Goal: Information Seeking & Learning: Find specific fact

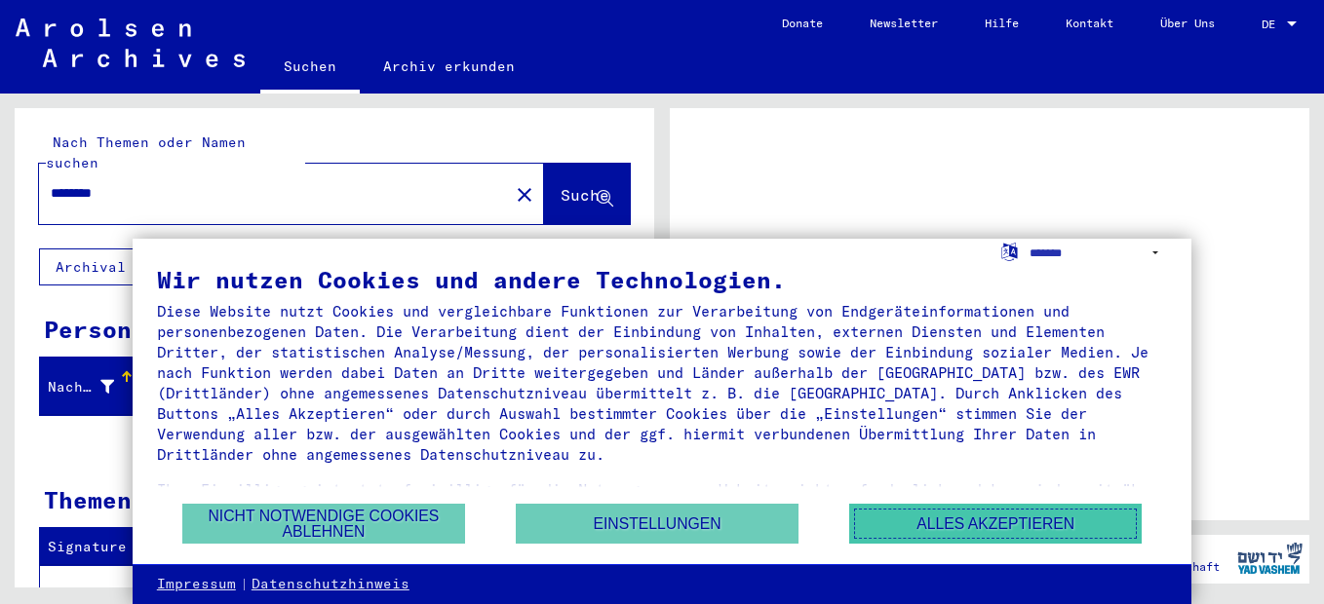
click at [945, 524] on button "Alles akzeptieren" at bounding box center [995, 524] width 292 height 40
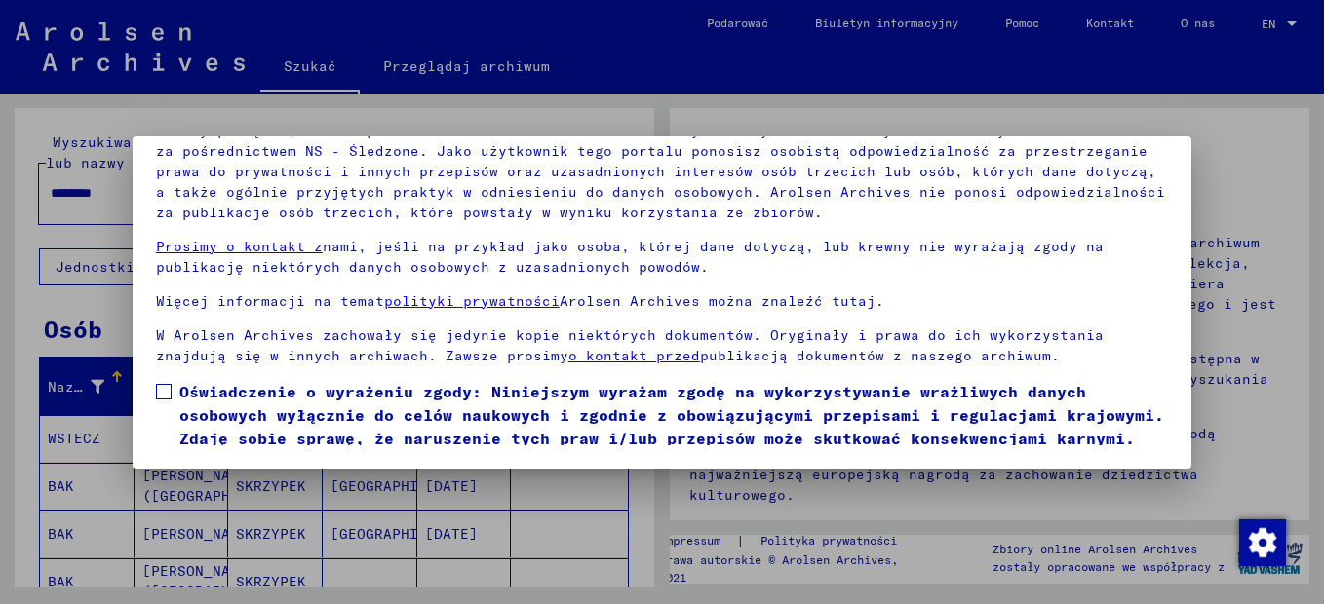
scroll to position [75, 0]
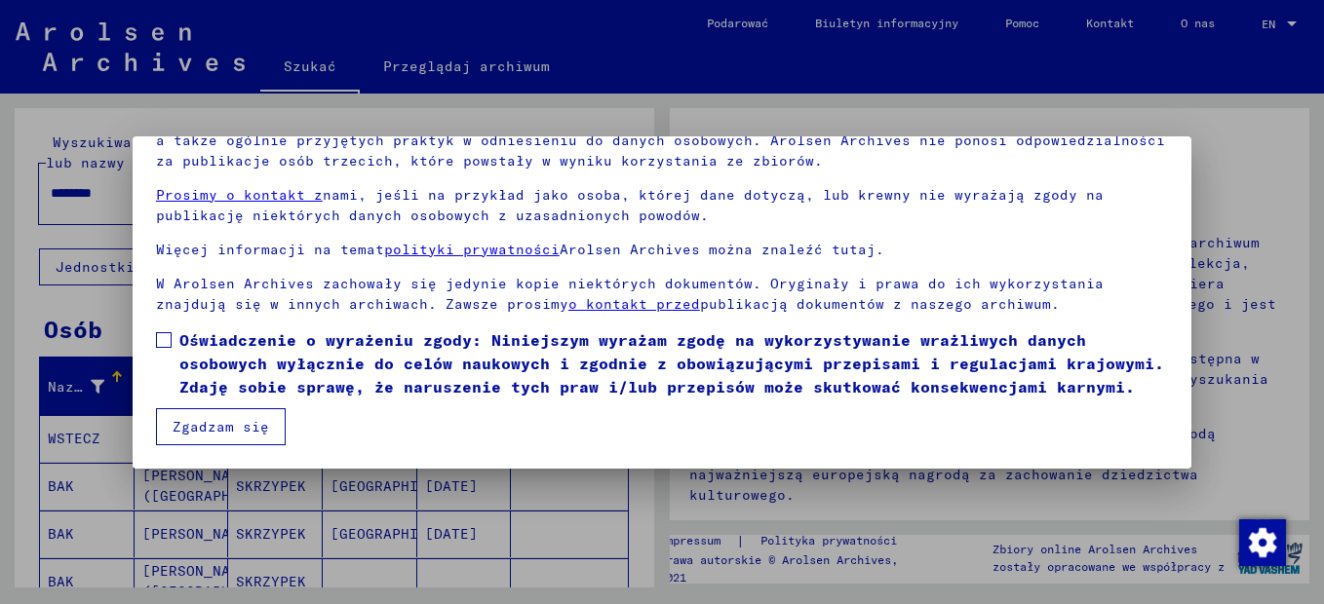
click at [215, 428] on button "Zgadzam się" at bounding box center [221, 427] width 130 height 37
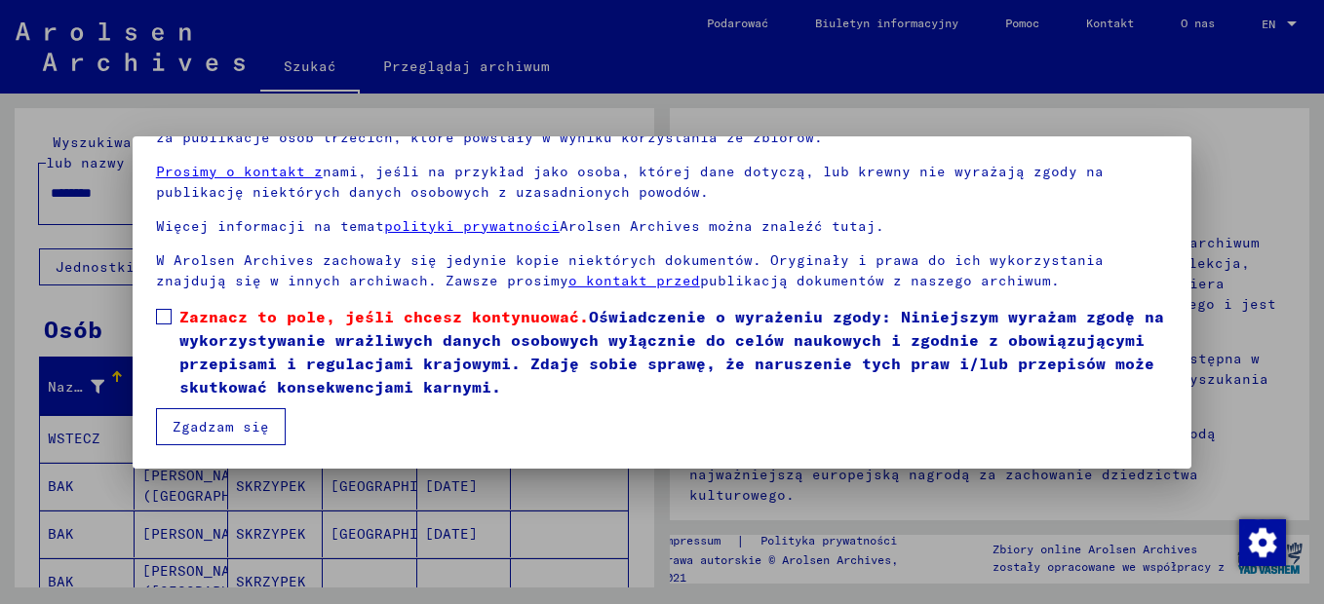
click at [173, 319] on label "Zaznacz to pole, jeśli chcesz kontynuować. Oświadczenie o wyrażeniu zgody: Nini…" at bounding box center [662, 352] width 1012 height 94
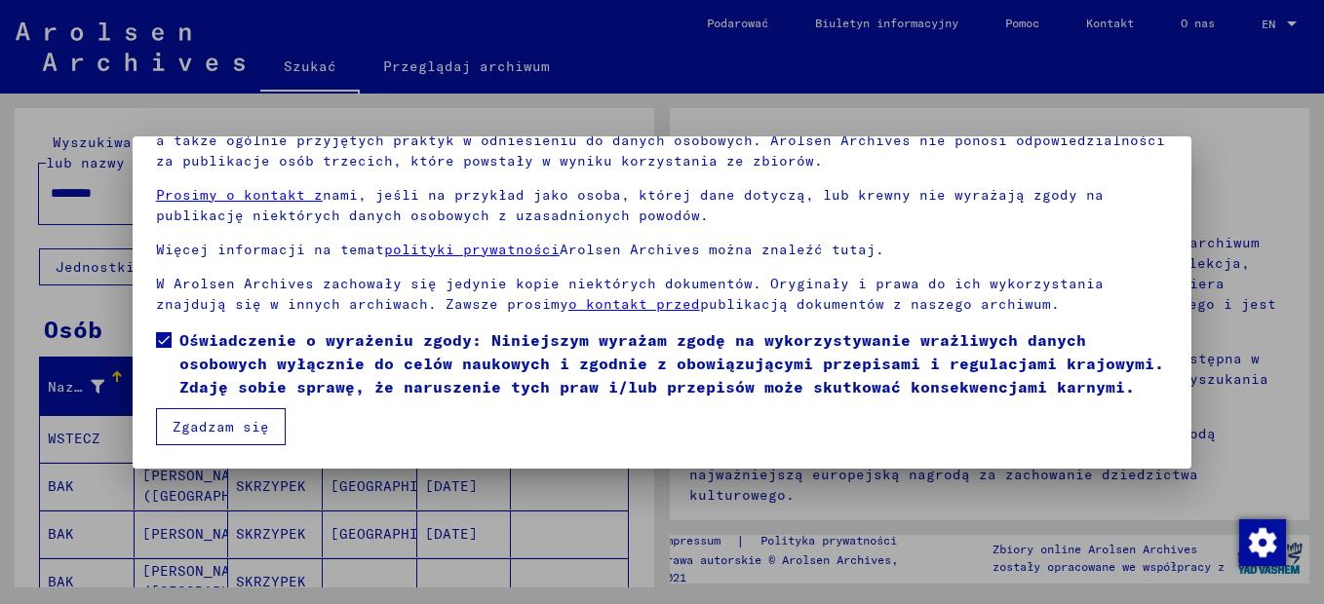
click at [210, 434] on button "Zgadzam się" at bounding box center [221, 427] width 130 height 37
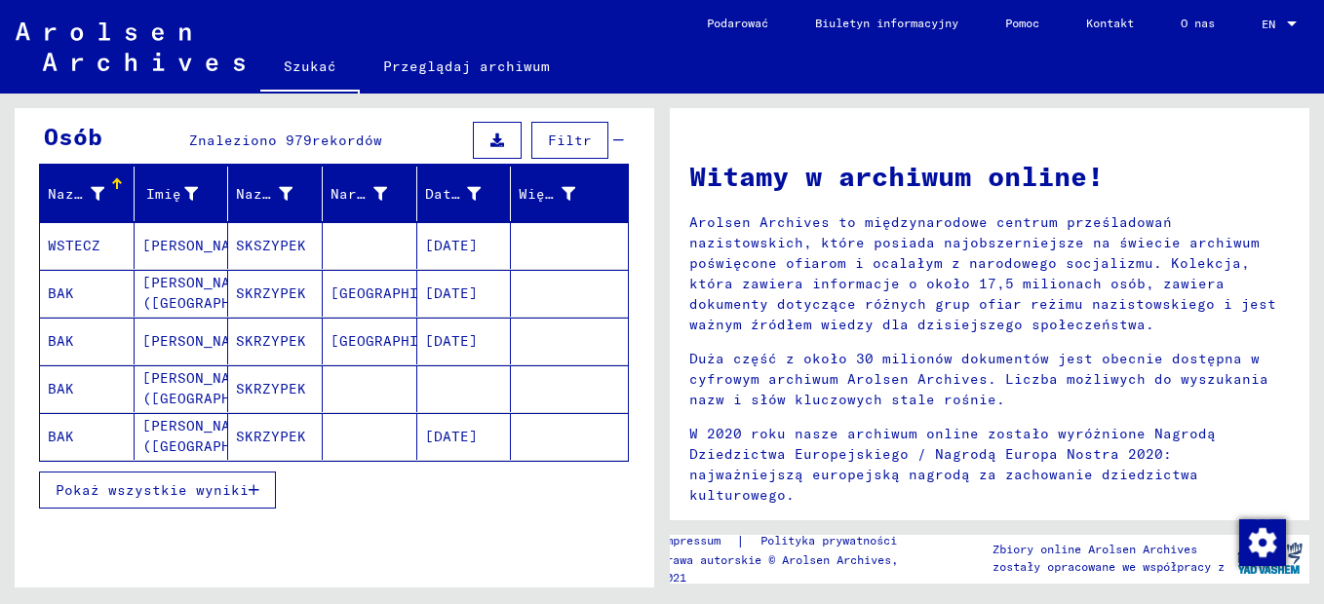
scroll to position [195, 0]
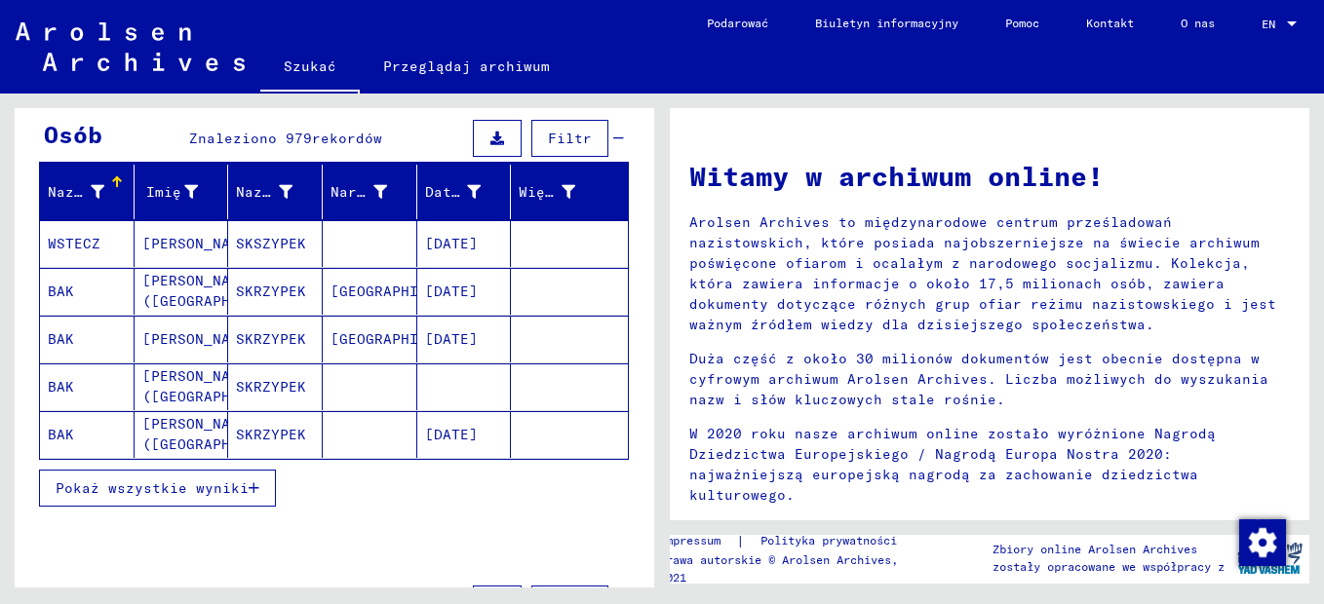
click at [173, 331] on mat-cell "[PERSON_NAME]" at bounding box center [182, 339] width 95 height 47
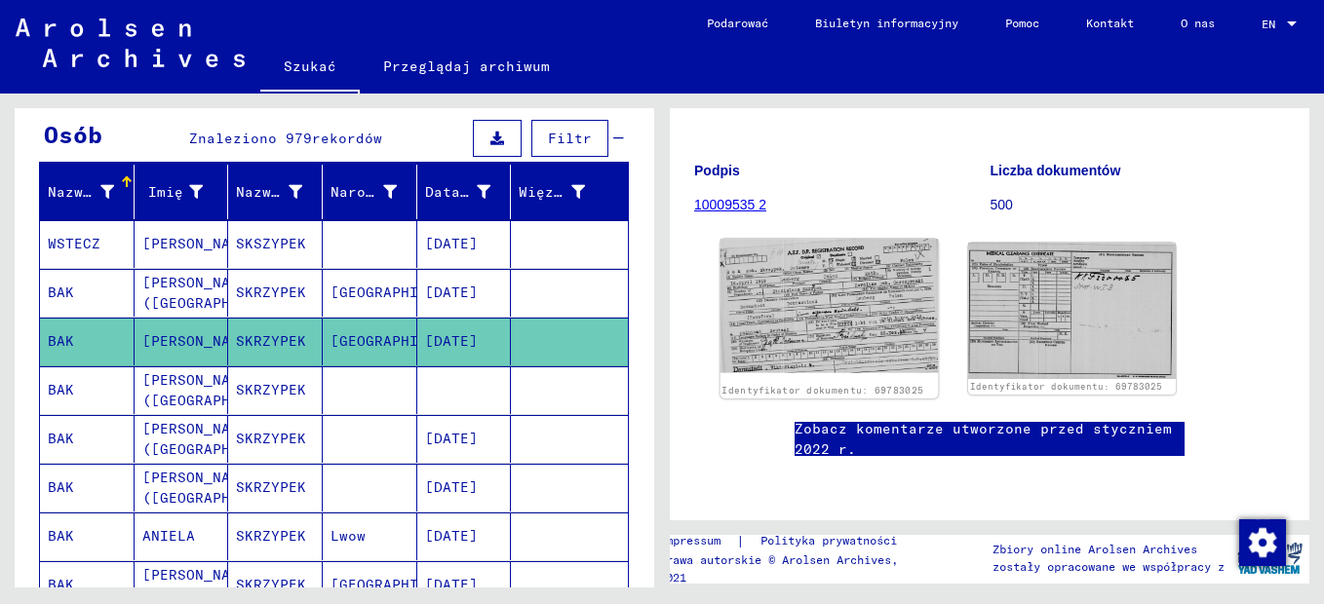
scroll to position [195, 0]
click at [848, 295] on img at bounding box center [830, 306] width 218 height 135
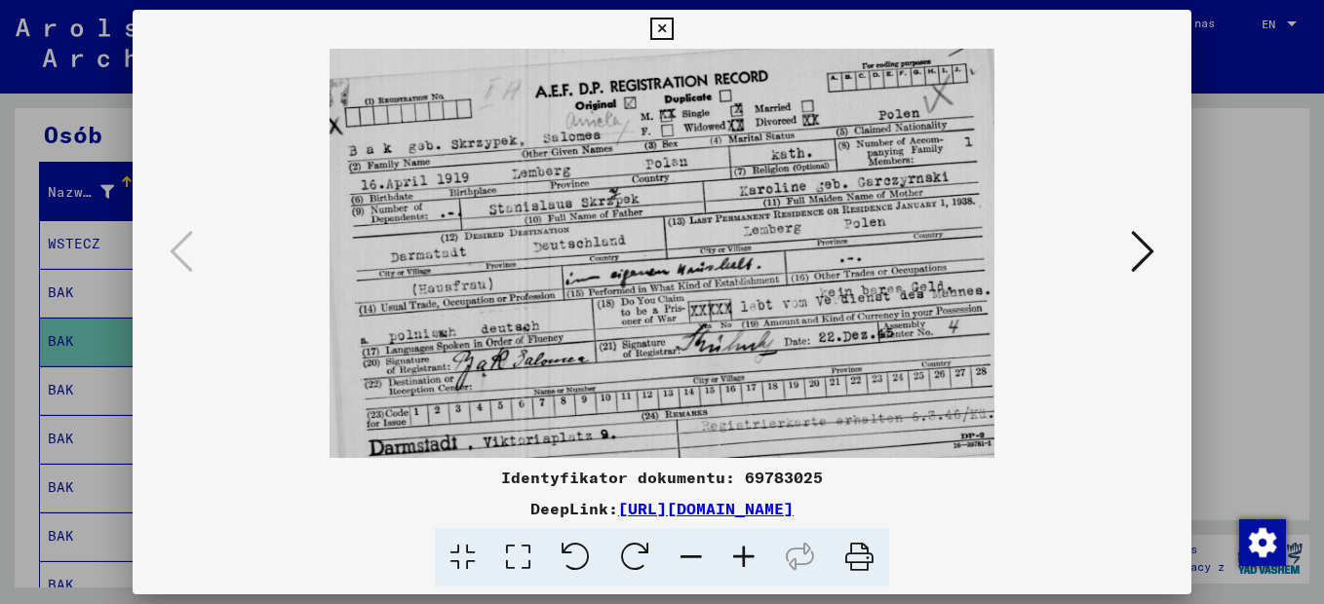
click at [759, 563] on icon at bounding box center [744, 557] width 53 height 59
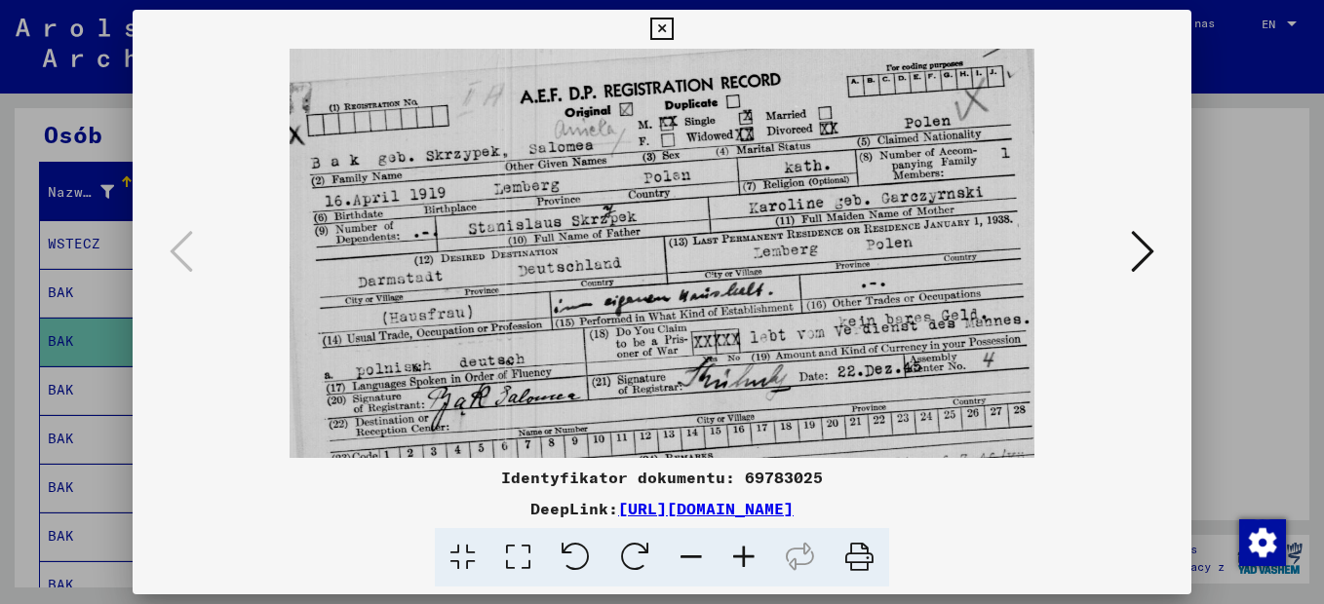
click at [759, 563] on icon at bounding box center [744, 557] width 53 height 59
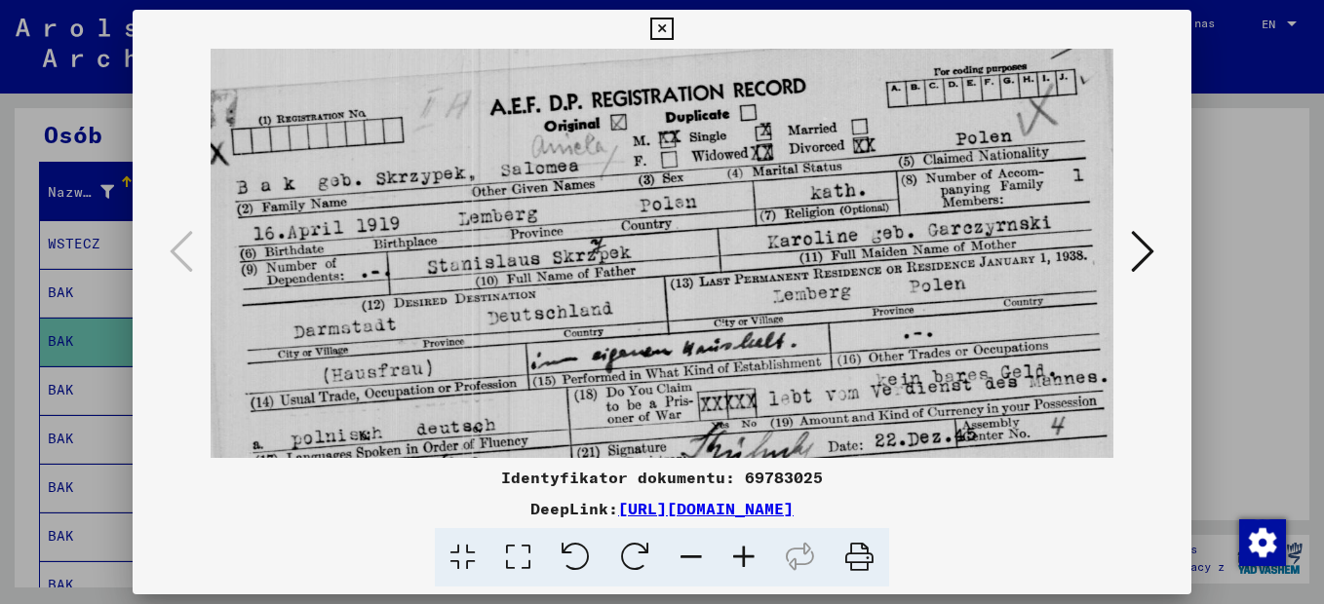
click at [759, 563] on icon at bounding box center [744, 557] width 53 height 59
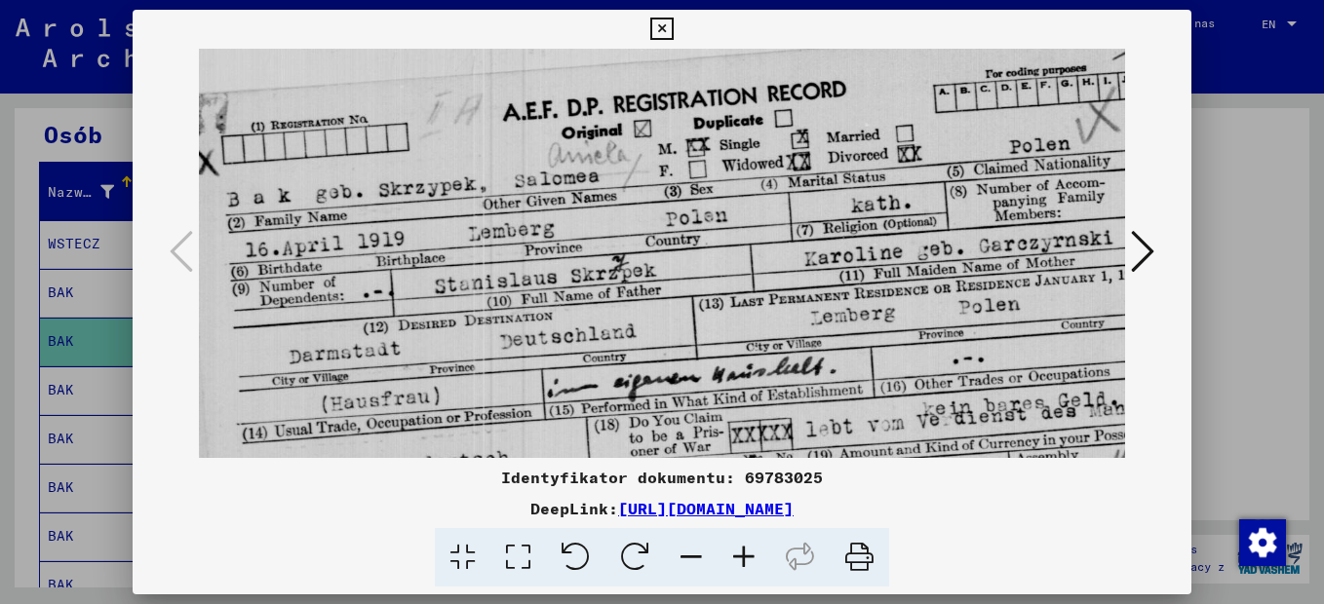
click at [759, 563] on icon at bounding box center [744, 557] width 53 height 59
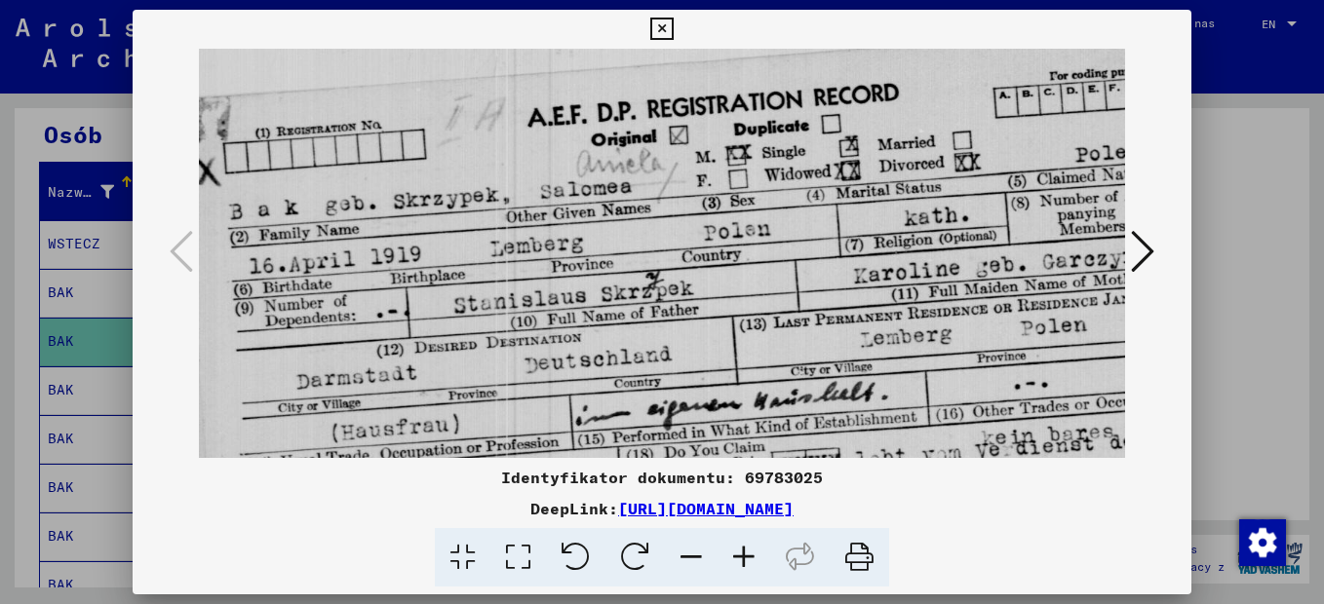
click at [758, 563] on icon at bounding box center [744, 557] width 53 height 59
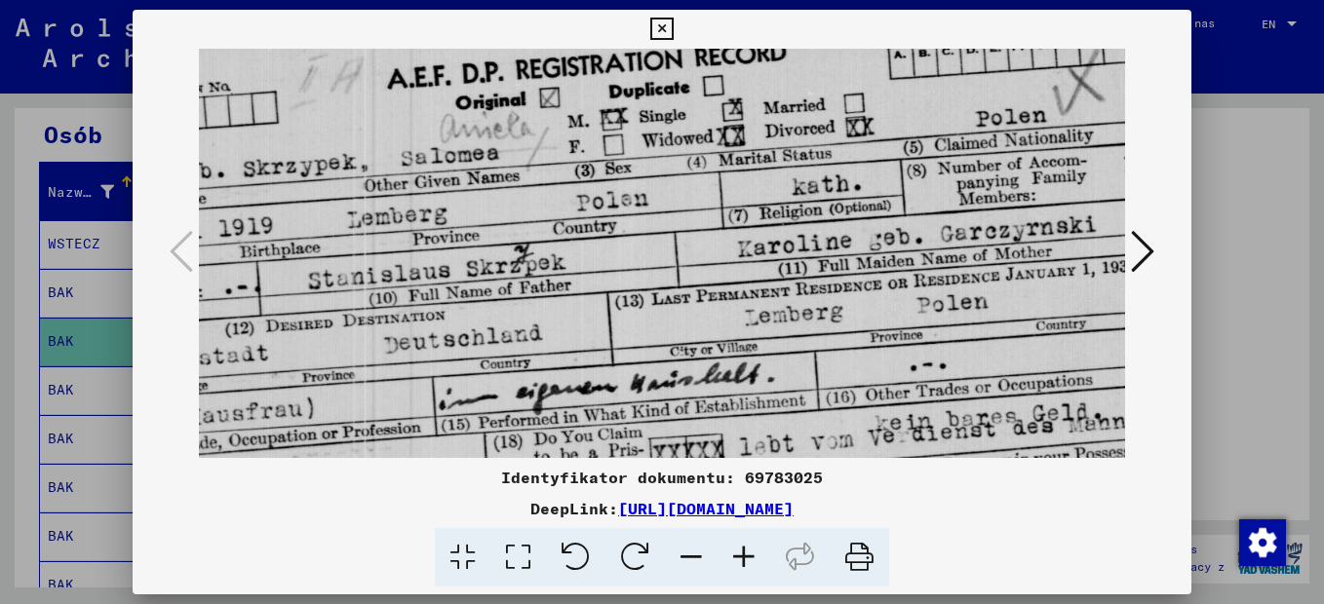
scroll to position [135, 111]
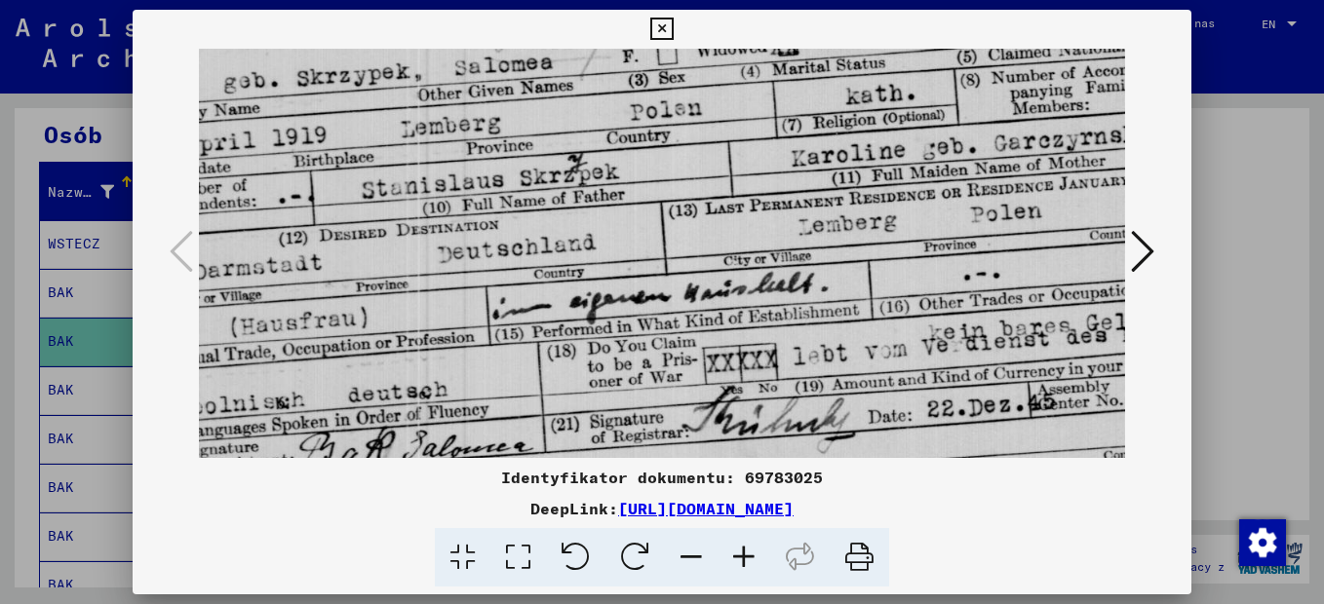
drag, startPoint x: 747, startPoint y: 368, endPoint x: 636, endPoint y: 233, distance: 174.5
click at [636, 233] on img at bounding box center [658, 265] width 1141 height 702
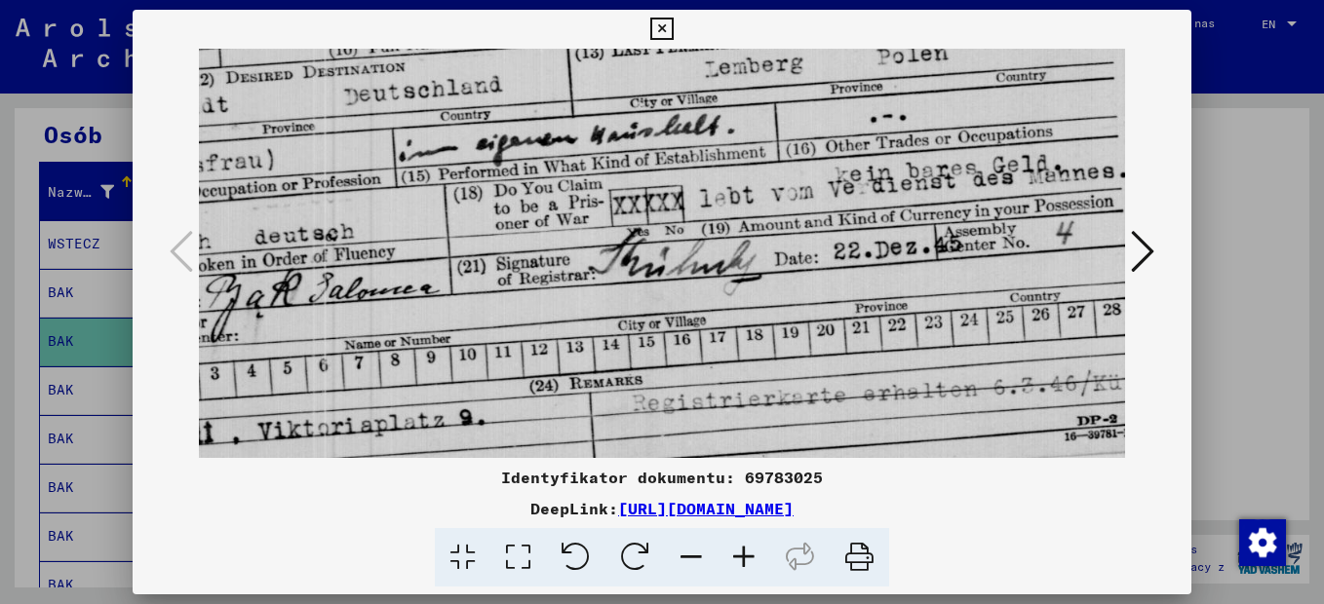
scroll to position [184, 0]
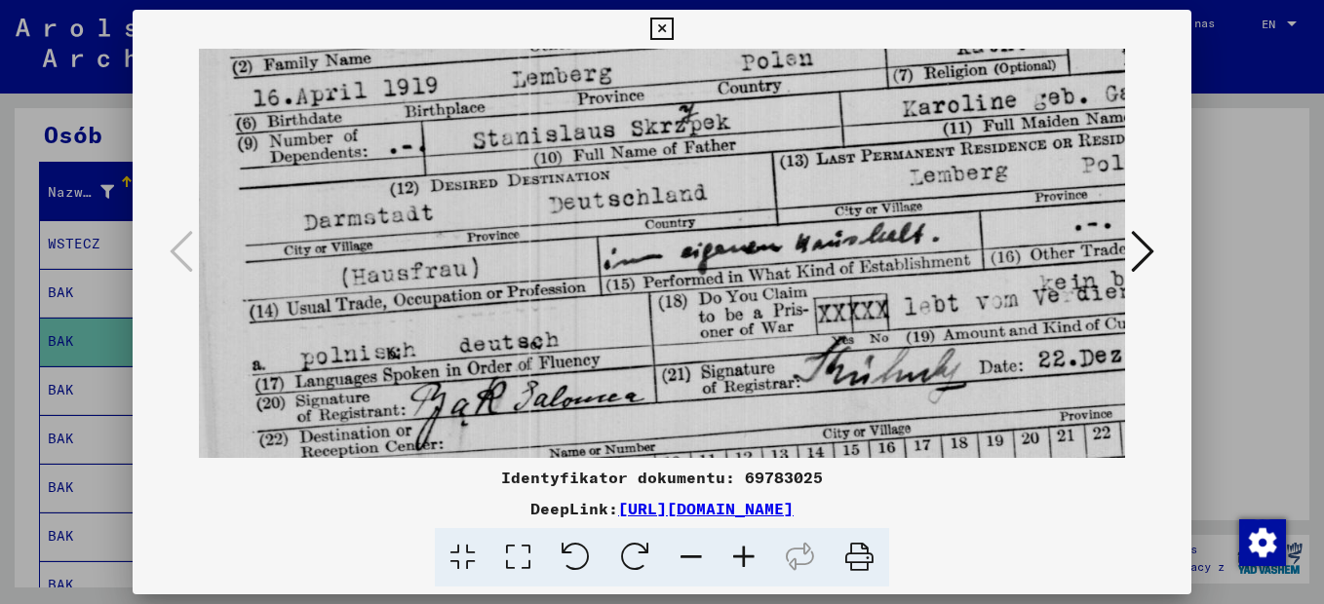
drag, startPoint x: 944, startPoint y: 409, endPoint x: 1256, endPoint y: 360, distance: 315.9
click at [1256, 360] on div "Identyfikator dokumentu: 69783025 DeepLink: [URL][DOMAIN_NAME]" at bounding box center [662, 302] width 1324 height 604
click at [664, 32] on icon at bounding box center [661, 29] width 22 height 23
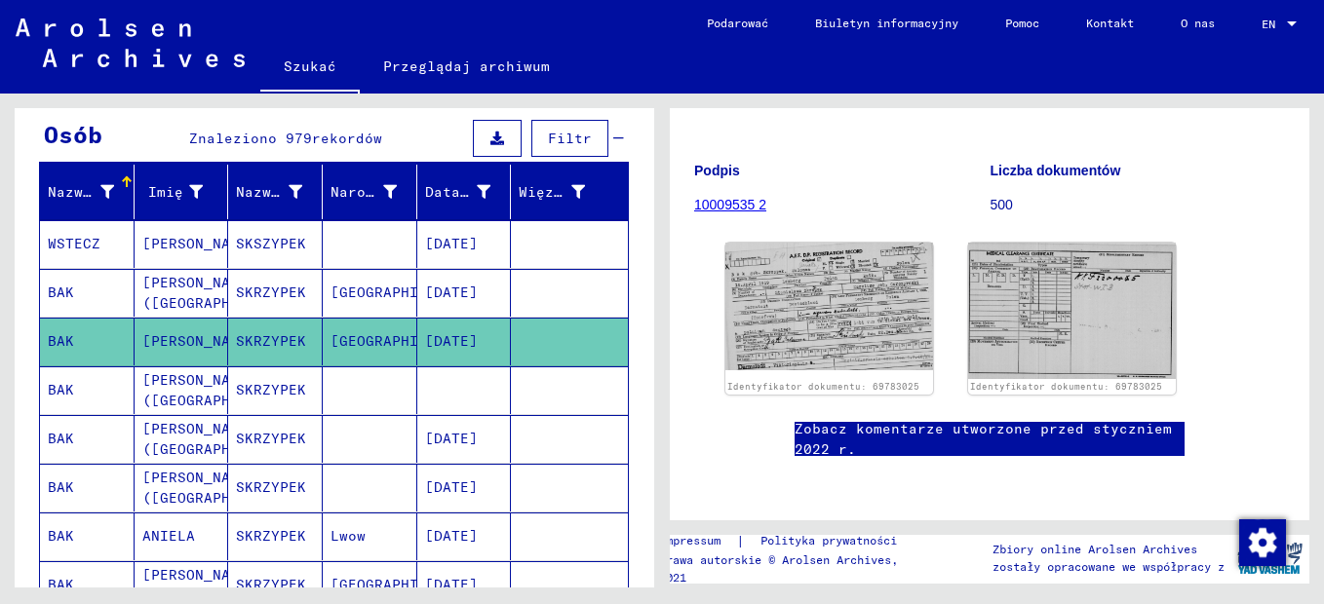
scroll to position [292, 0]
click at [1077, 239] on img at bounding box center [1072, 310] width 218 height 143
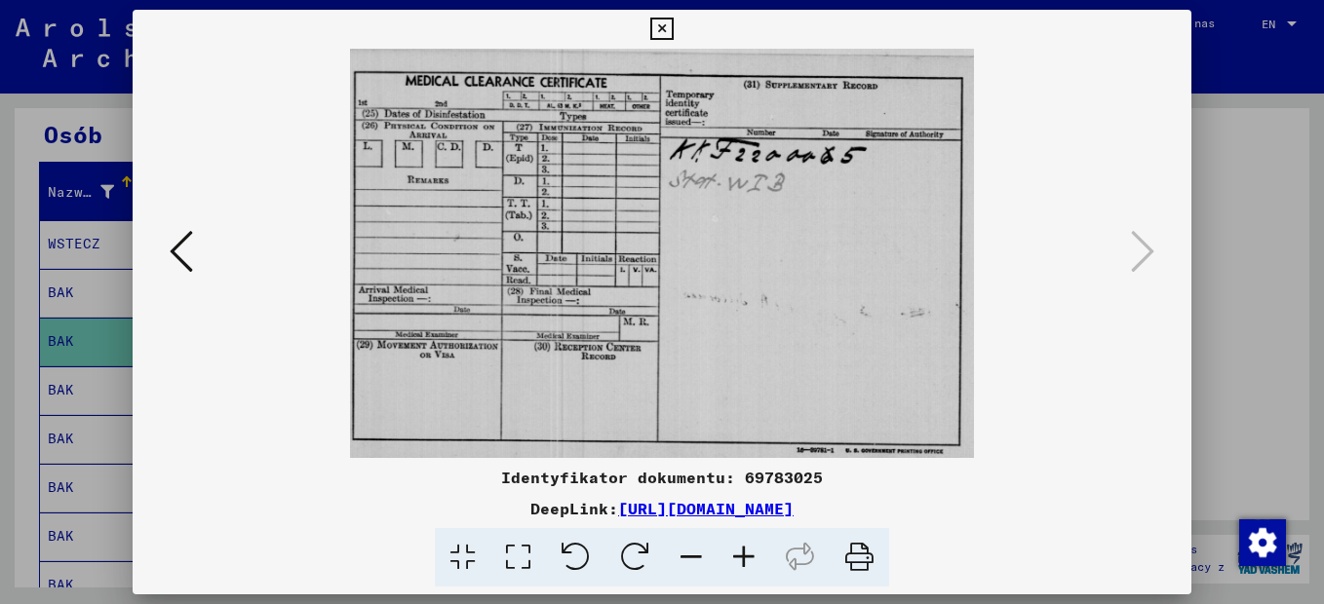
click at [753, 565] on icon at bounding box center [744, 557] width 53 height 59
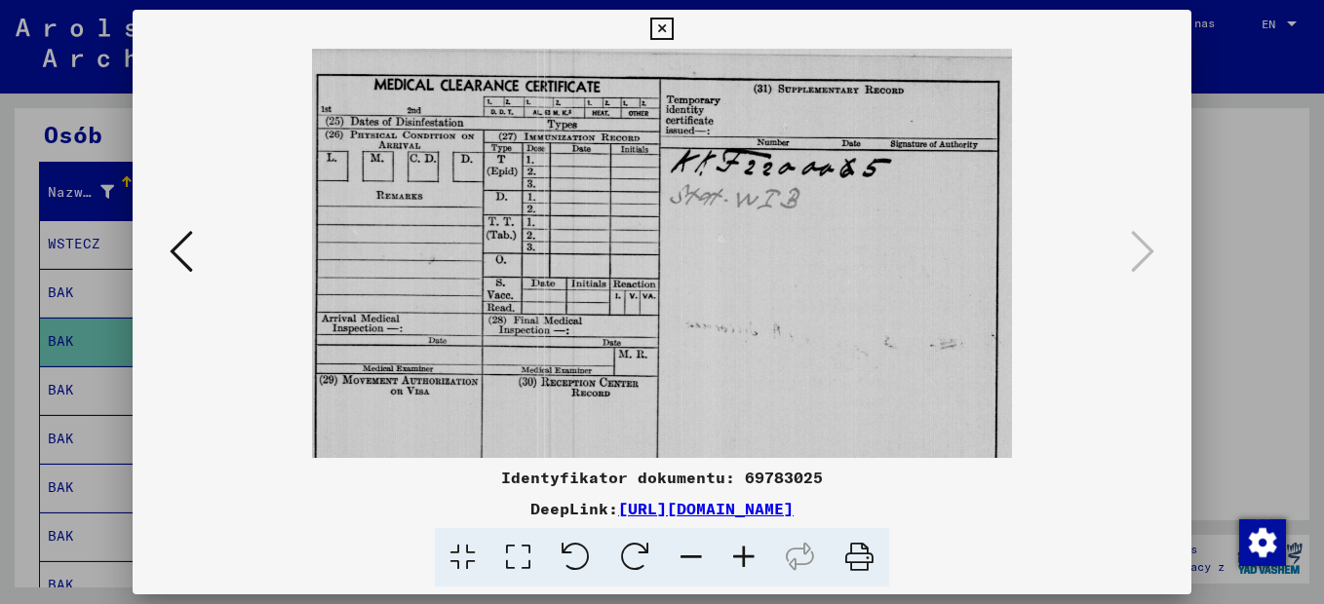
click at [753, 563] on icon at bounding box center [744, 557] width 53 height 59
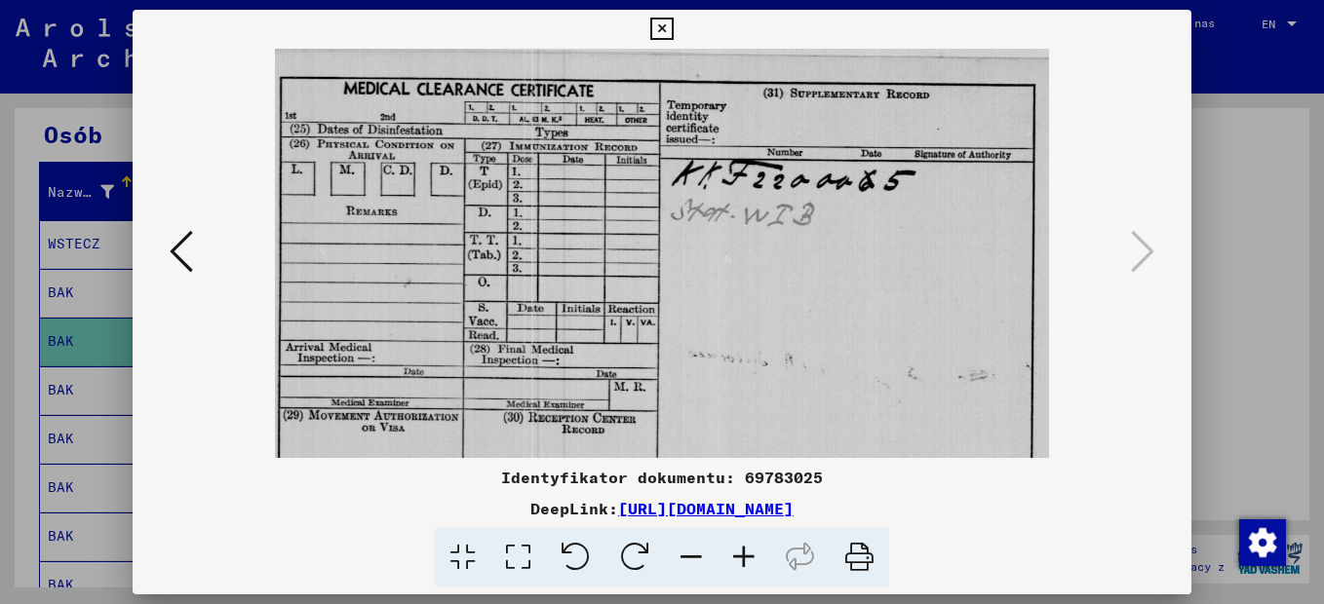
click at [753, 563] on icon at bounding box center [744, 557] width 53 height 59
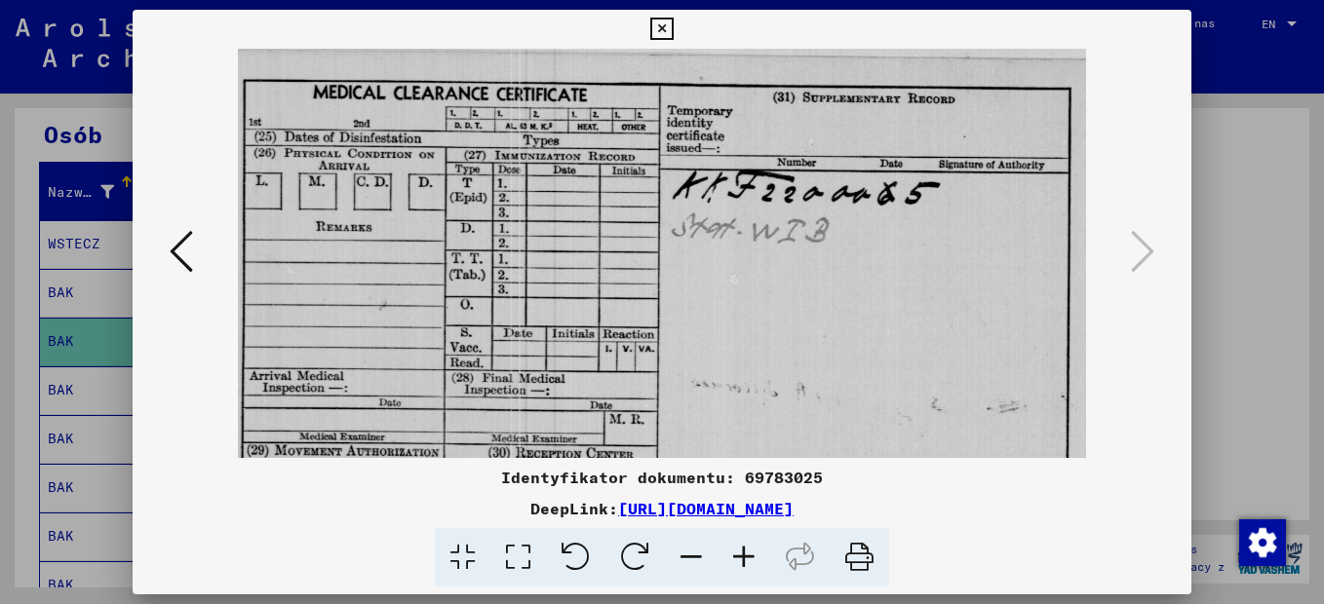
click at [753, 563] on icon at bounding box center [744, 557] width 53 height 59
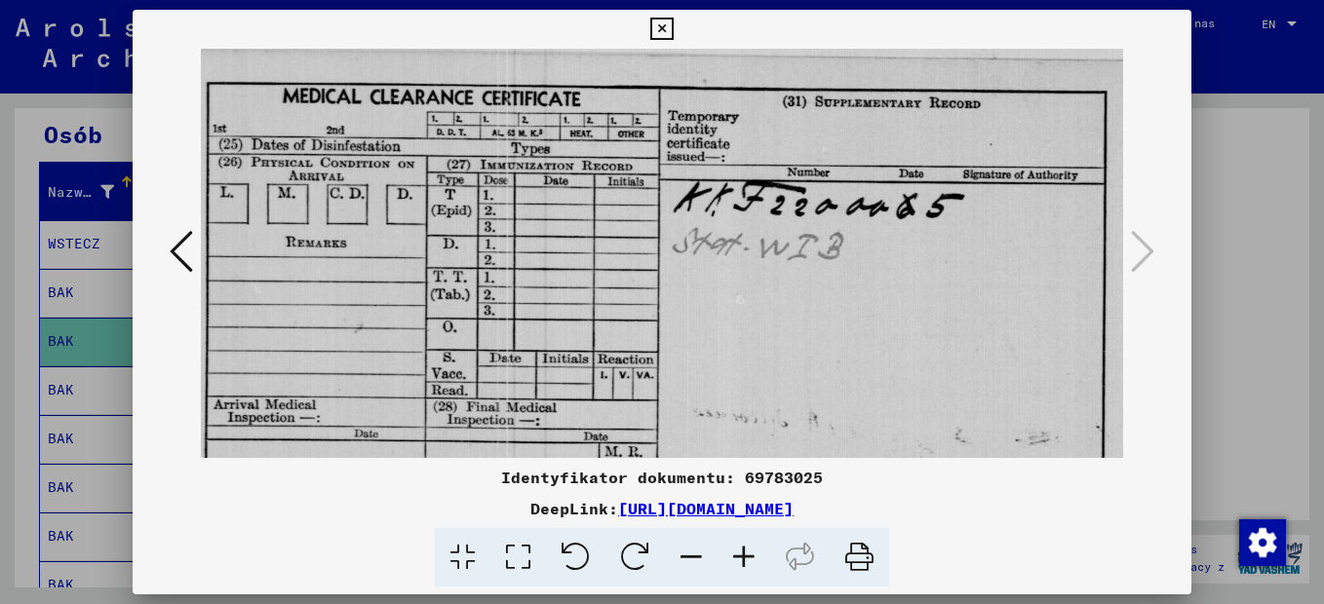
click at [656, 26] on icon at bounding box center [661, 29] width 22 height 23
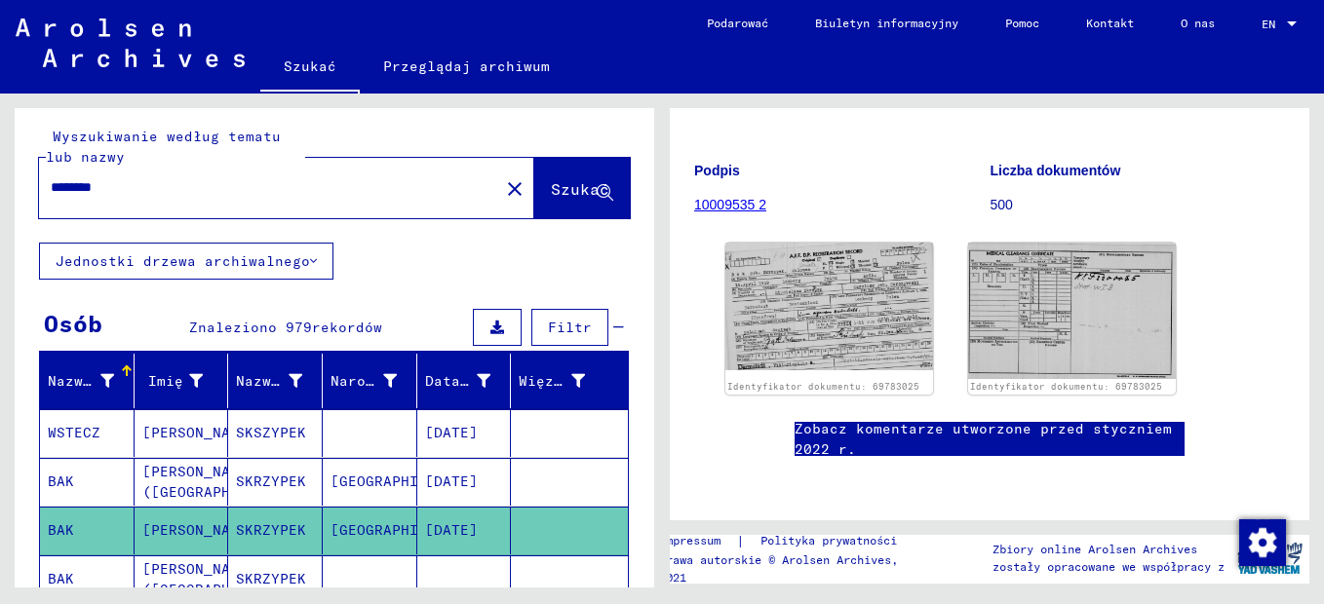
scroll to position [0, 0]
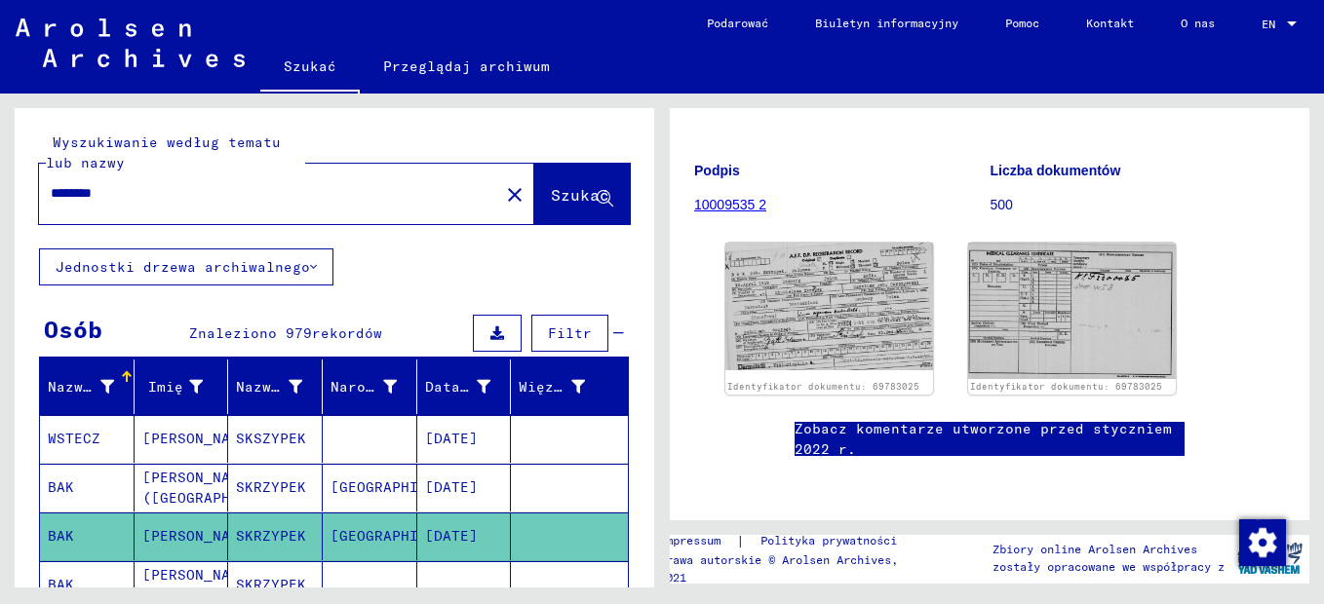
click at [135, 198] on input "********" at bounding box center [269, 193] width 437 height 20
type input "**********"
click at [577, 193] on span "Szukać" at bounding box center [580, 194] width 58 height 19
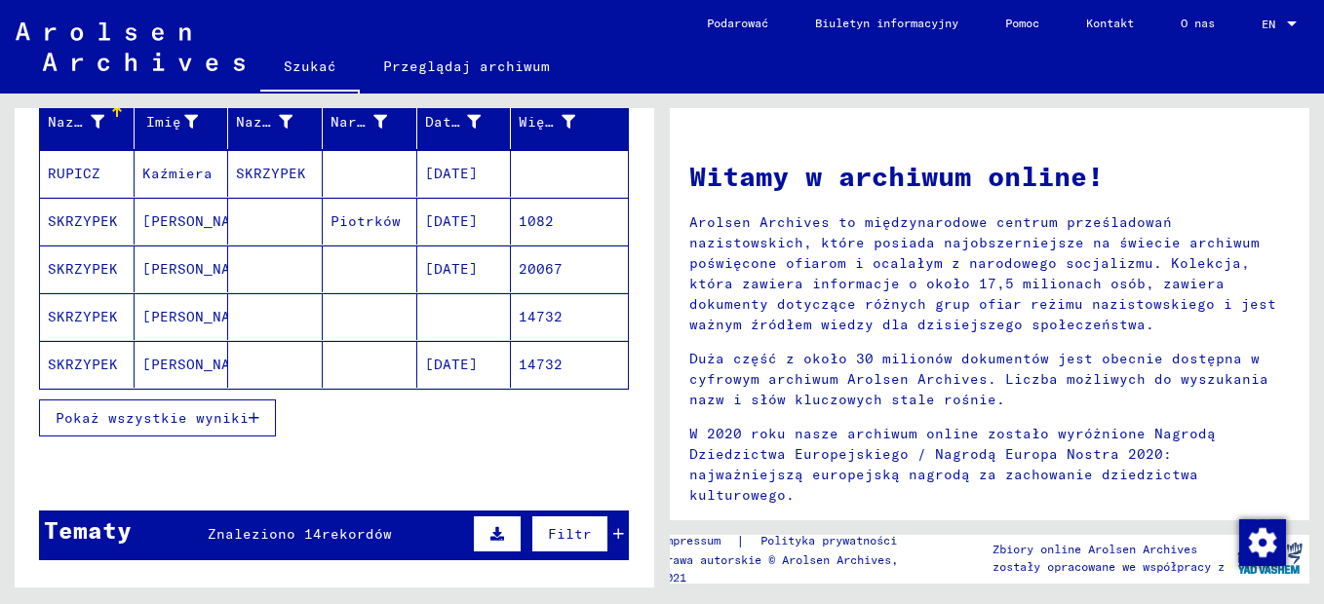
scroll to position [292, 0]
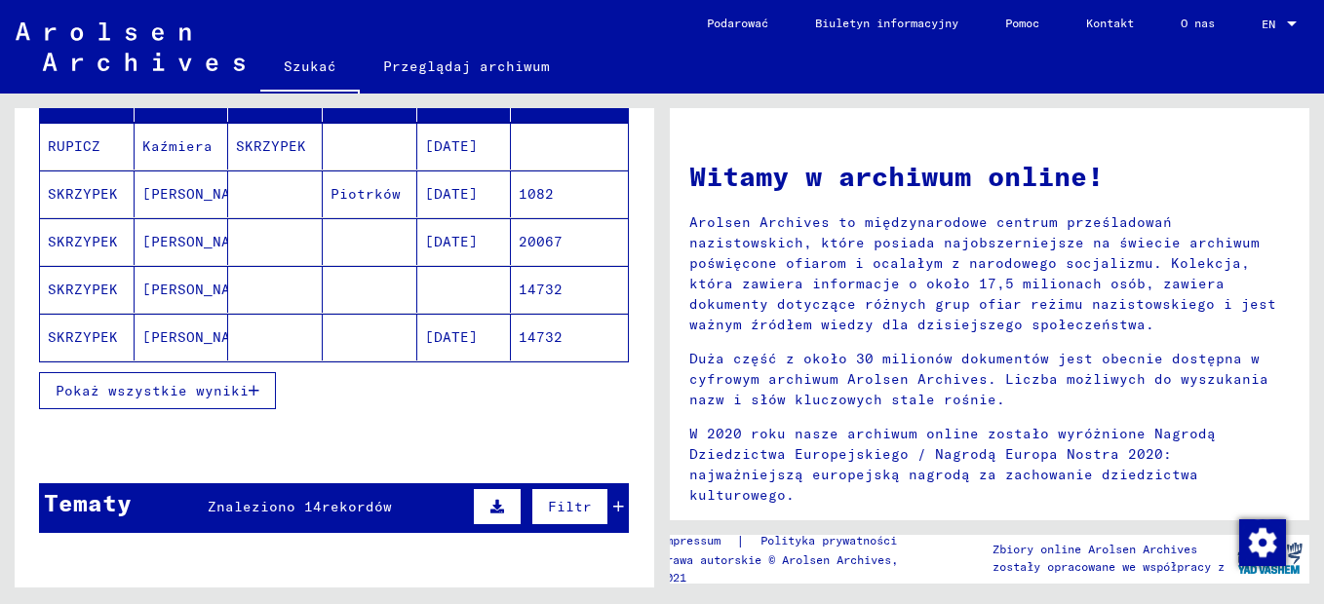
click at [104, 332] on mat-cell "SKRZYPEK" at bounding box center [87, 337] width 95 height 47
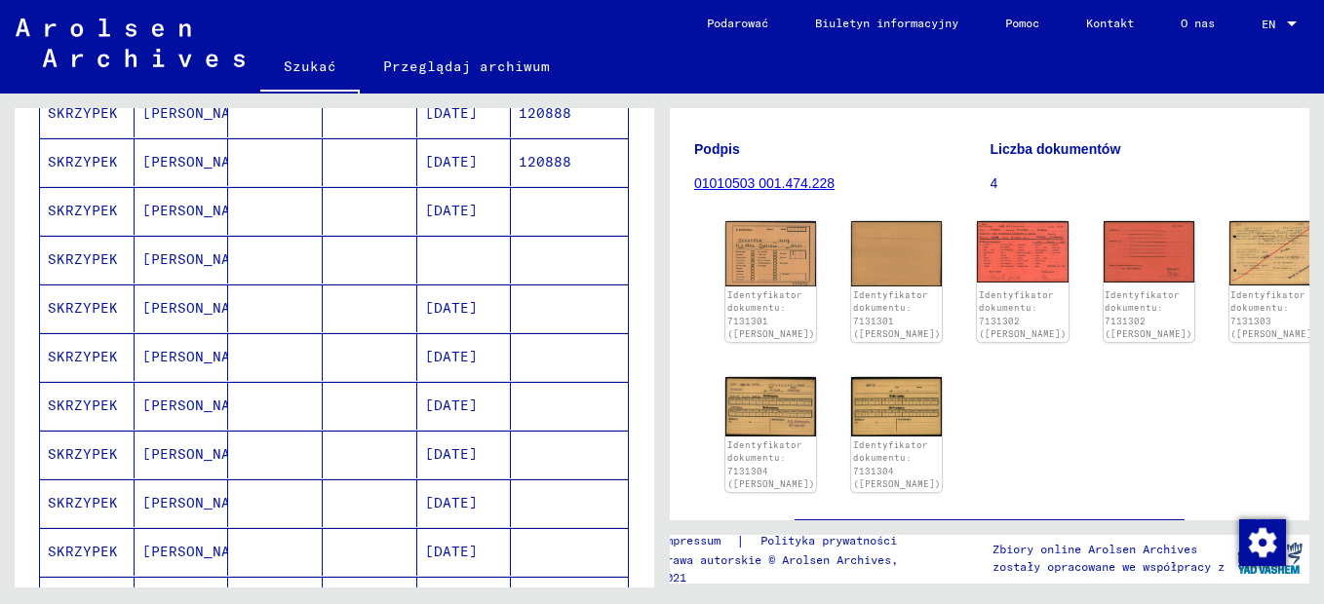
scroll to position [292, 0]
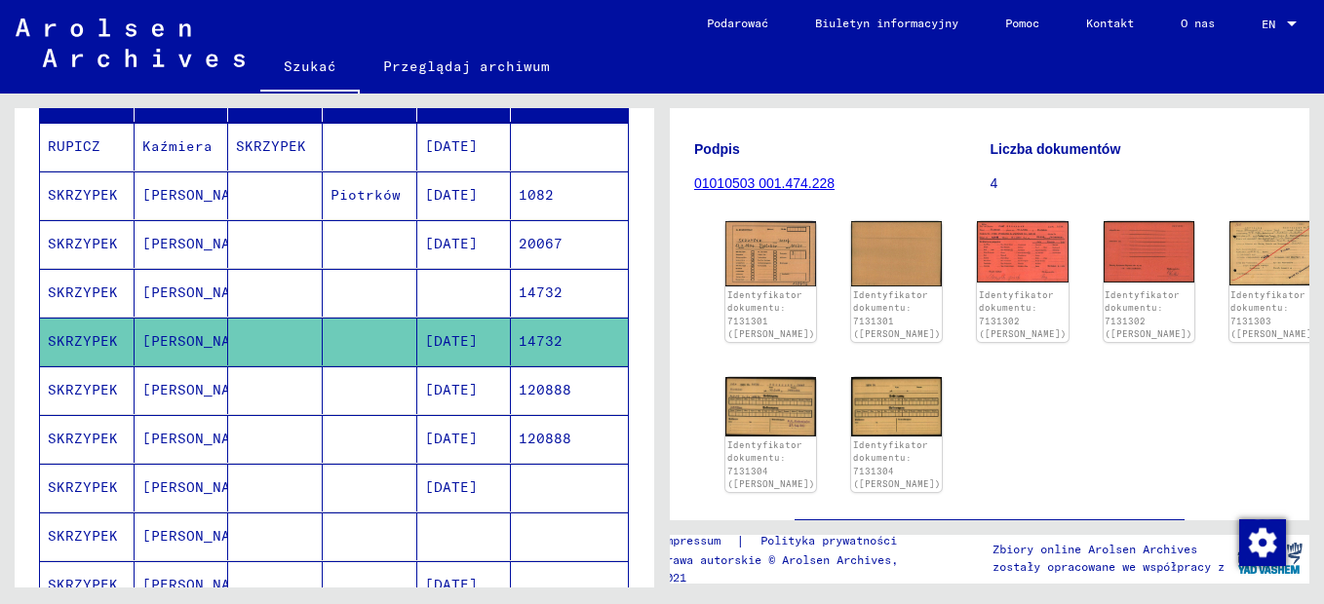
click at [168, 395] on mat-cell "[PERSON_NAME]" at bounding box center [182, 391] width 95 height 48
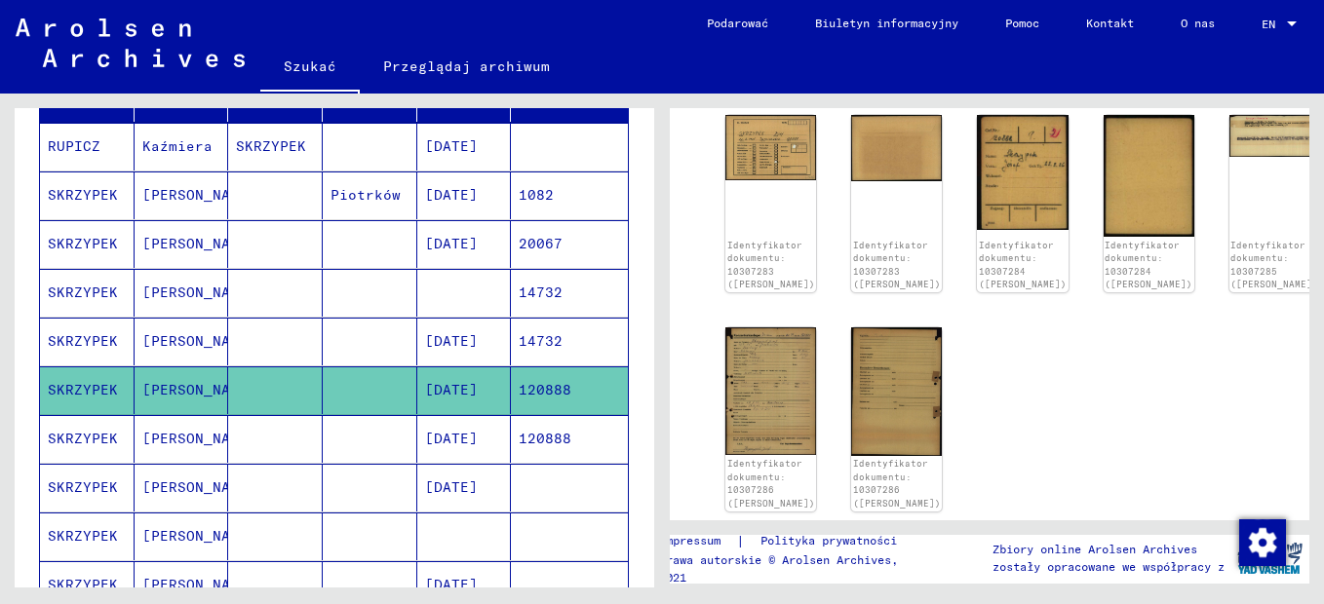
scroll to position [292, 0]
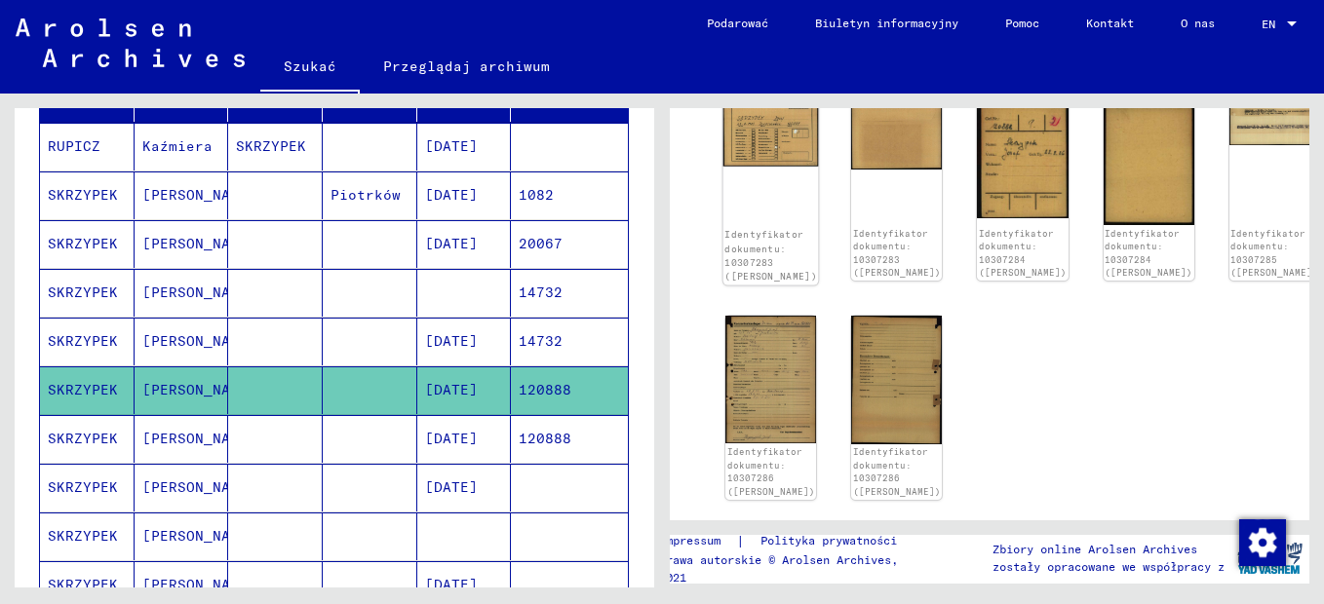
click at [766, 168] on img at bounding box center [771, 133] width 96 height 68
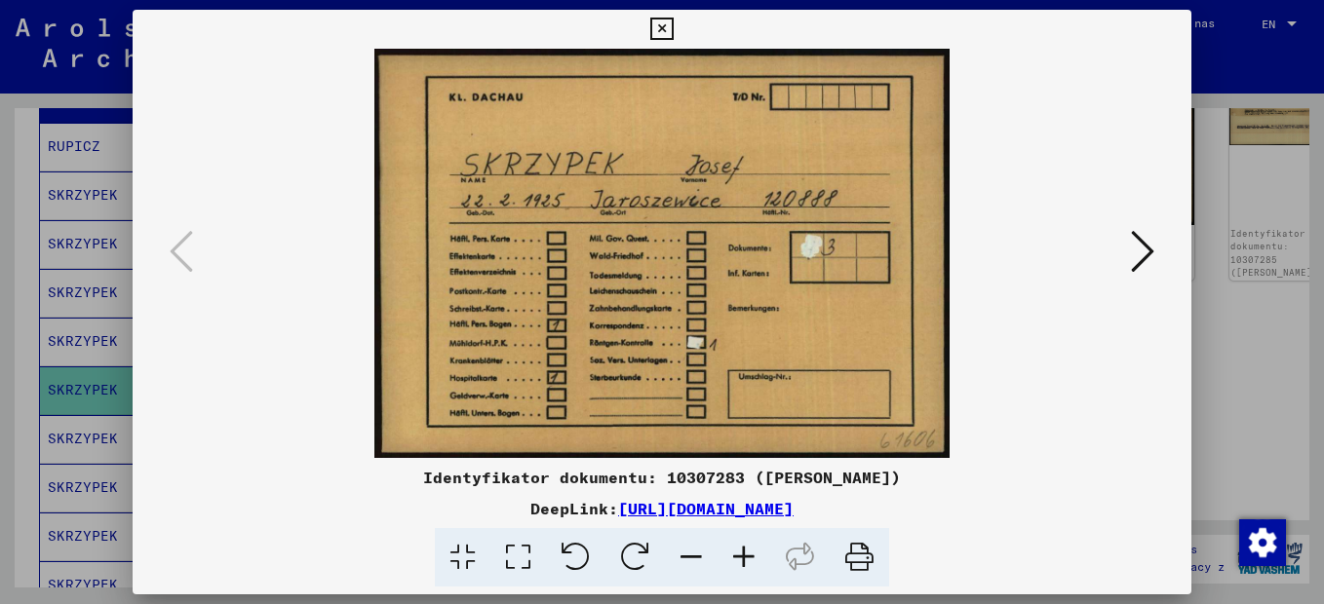
click at [1142, 262] on icon at bounding box center [1142, 251] width 23 height 47
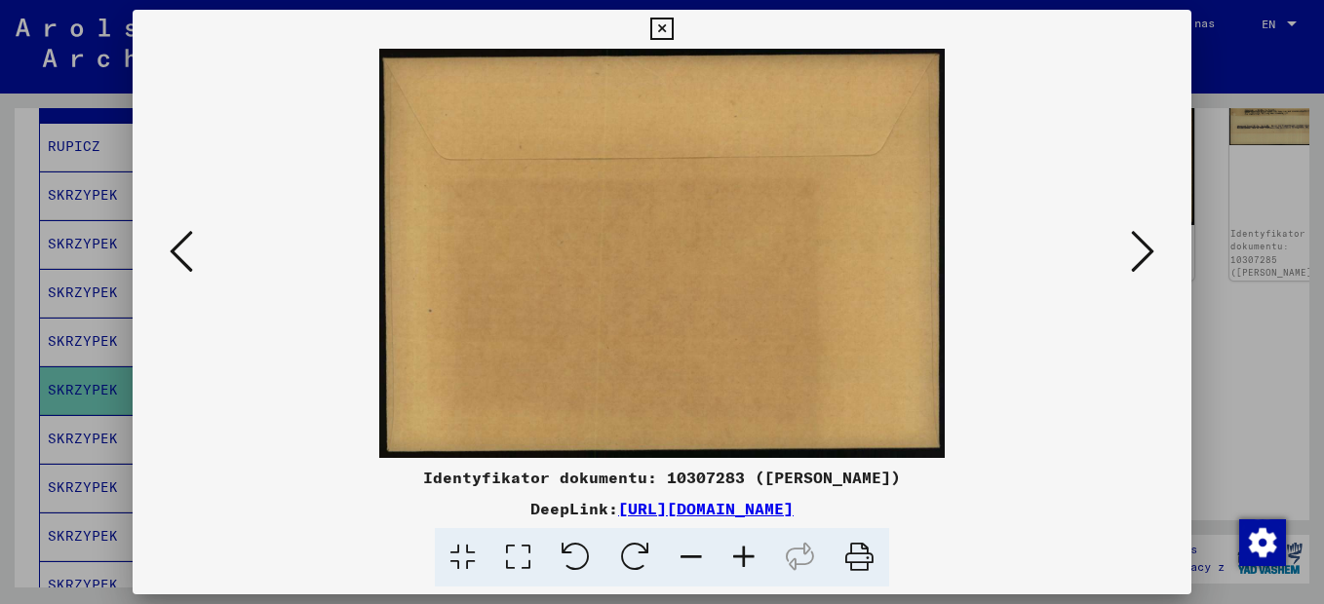
click at [1142, 262] on icon at bounding box center [1142, 251] width 23 height 47
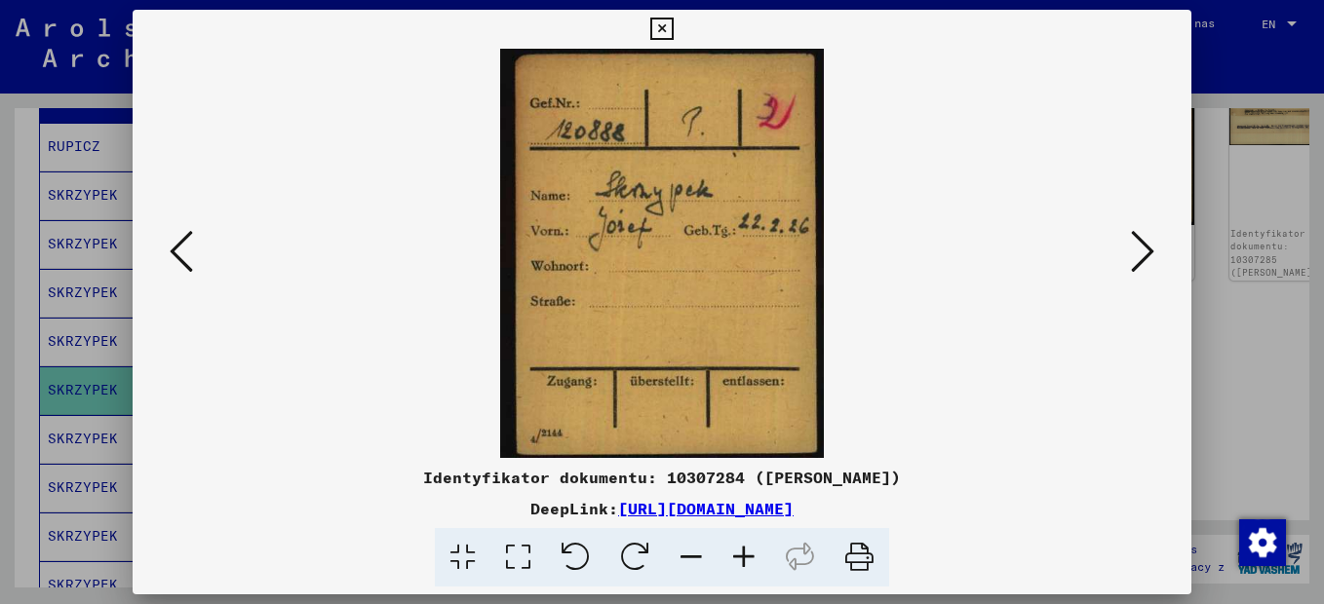
click at [1142, 263] on icon at bounding box center [1142, 251] width 23 height 47
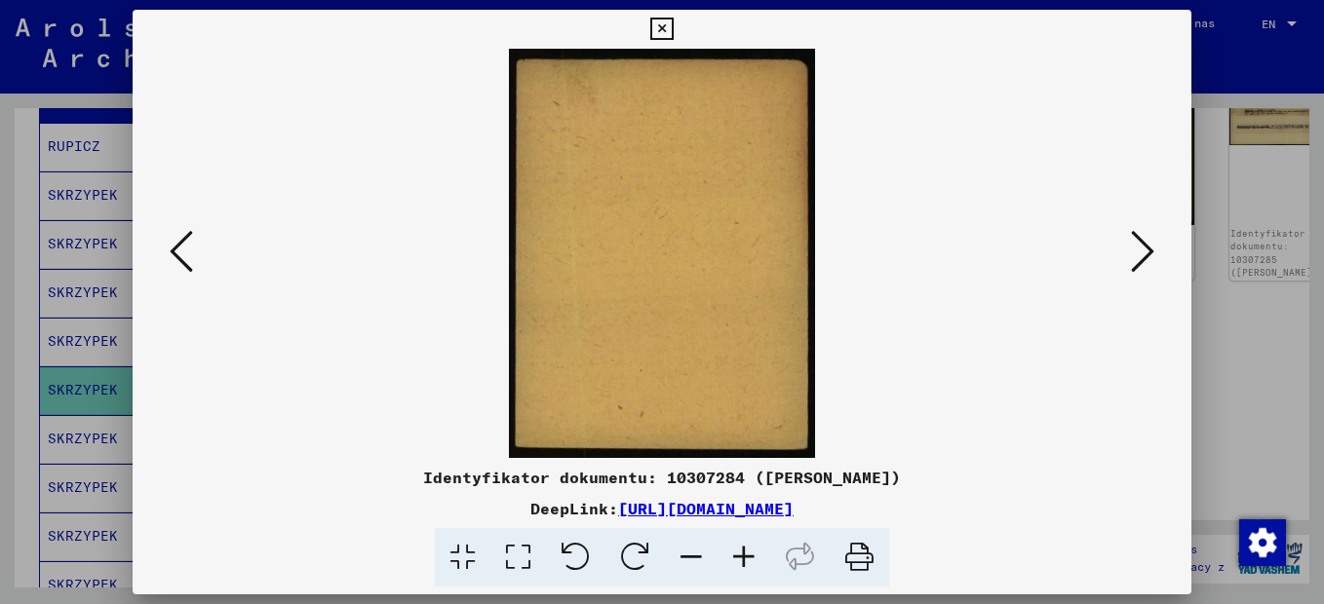
click at [1142, 263] on icon at bounding box center [1142, 251] width 23 height 47
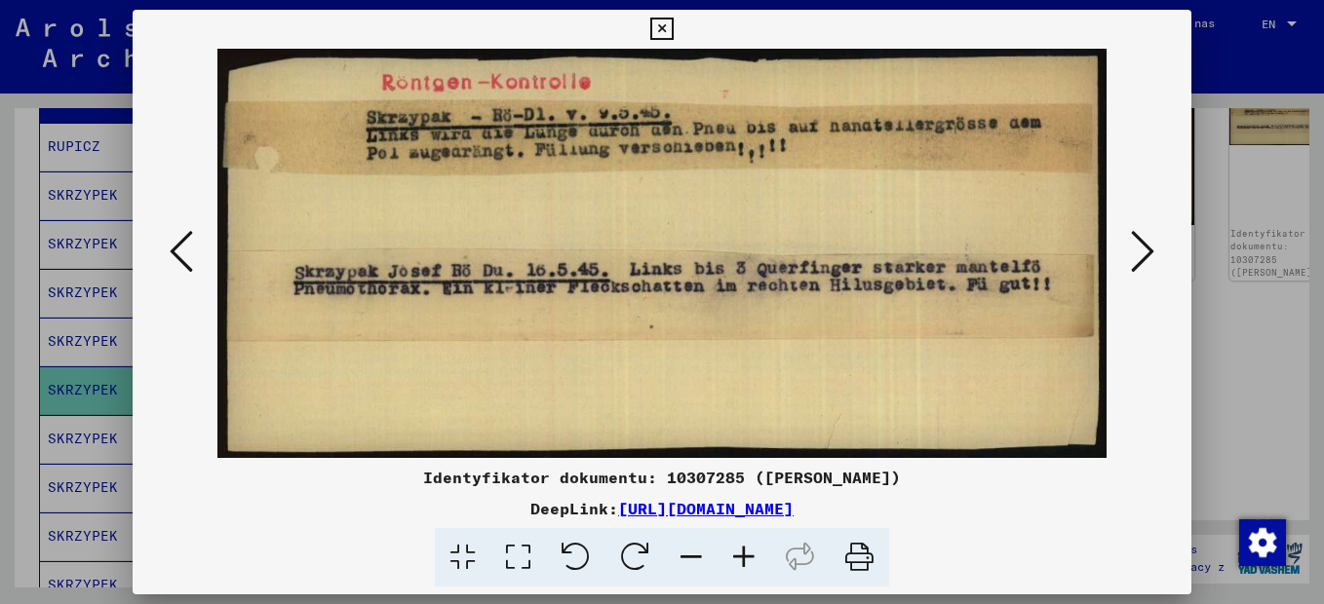
click at [1142, 263] on icon at bounding box center [1142, 251] width 23 height 47
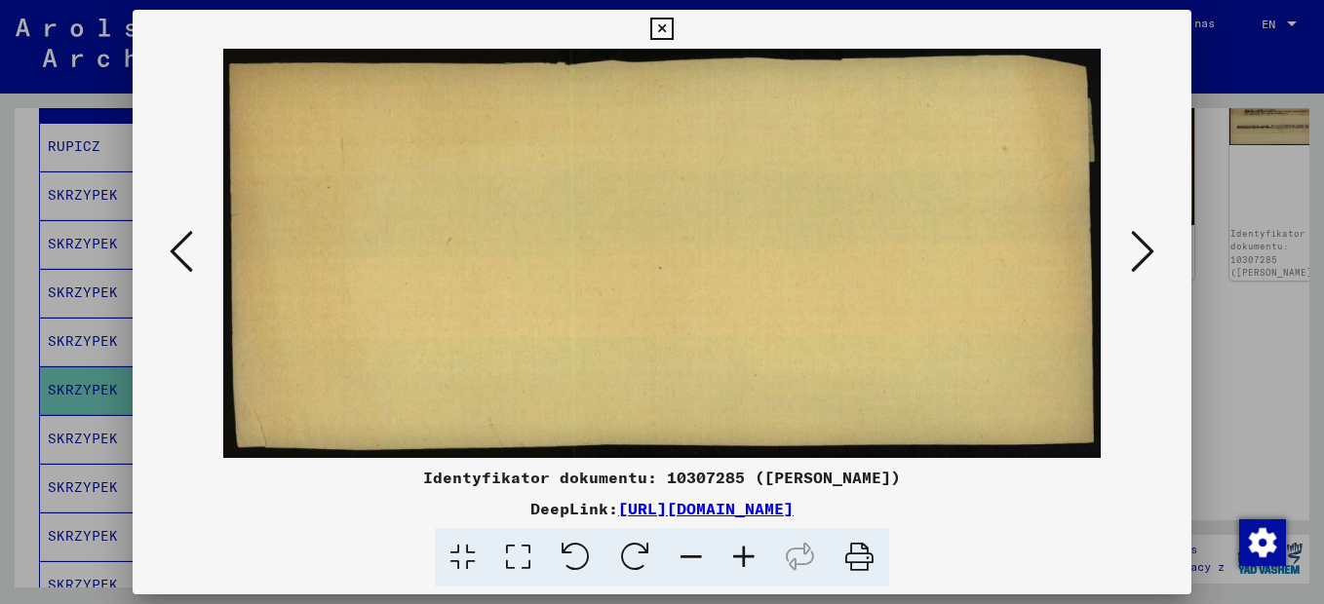
click at [1142, 263] on icon at bounding box center [1142, 251] width 23 height 47
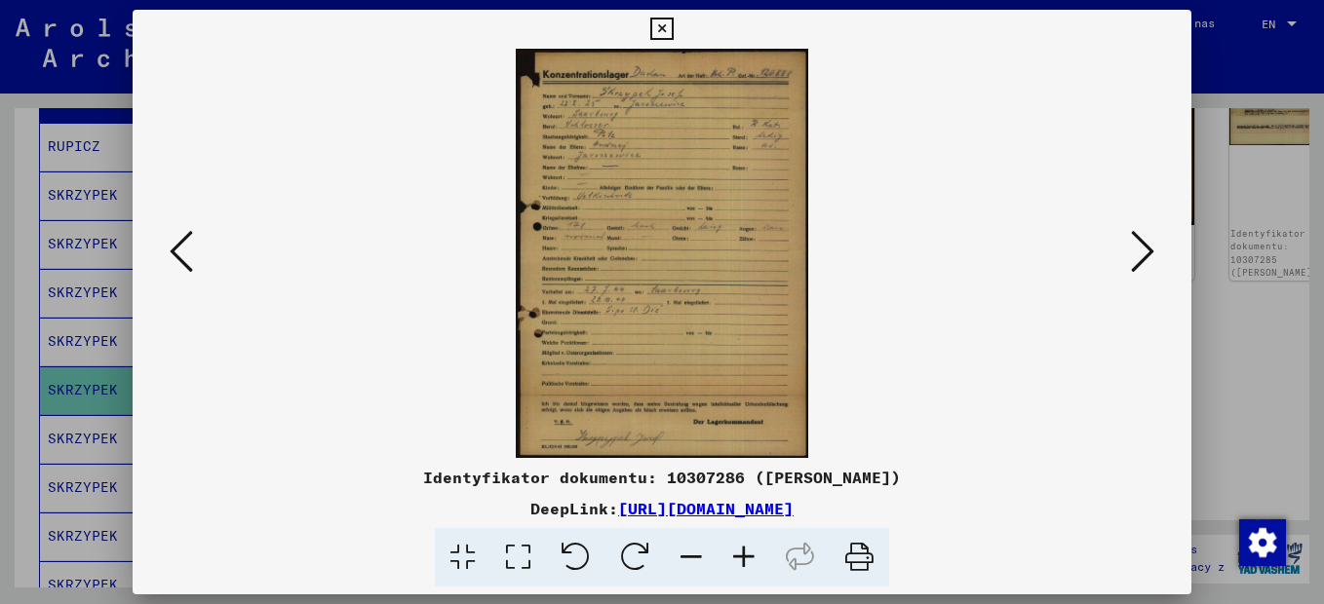
click at [1142, 263] on icon at bounding box center [1142, 251] width 23 height 47
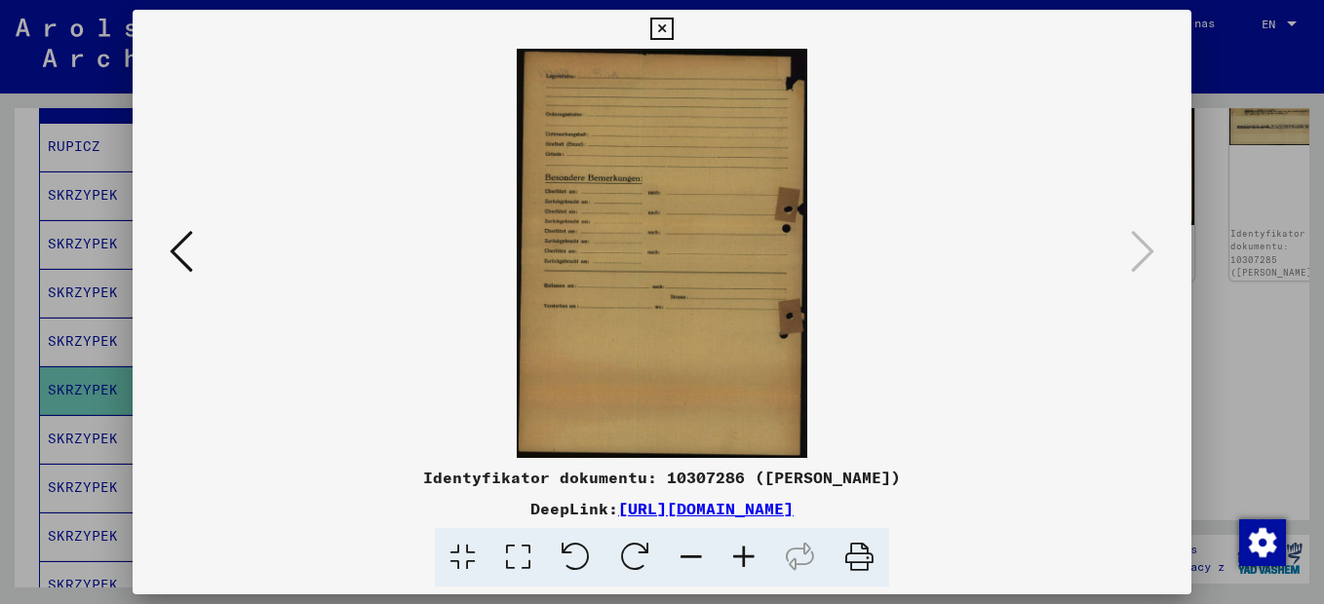
click at [662, 28] on icon at bounding box center [661, 29] width 22 height 23
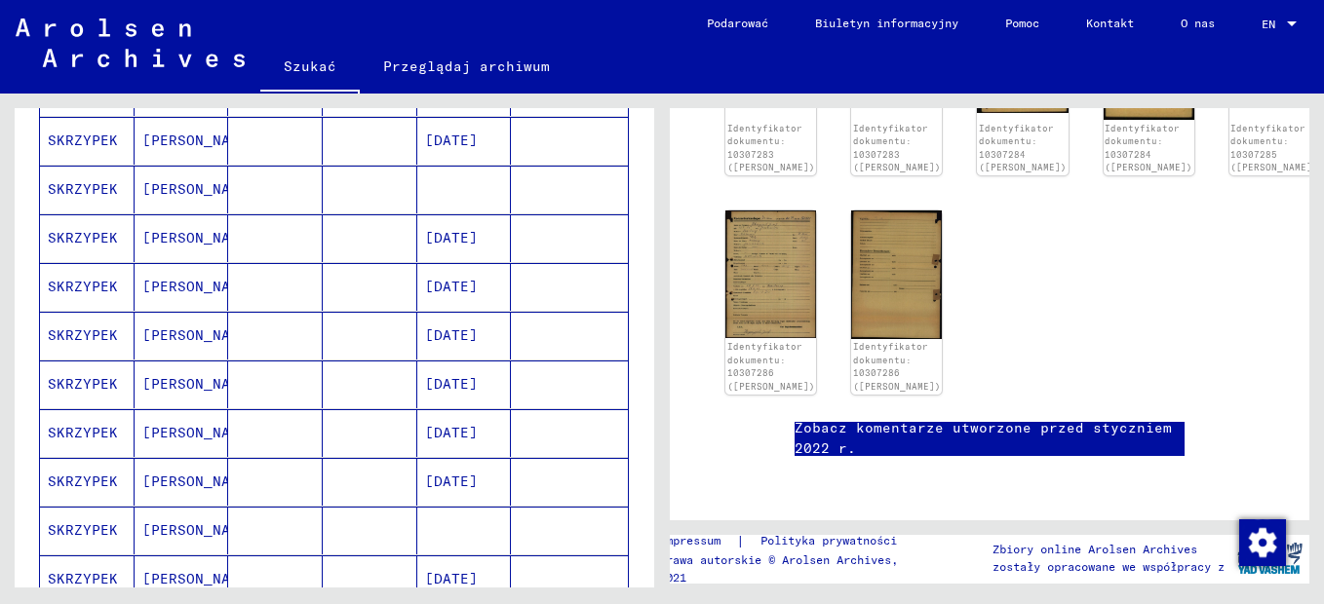
scroll to position [682, 0]
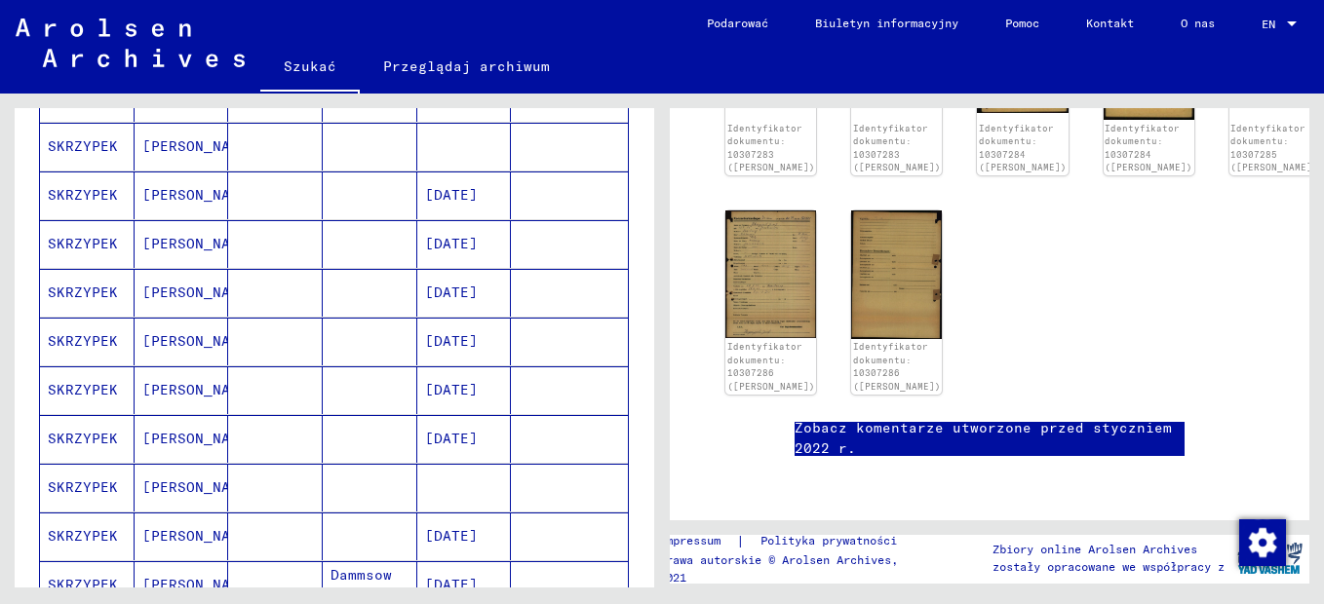
click at [432, 291] on mat-cell "[DATE]" at bounding box center [464, 293] width 95 height 48
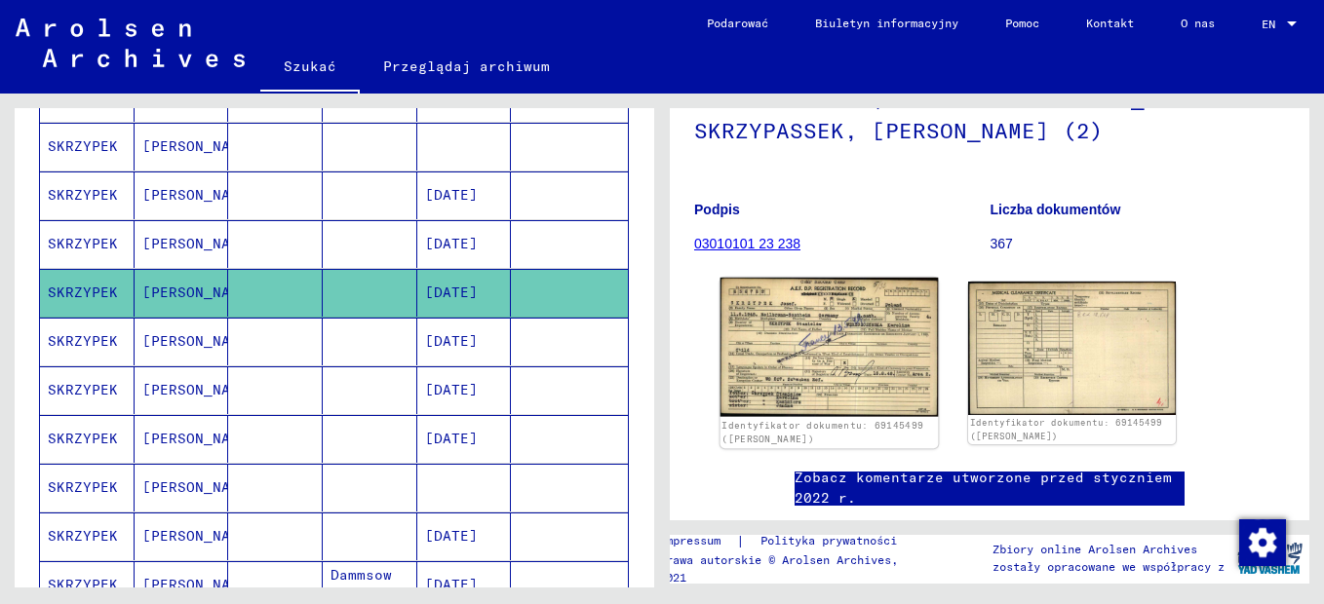
scroll to position [195, 0]
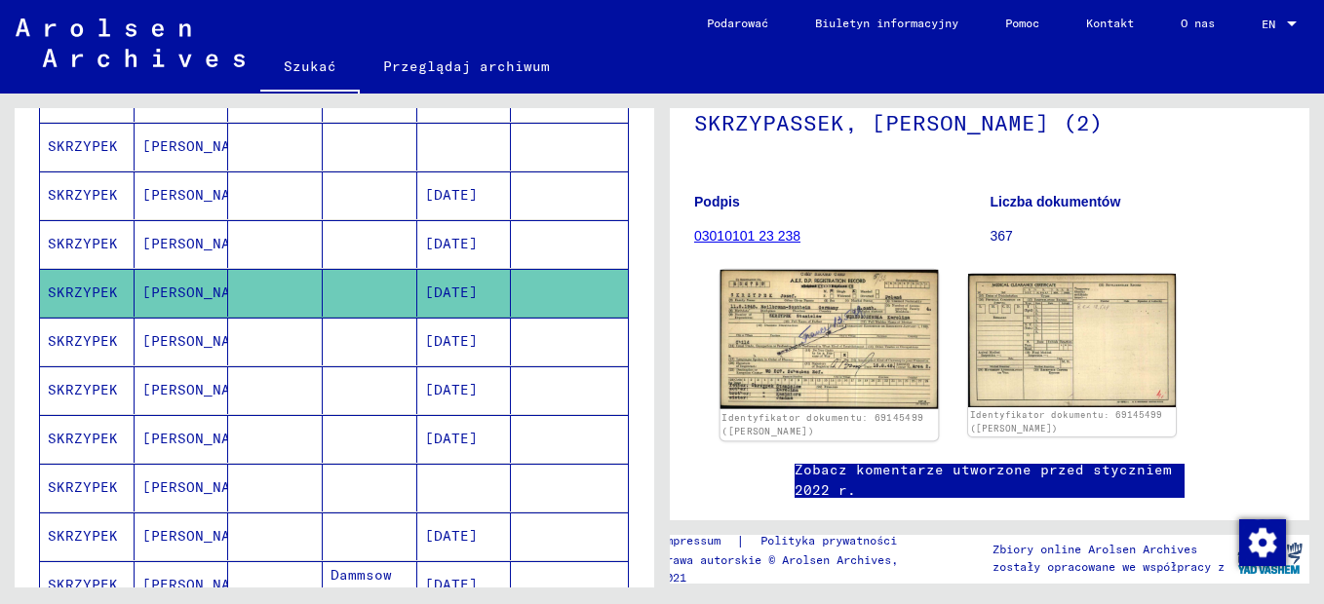
click at [816, 311] on img at bounding box center [830, 339] width 218 height 139
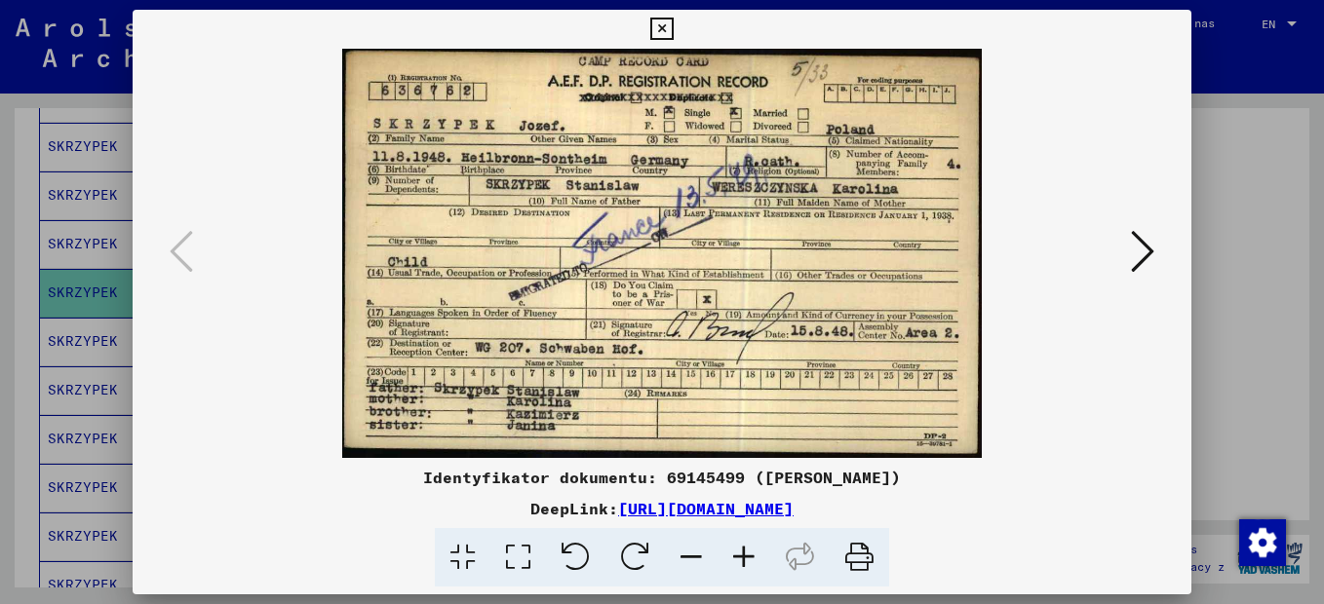
click at [1146, 251] on icon at bounding box center [1142, 251] width 23 height 47
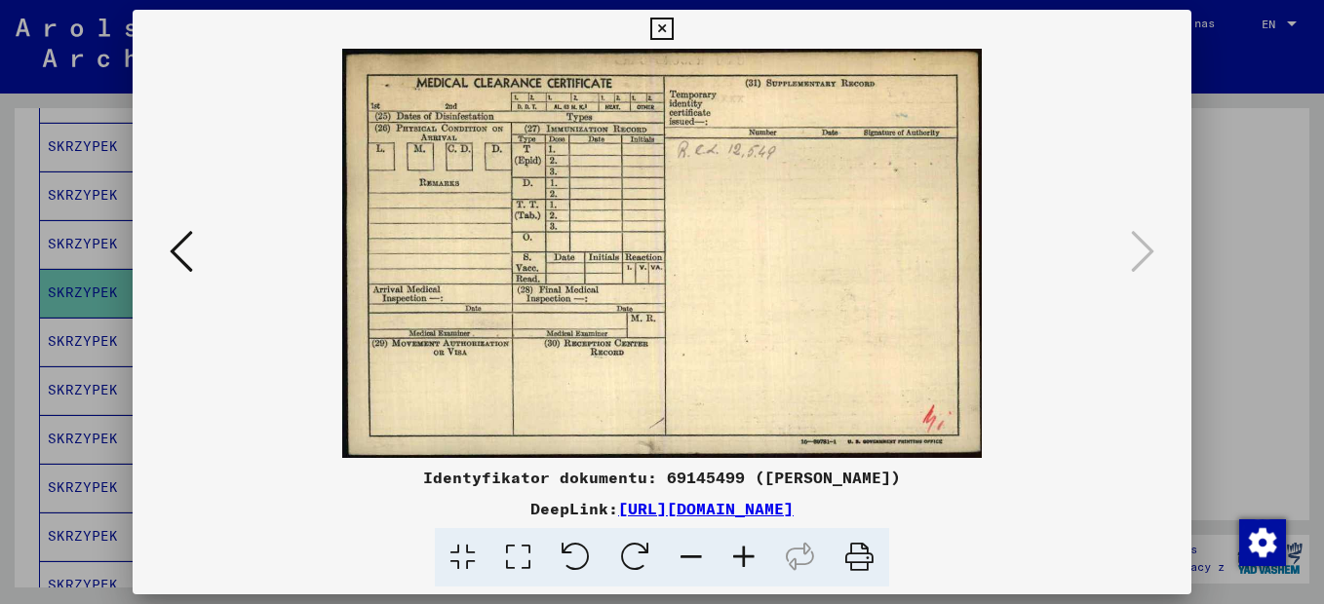
click at [661, 25] on icon at bounding box center [661, 29] width 22 height 23
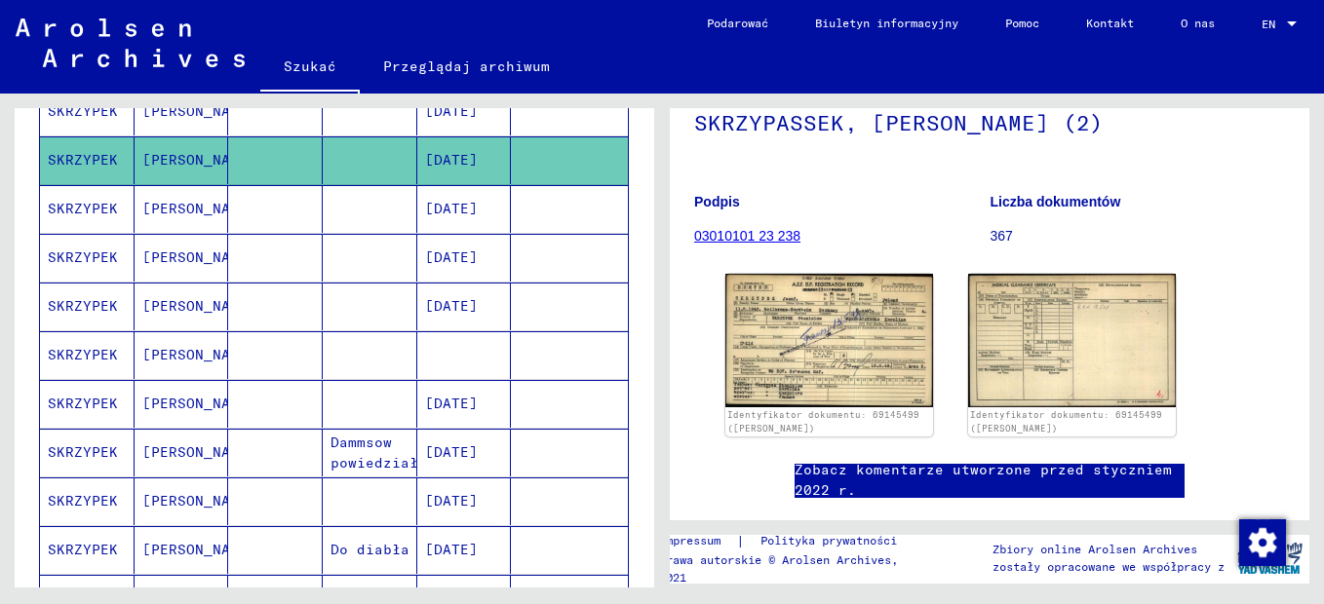
scroll to position [877, 0]
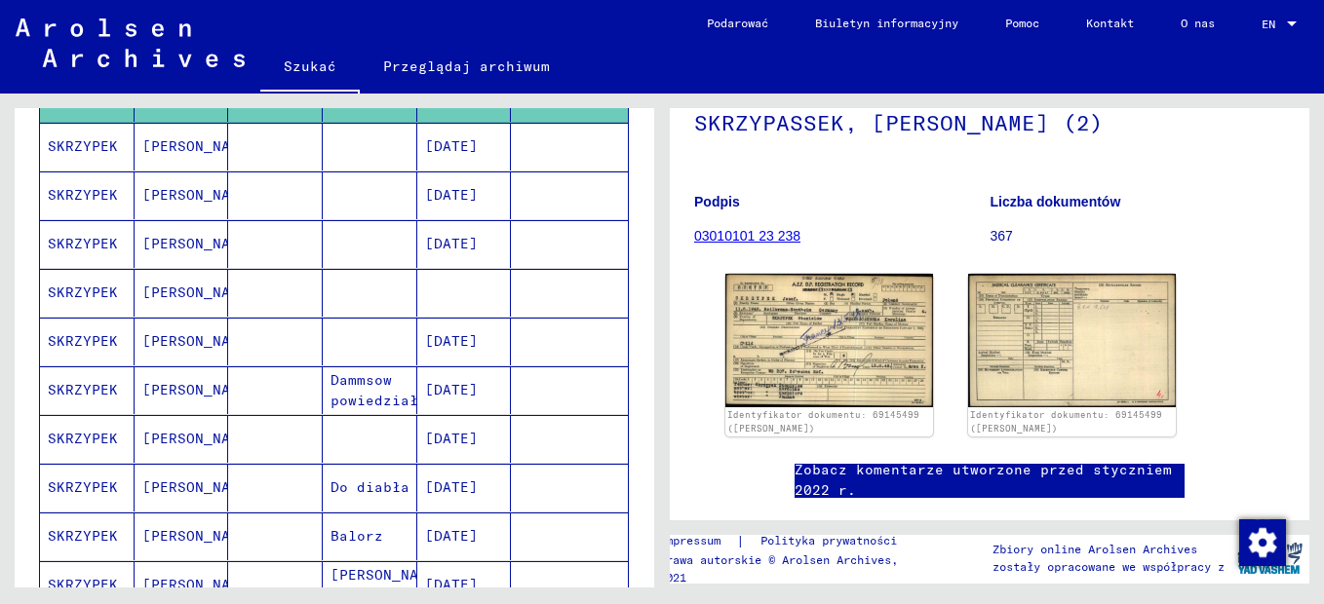
click at [453, 392] on mat-cell "[DATE]" at bounding box center [464, 391] width 95 height 48
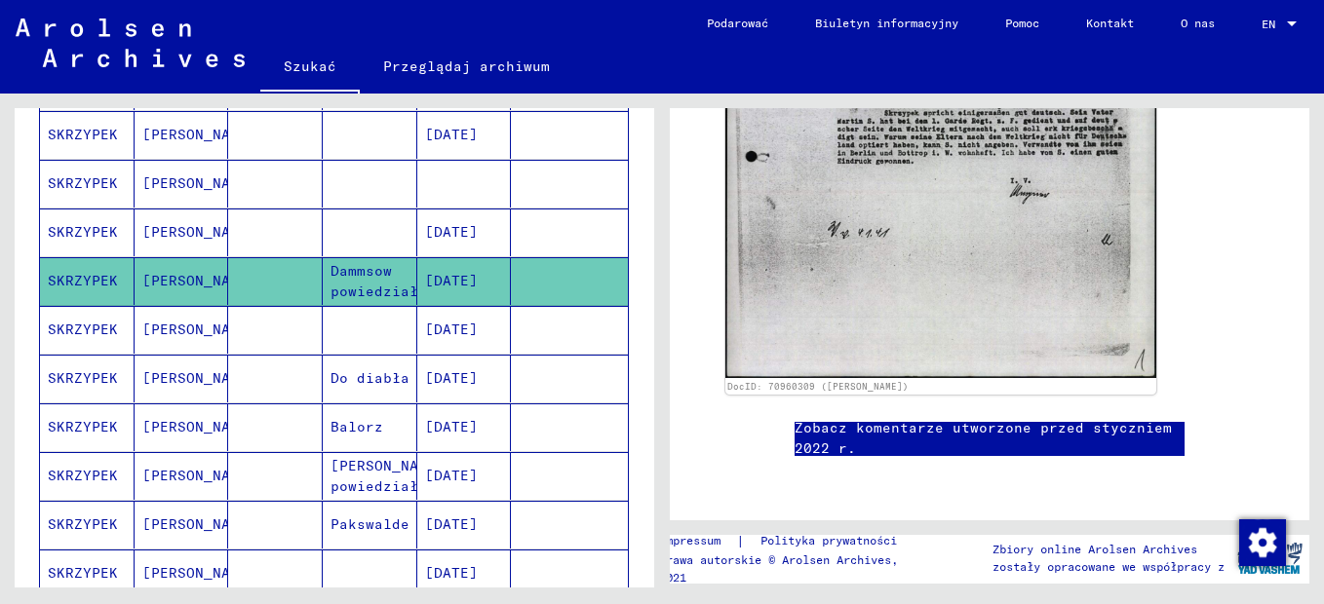
scroll to position [1072, 0]
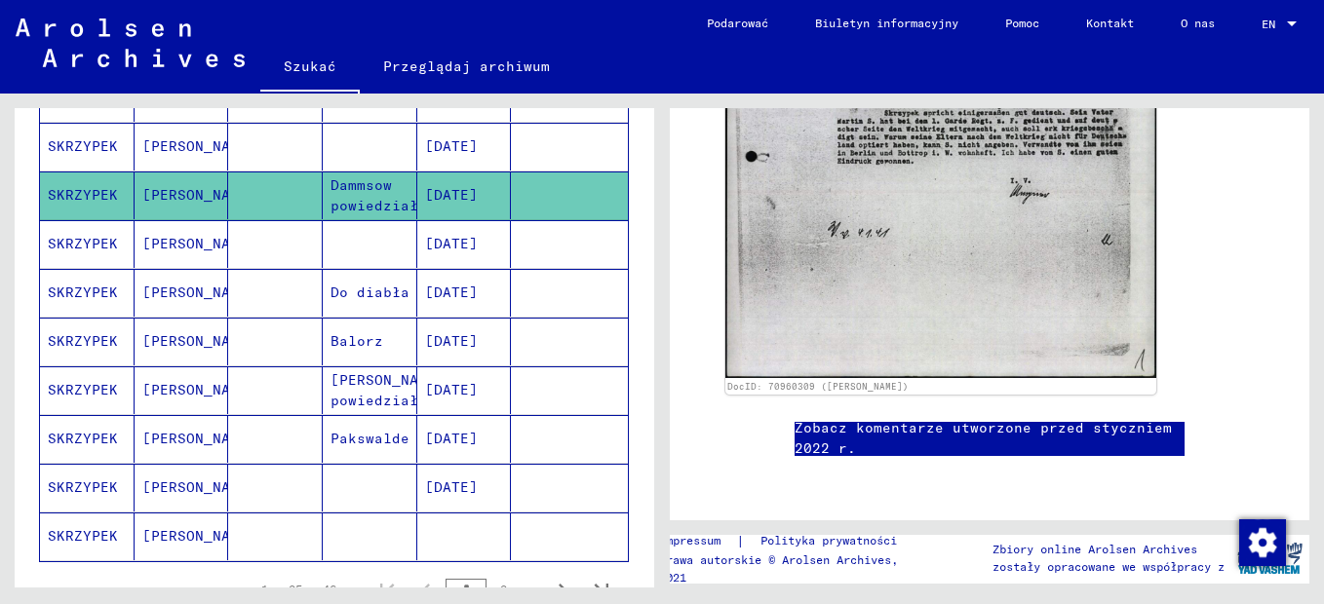
click at [351, 291] on mat-cell "Do diabła" at bounding box center [370, 293] width 95 height 48
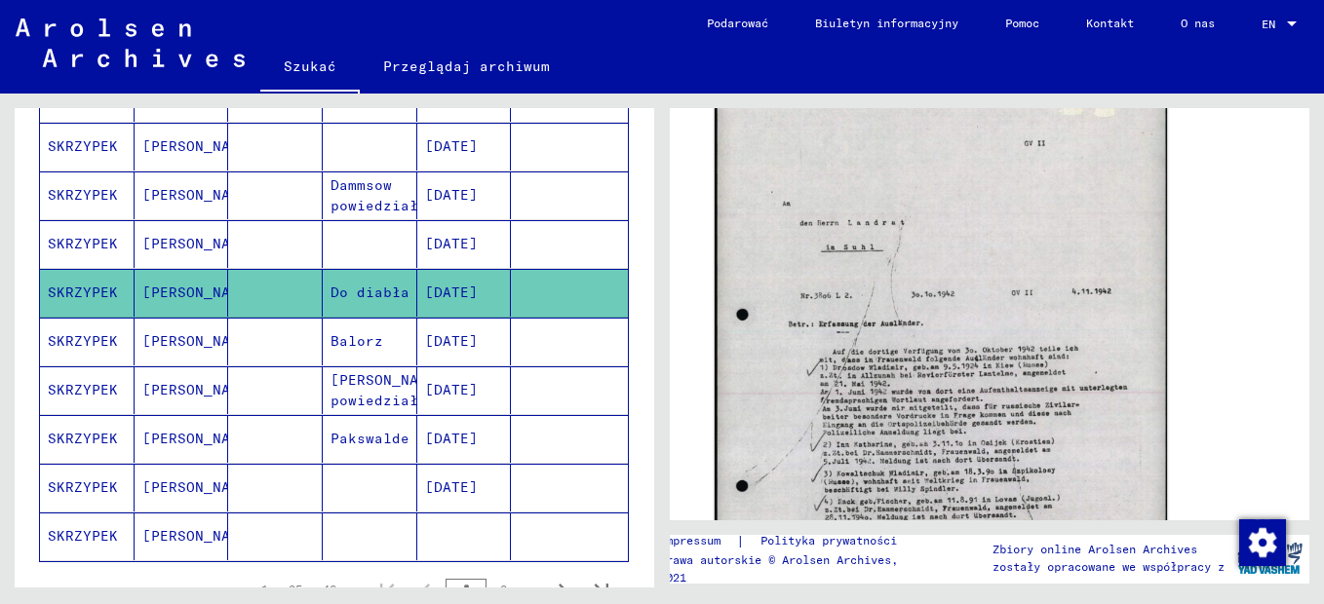
scroll to position [975, 0]
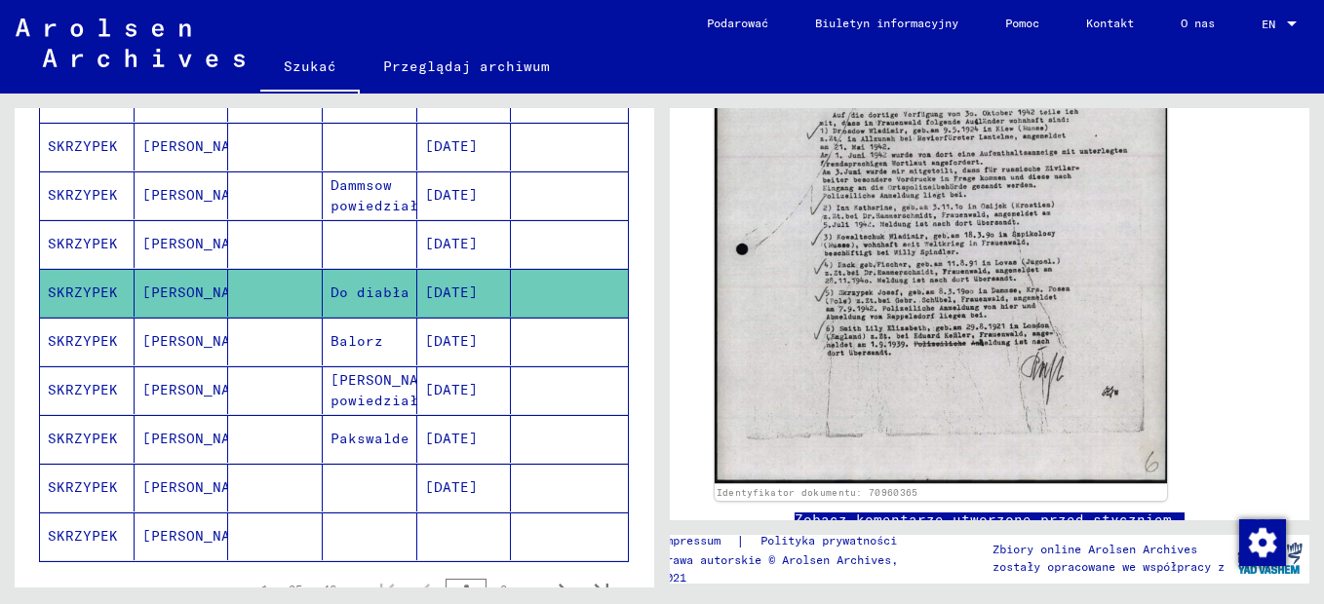
click at [886, 222] on img at bounding box center [941, 163] width 452 height 641
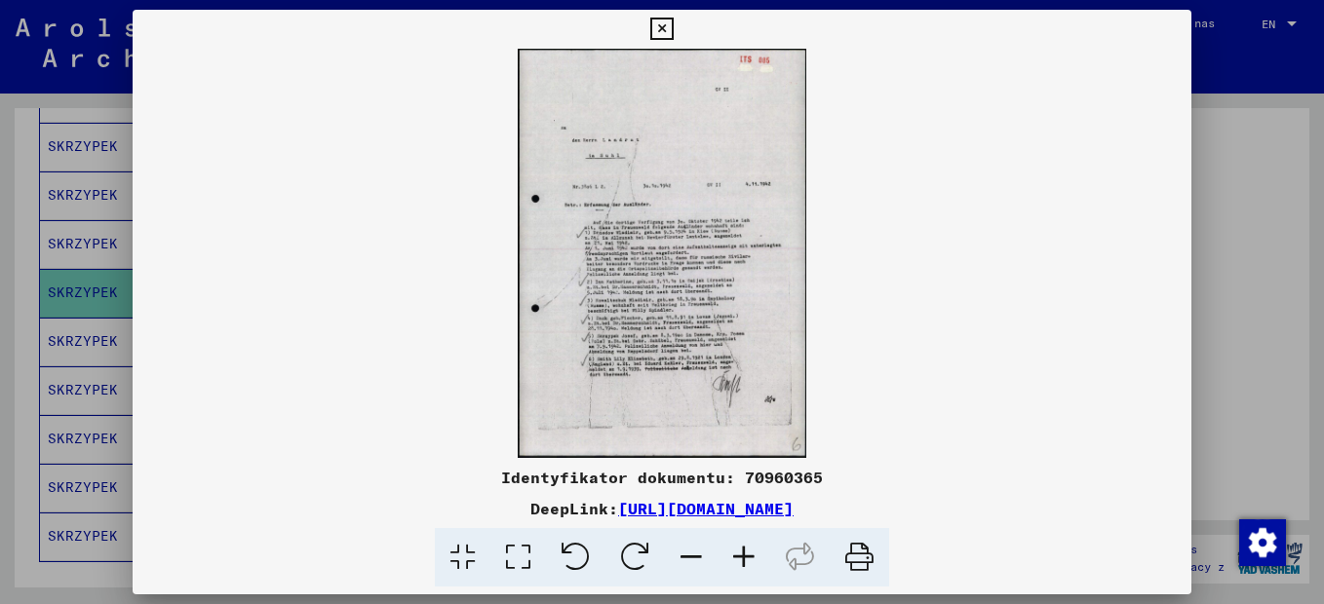
click at [744, 555] on icon at bounding box center [744, 557] width 53 height 59
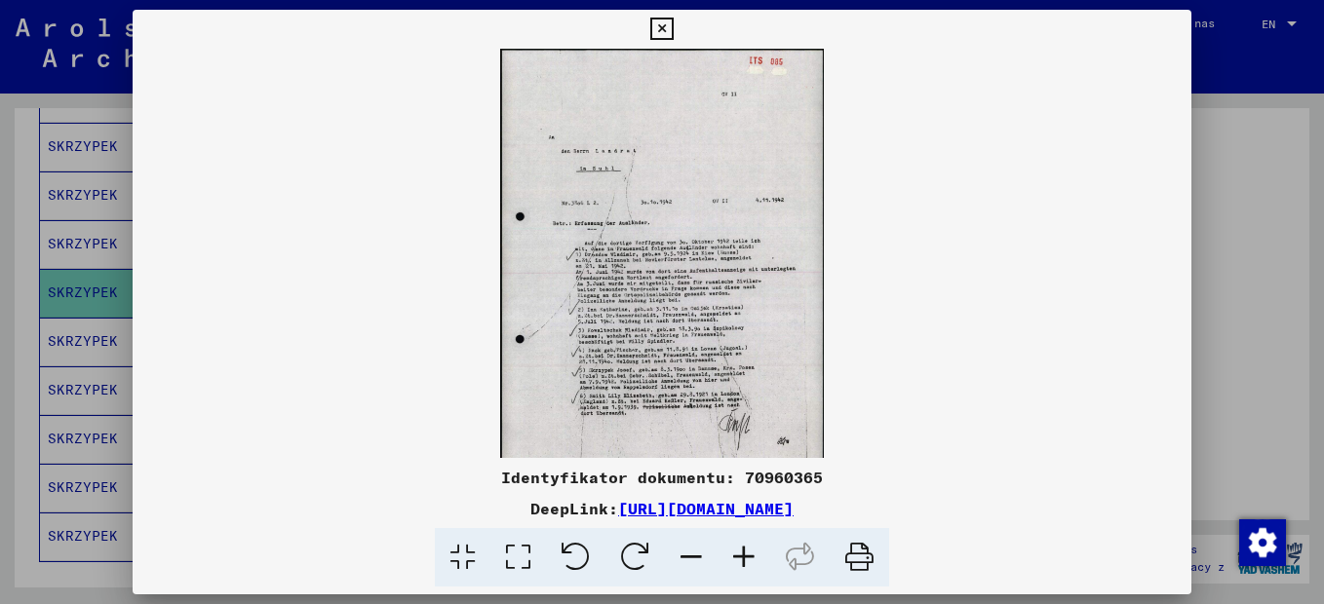
click at [744, 555] on icon at bounding box center [744, 557] width 53 height 59
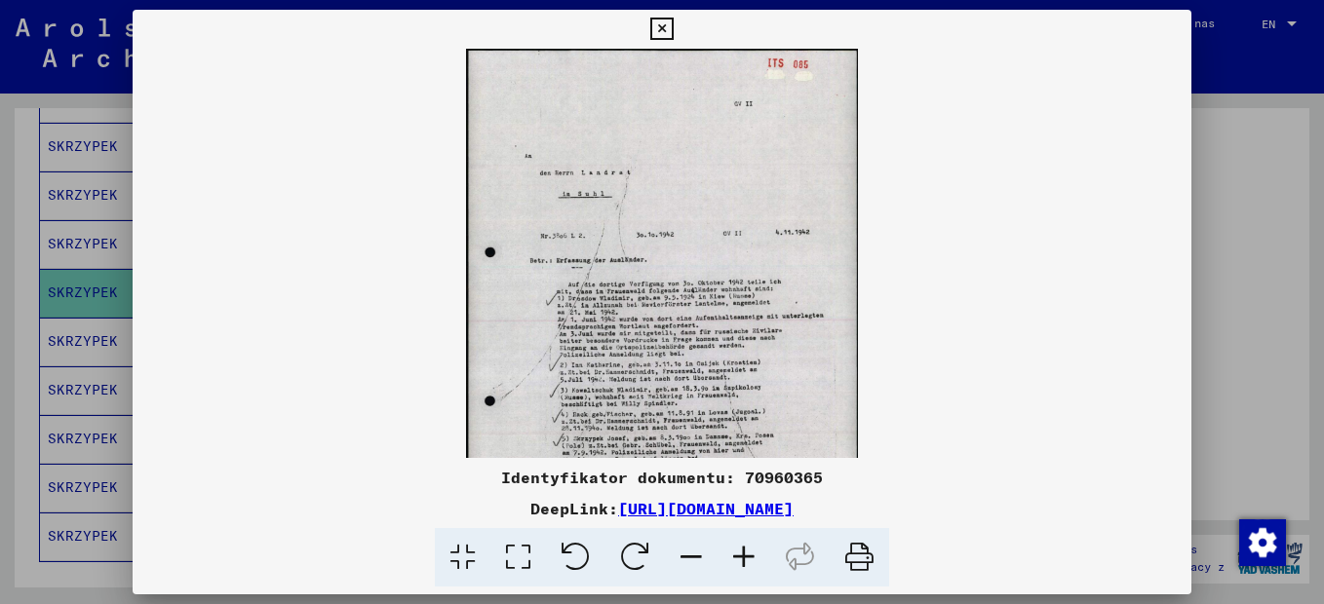
click at [744, 555] on icon at bounding box center [744, 557] width 53 height 59
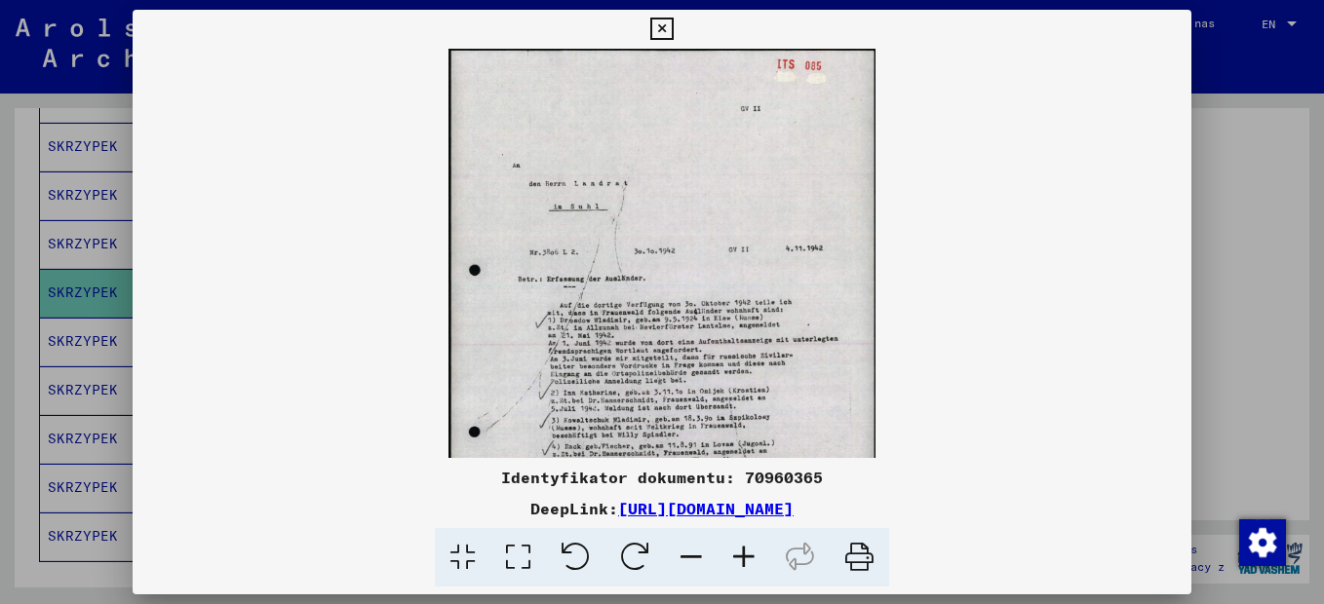
click at [745, 555] on icon at bounding box center [744, 557] width 53 height 59
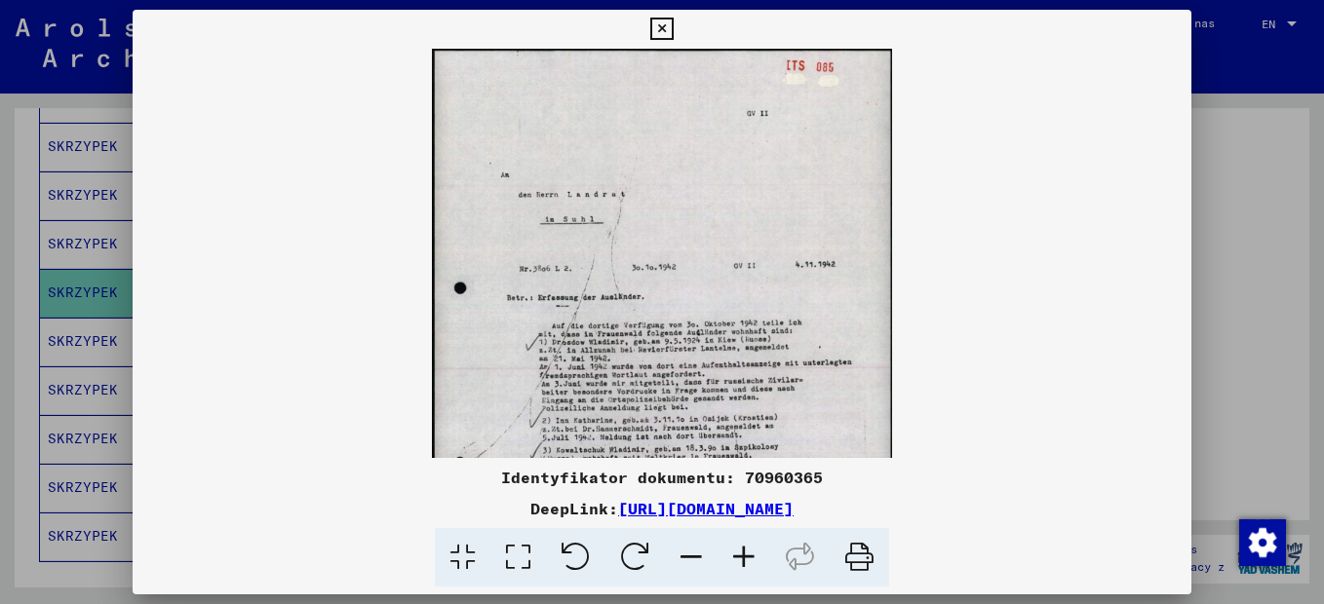
click at [745, 555] on icon at bounding box center [744, 557] width 53 height 59
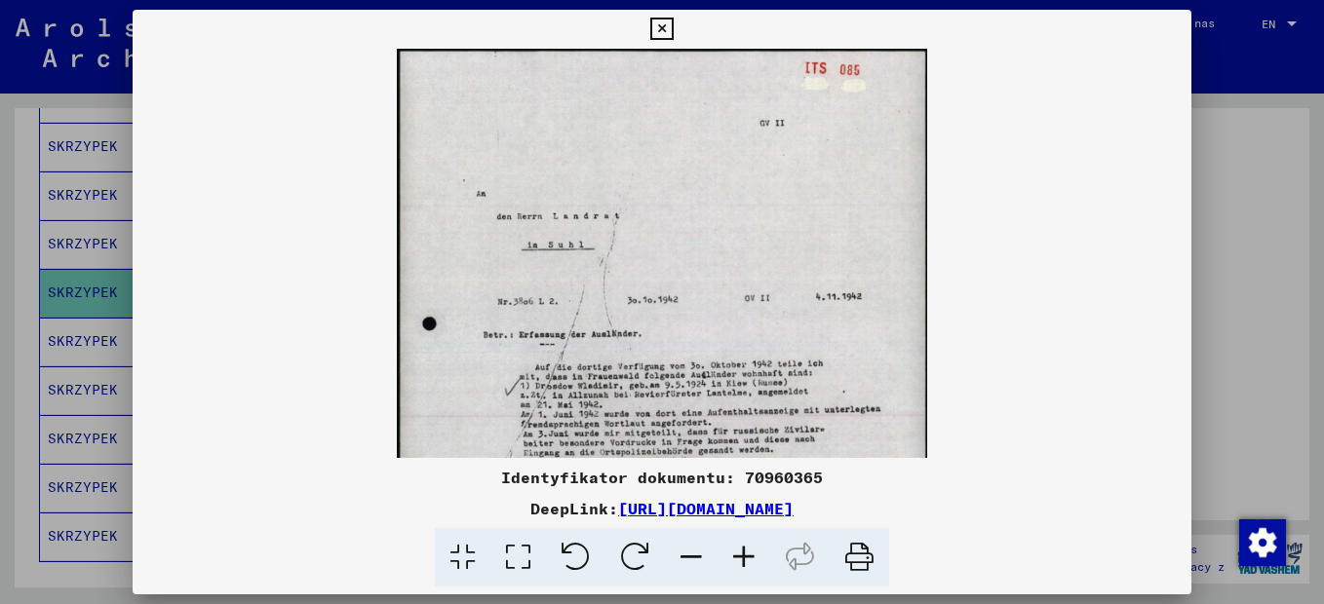
click at [745, 555] on icon at bounding box center [744, 557] width 53 height 59
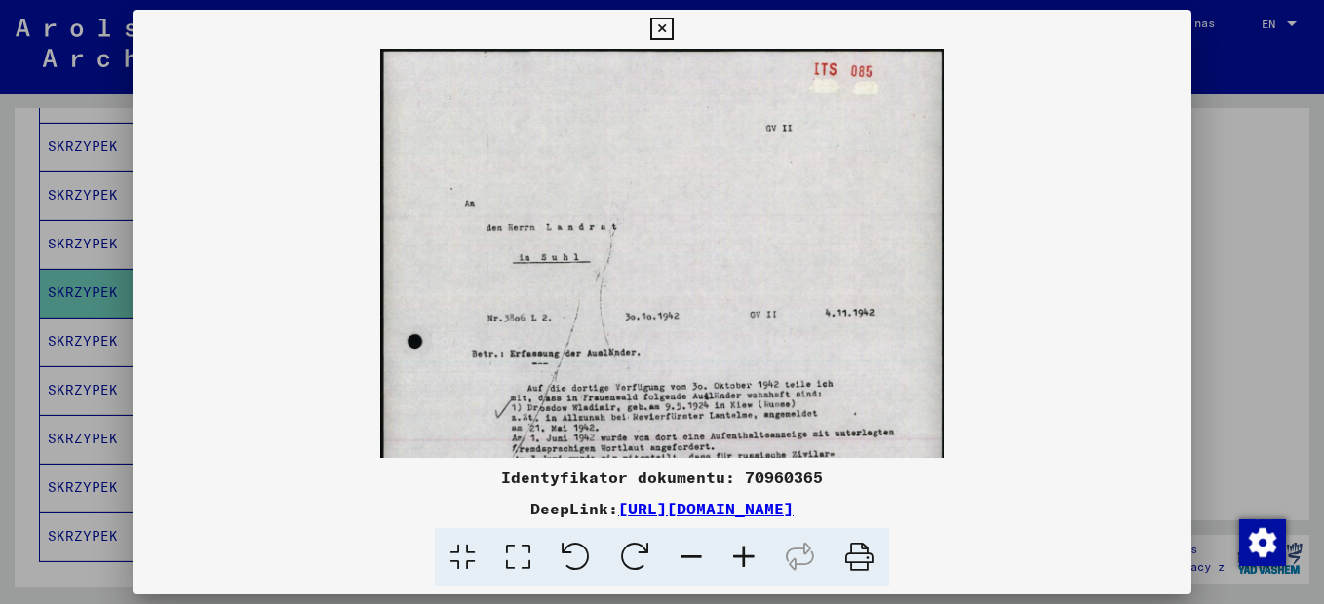
click at [745, 555] on icon at bounding box center [744, 557] width 53 height 59
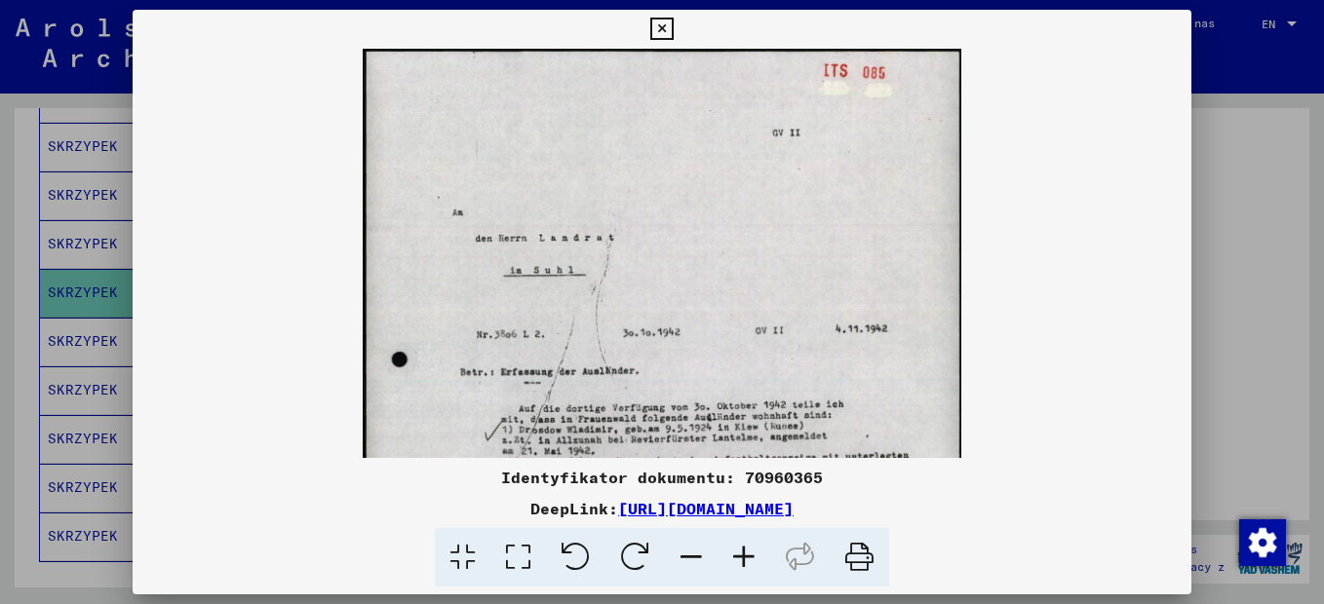
click at [745, 555] on icon at bounding box center [744, 557] width 53 height 59
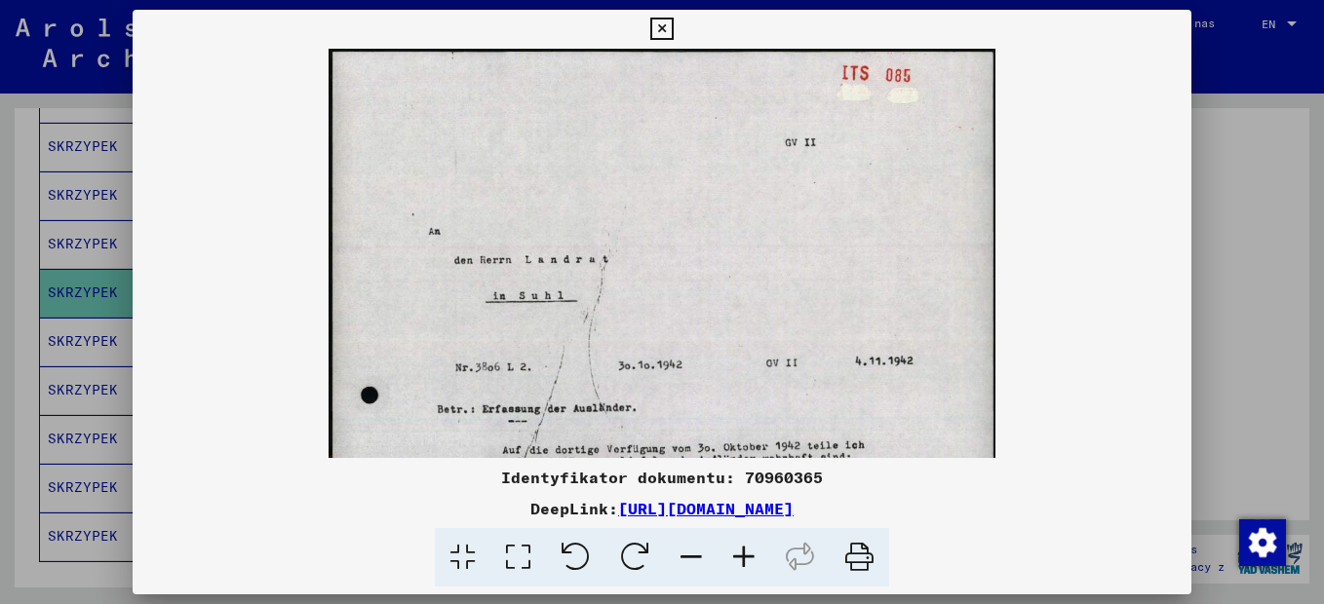
click at [745, 555] on icon at bounding box center [744, 557] width 53 height 59
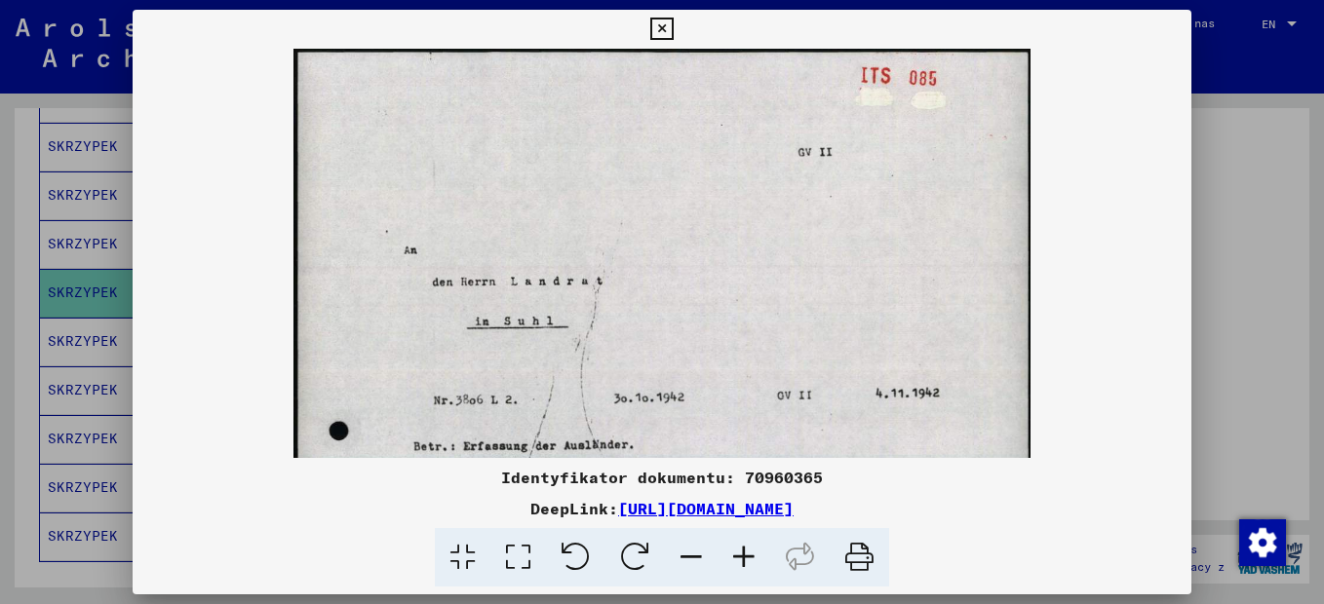
click at [745, 555] on icon at bounding box center [744, 557] width 53 height 59
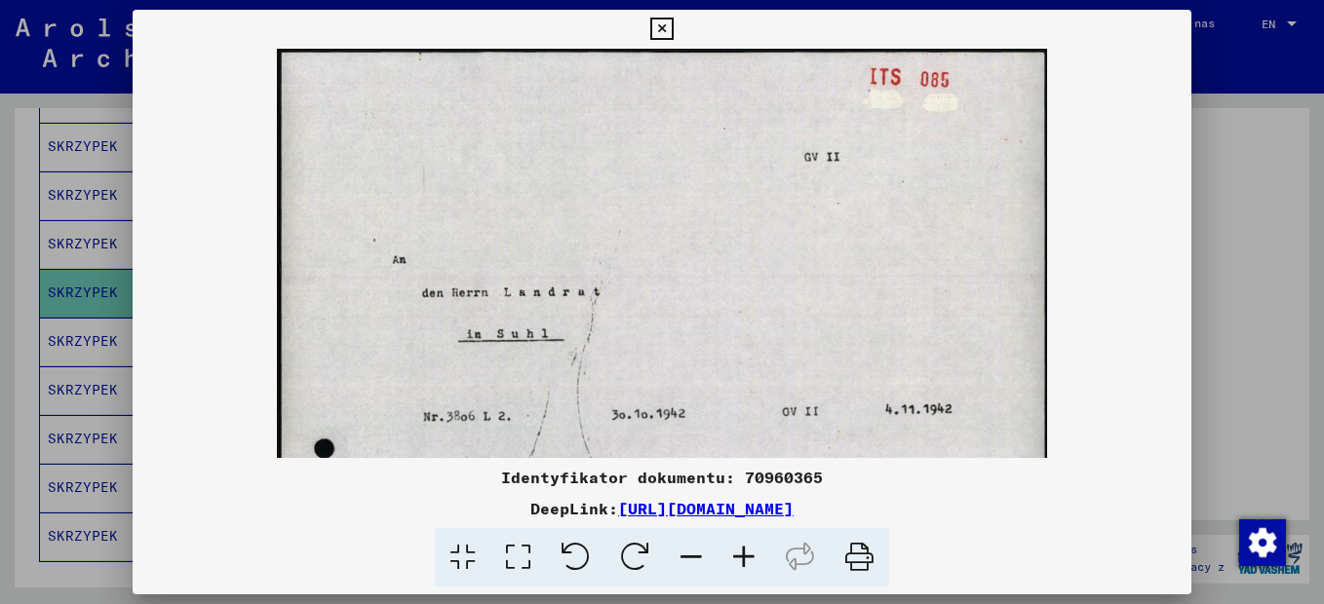
click at [745, 555] on icon at bounding box center [744, 557] width 53 height 59
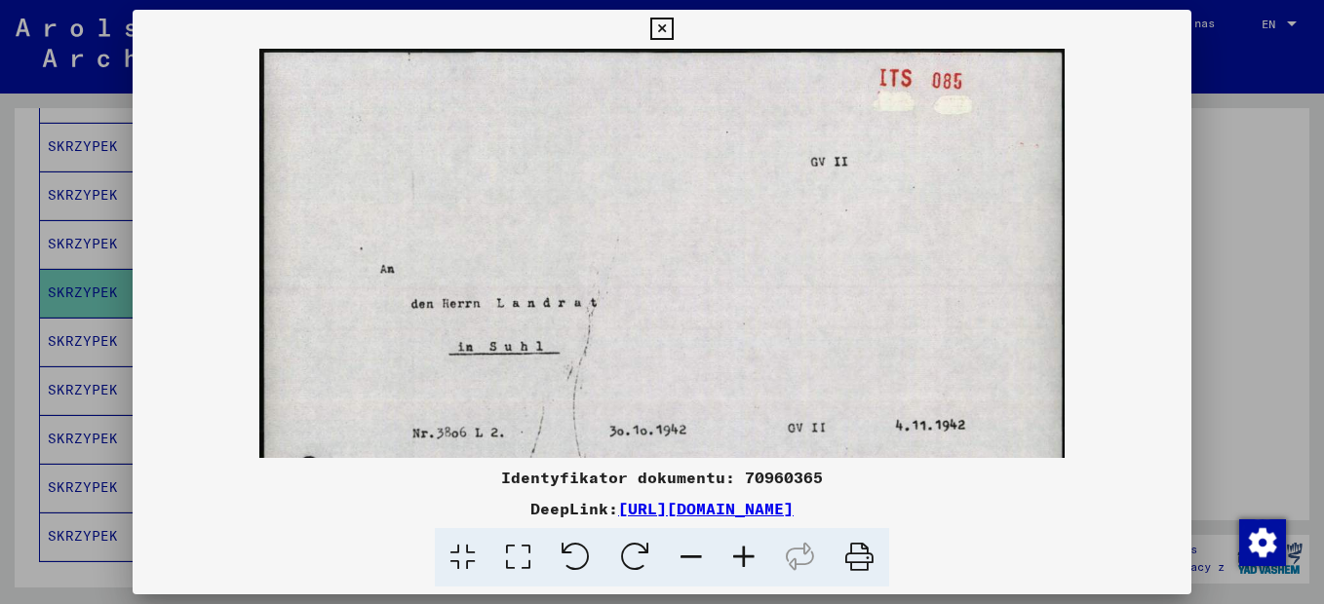
click at [747, 555] on icon at bounding box center [744, 557] width 53 height 59
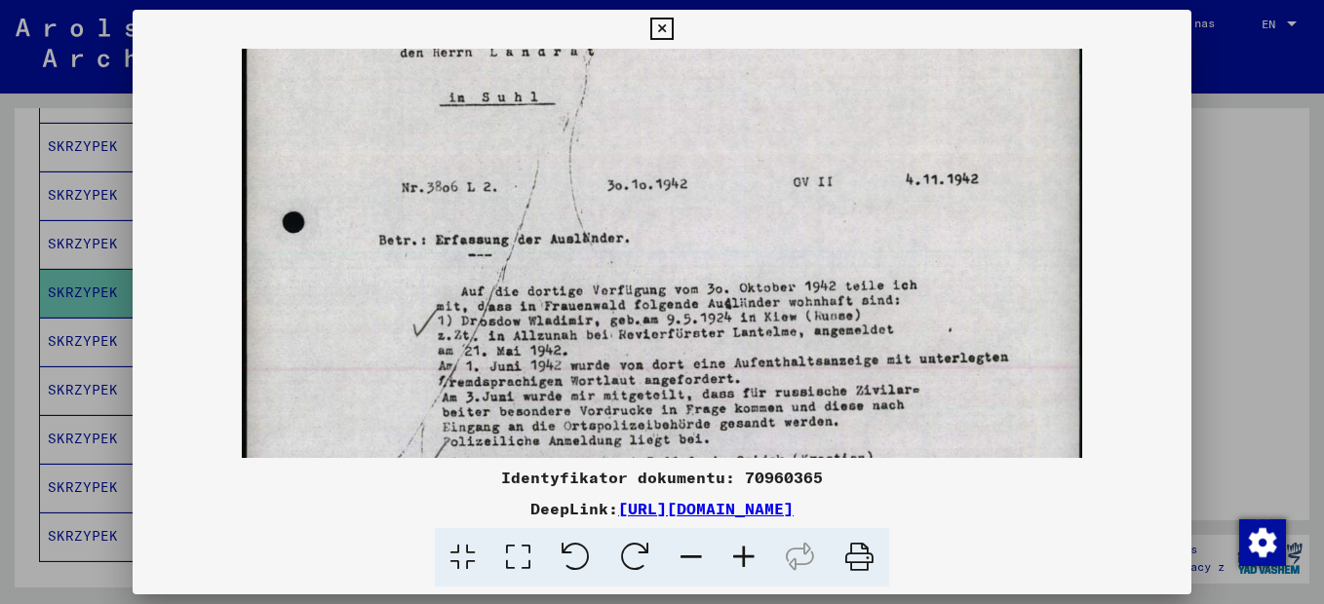
scroll to position [265, 0]
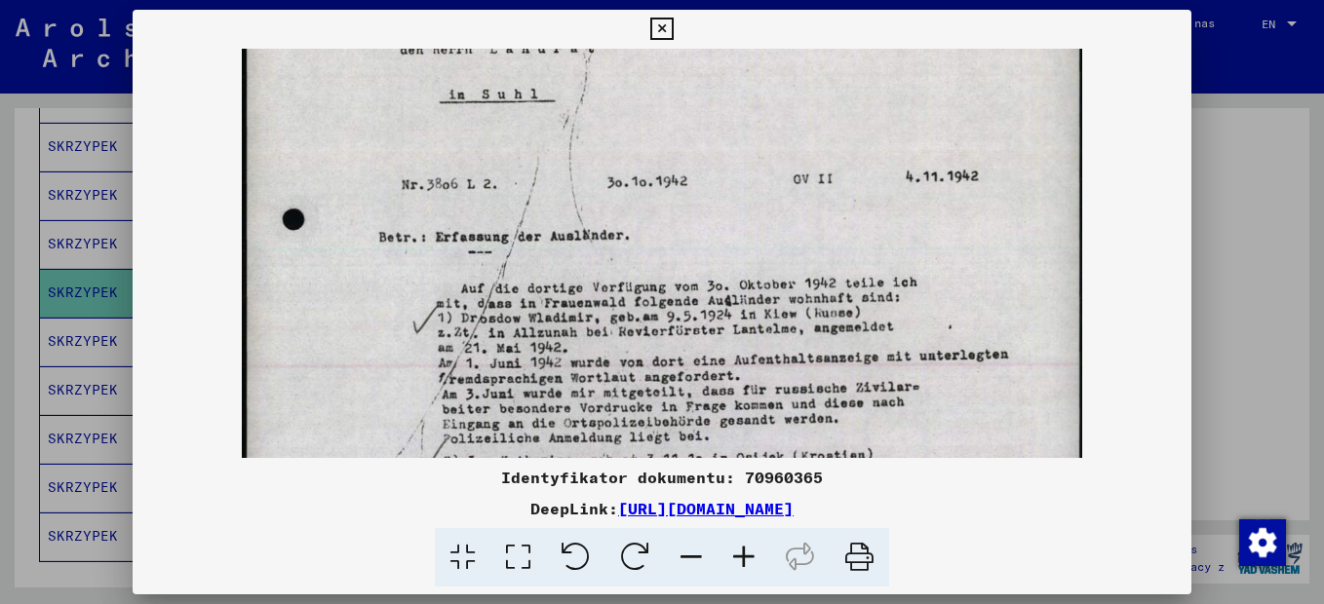
drag, startPoint x: 989, startPoint y: 316, endPoint x: 978, endPoint y: 115, distance: 201.1
click at [978, 115] on img at bounding box center [661, 378] width 839 height 1189
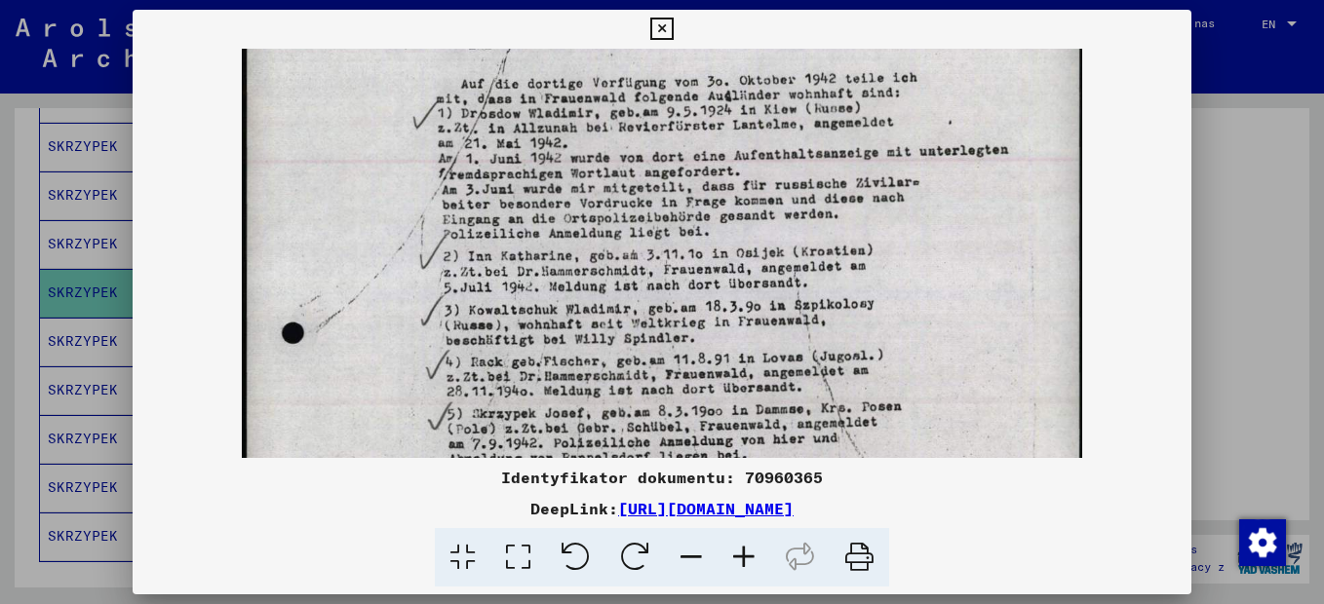
drag, startPoint x: 792, startPoint y: 346, endPoint x: 814, endPoint y: 145, distance: 202.1
click at [814, 145] on img at bounding box center [661, 173] width 839 height 1189
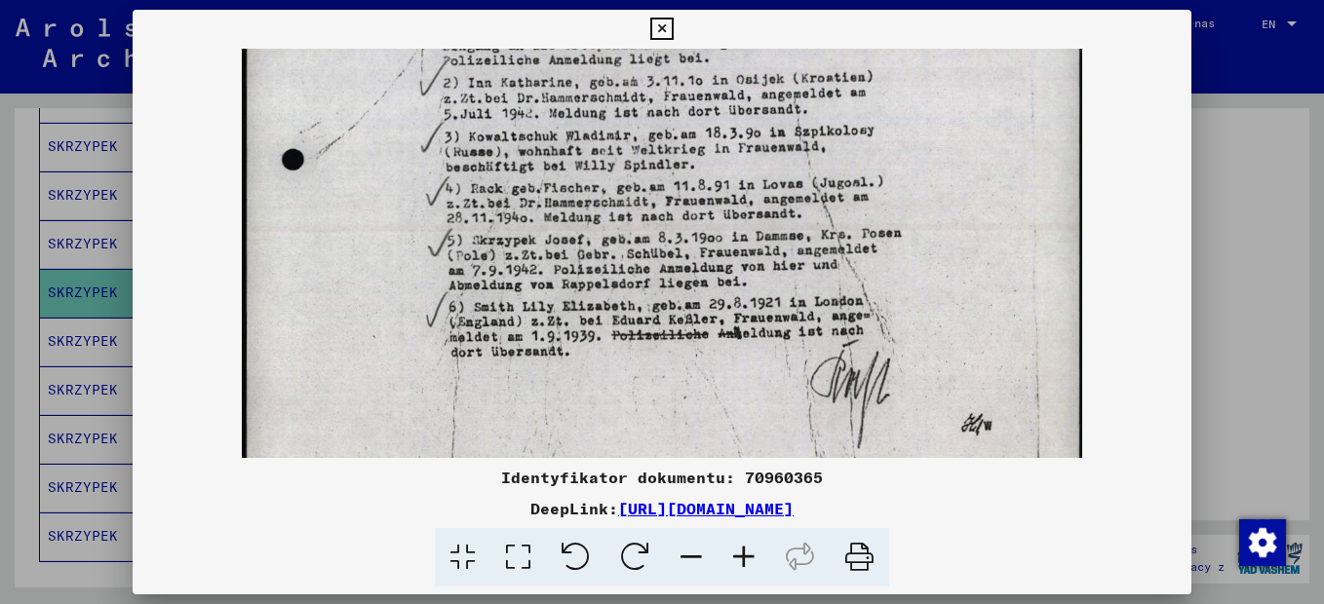
scroll to position [670, 0]
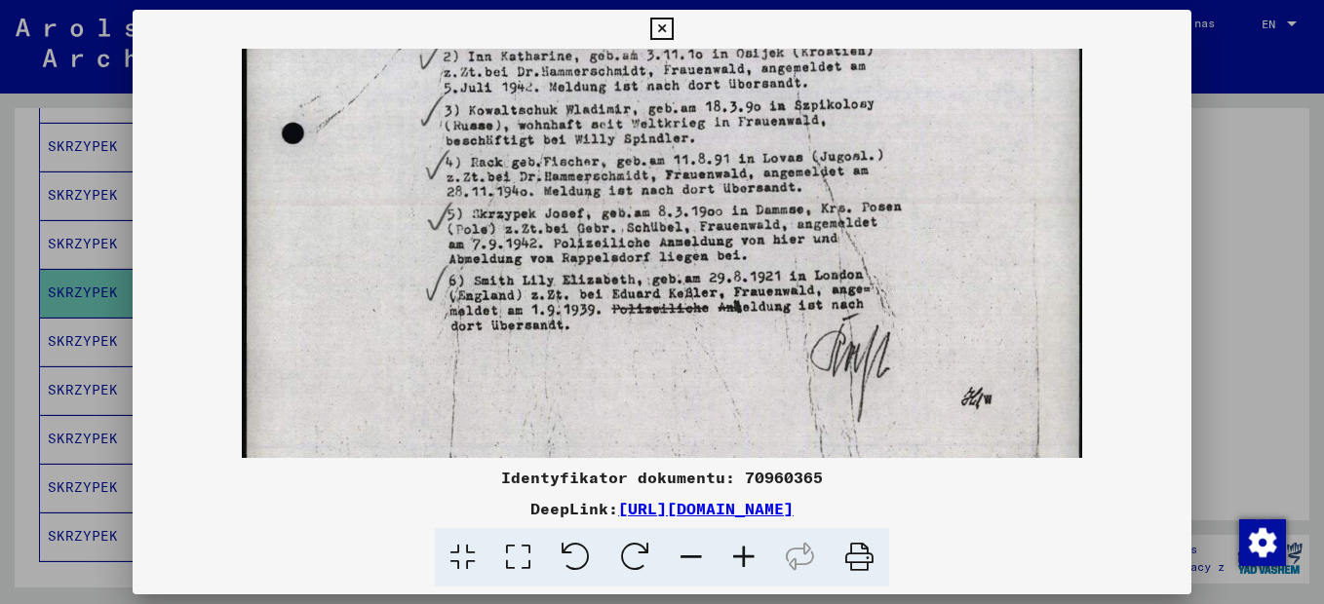
drag, startPoint x: 762, startPoint y: 444, endPoint x: 790, endPoint y: 244, distance: 201.7
click at [666, 35] on icon at bounding box center [661, 29] width 22 height 23
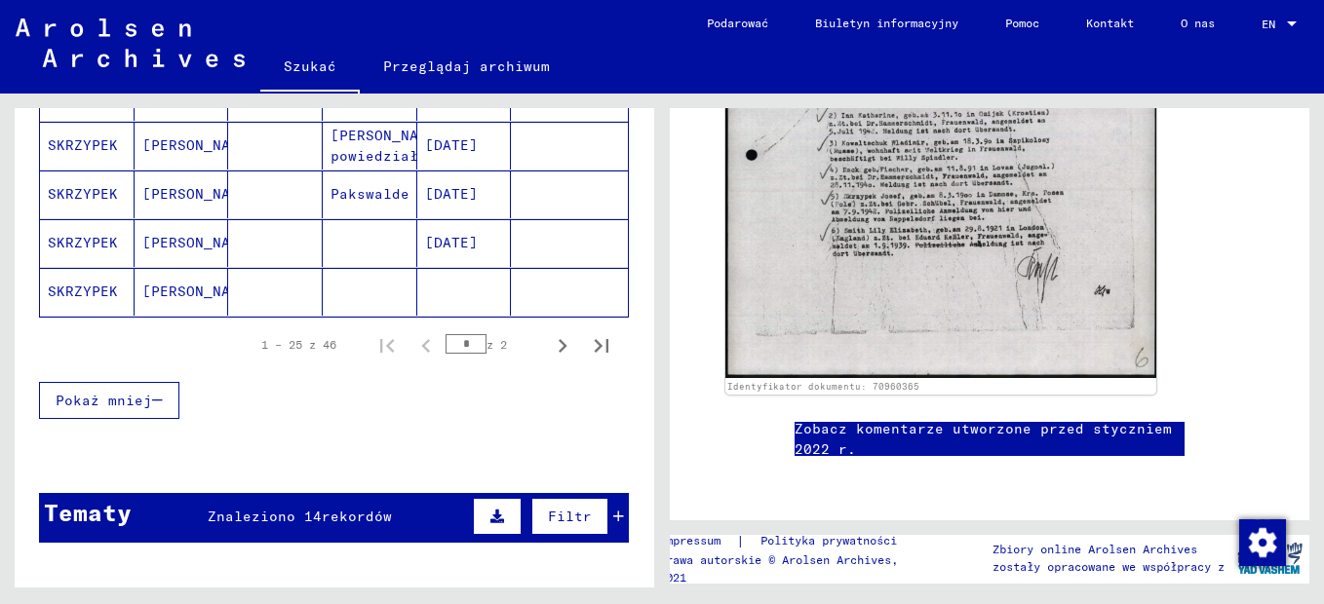
scroll to position [1267, 0]
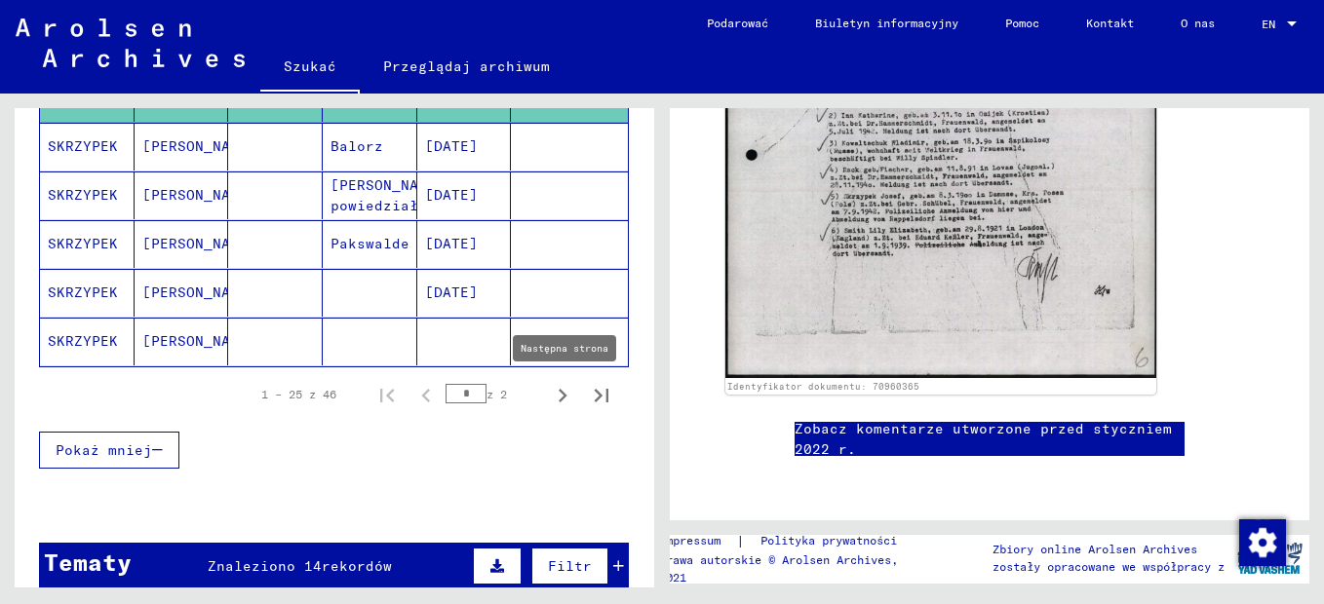
click at [549, 393] on icon "Następna strona" at bounding box center [562, 395] width 27 height 27
type input "*"
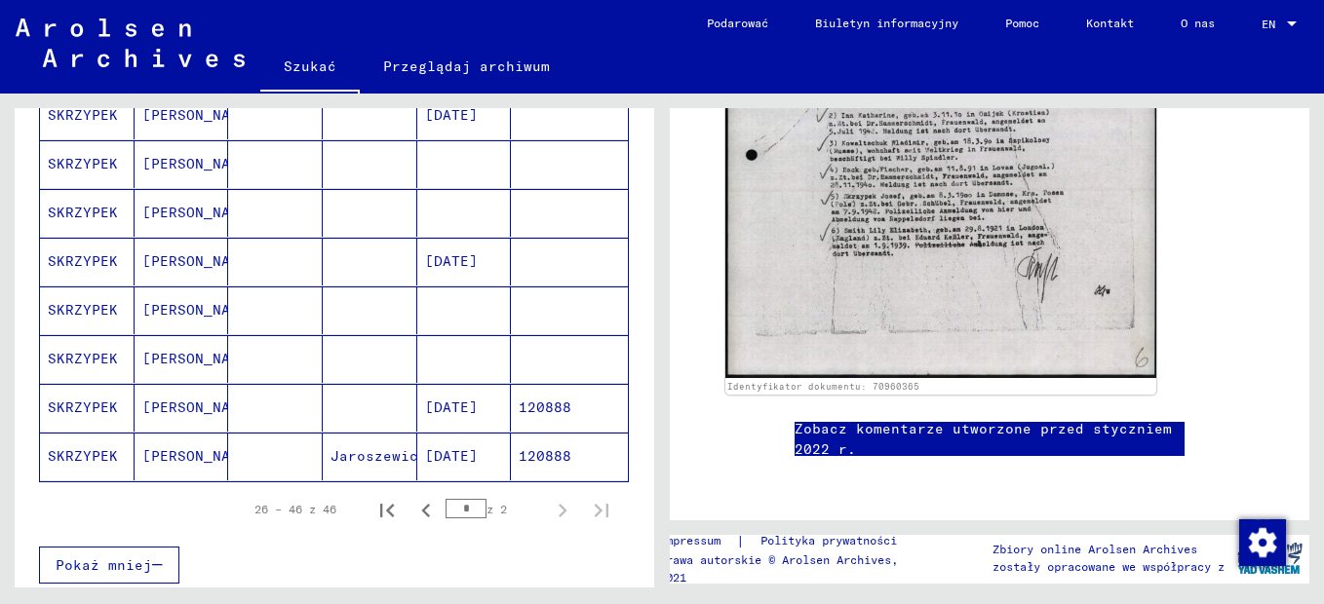
scroll to position [877, 0]
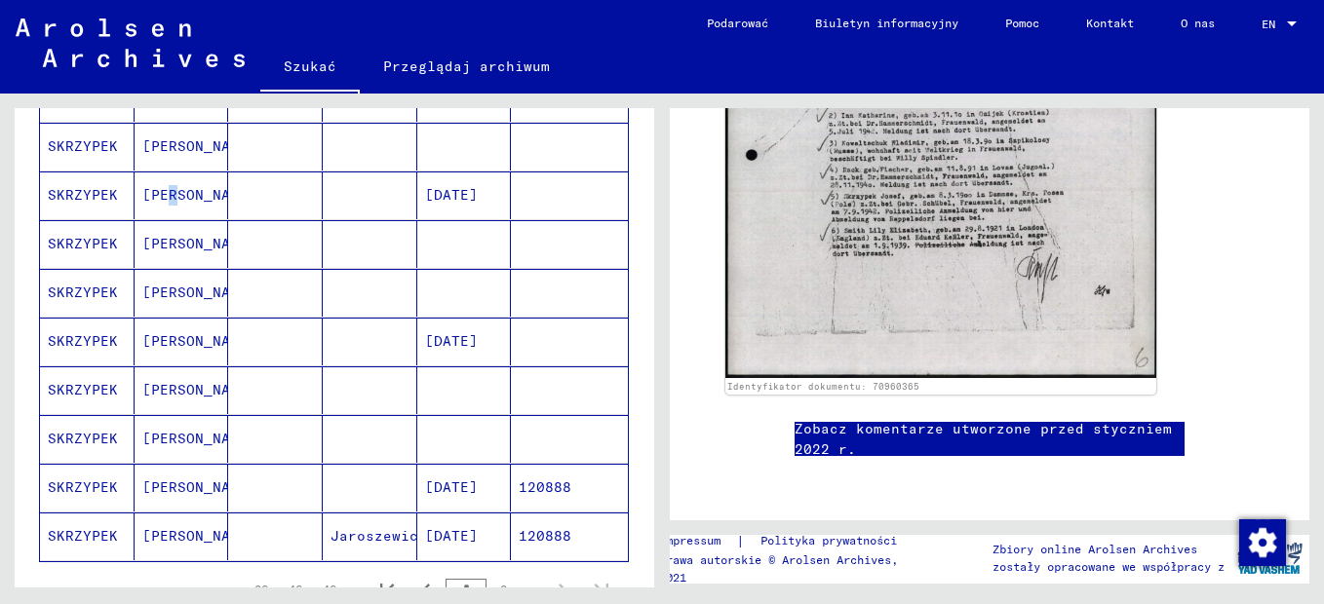
click at [159, 195] on mat-cell "[PERSON_NAME]" at bounding box center [182, 196] width 95 height 48
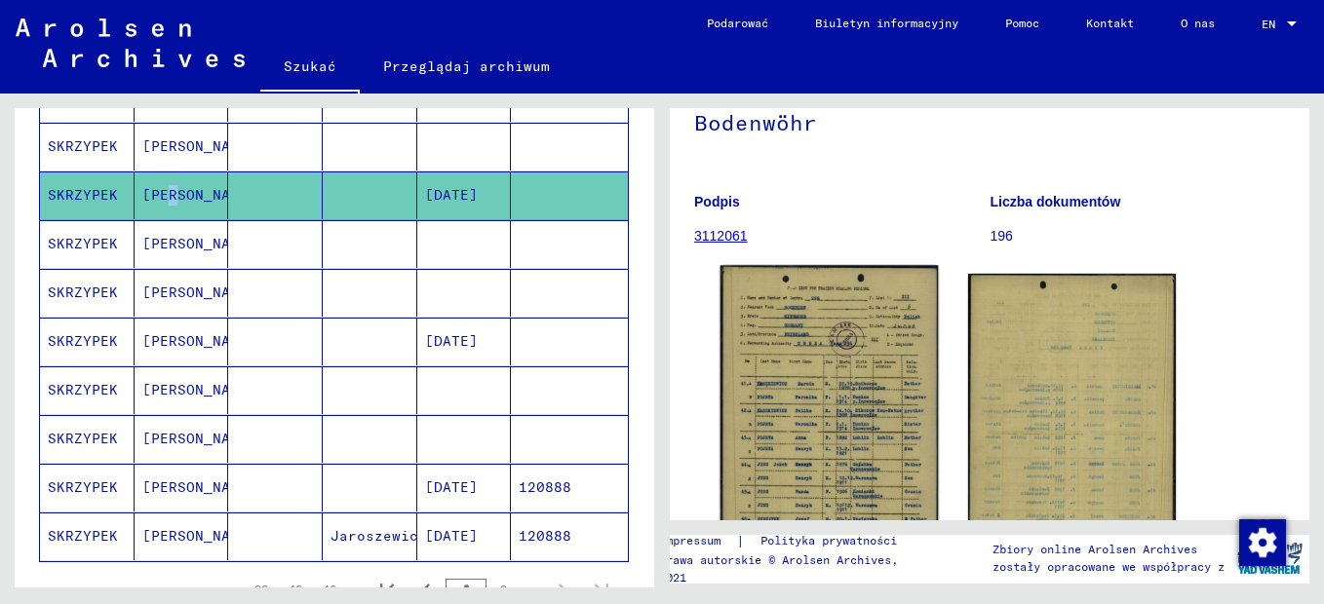
click at [851, 435] on img at bounding box center [830, 436] width 218 height 342
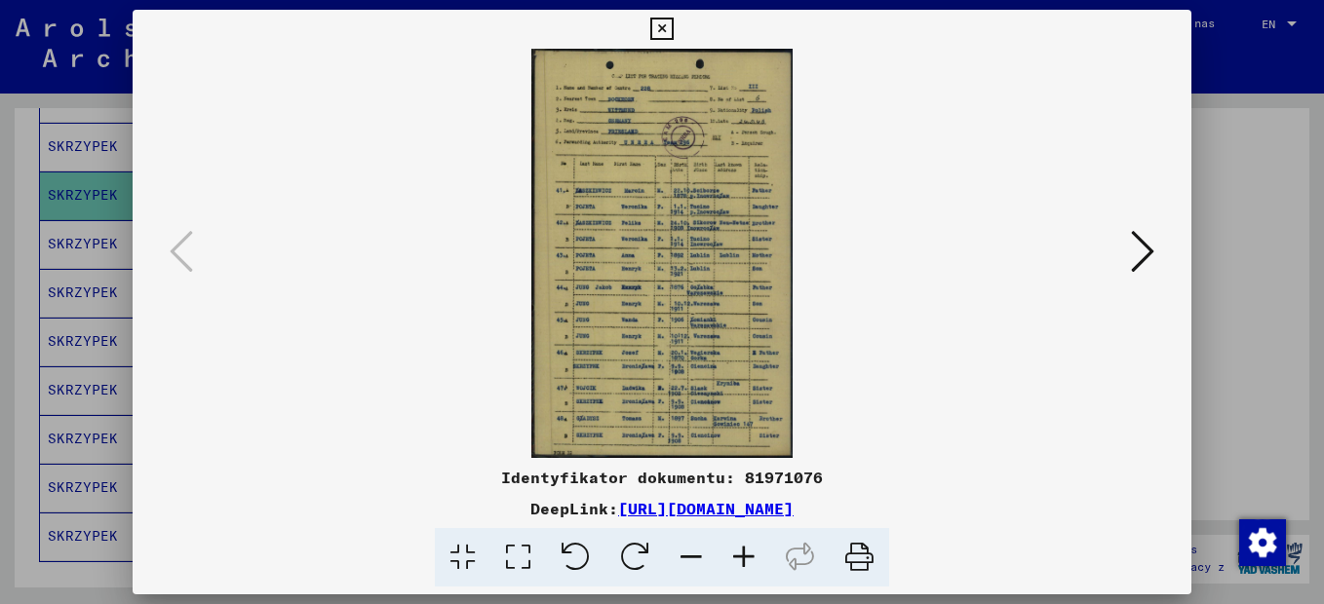
click at [753, 558] on icon at bounding box center [744, 557] width 53 height 59
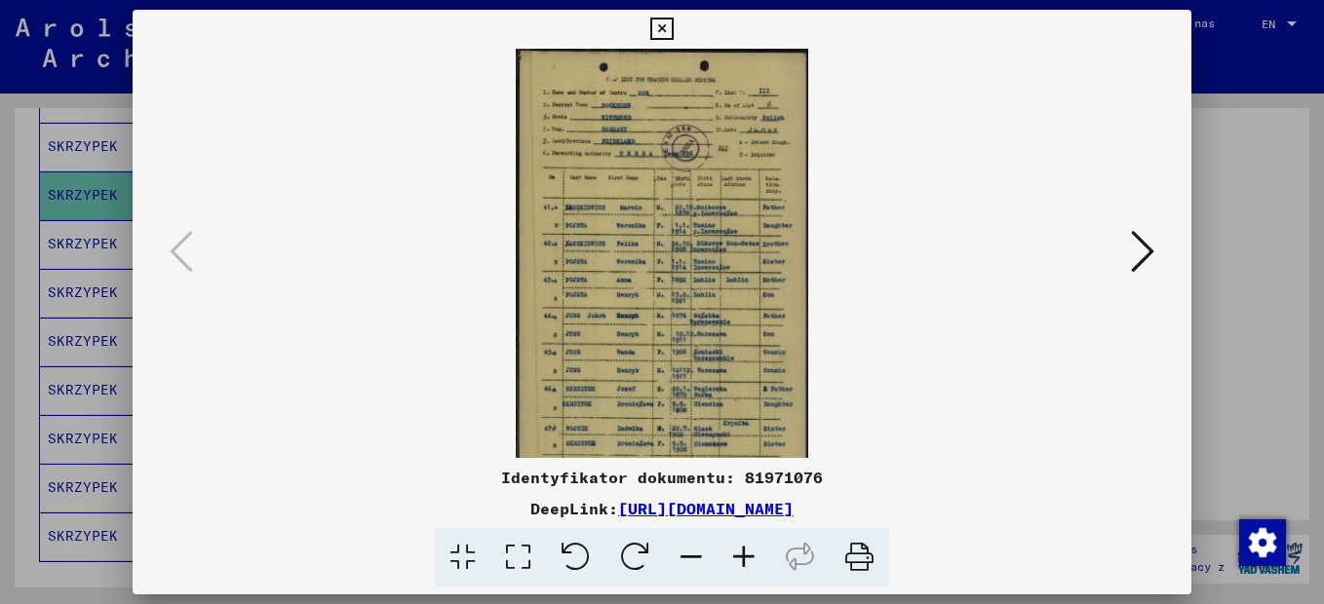
click at [753, 558] on icon at bounding box center [744, 557] width 53 height 59
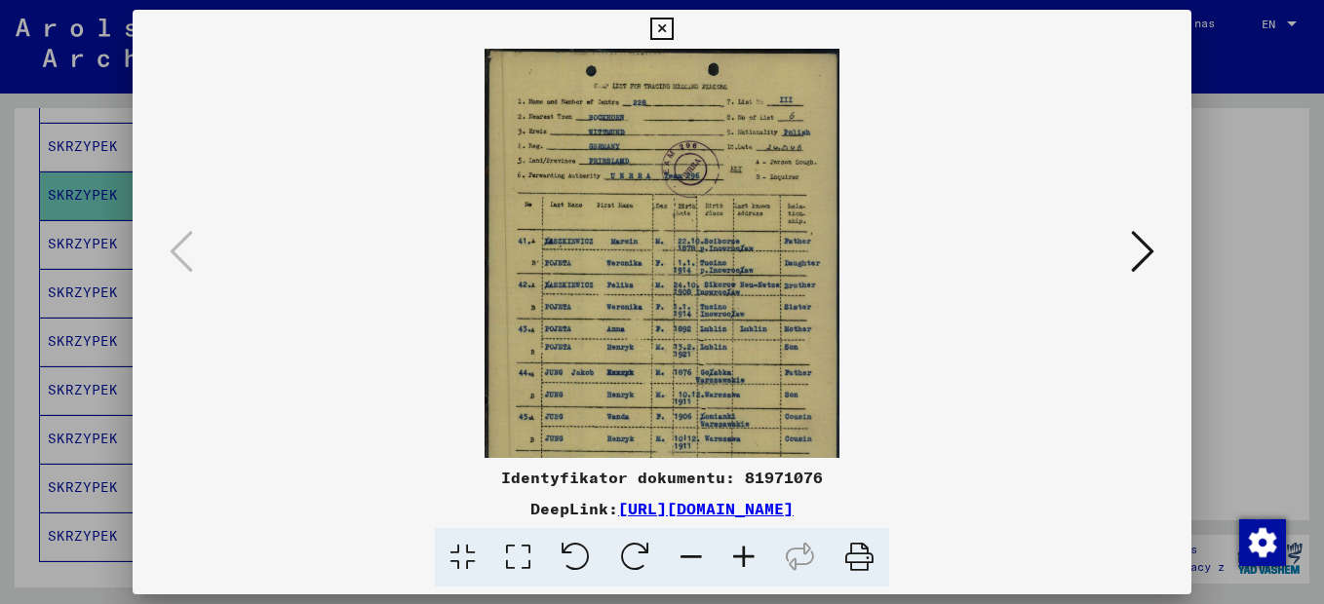
click at [753, 558] on icon at bounding box center [744, 557] width 53 height 59
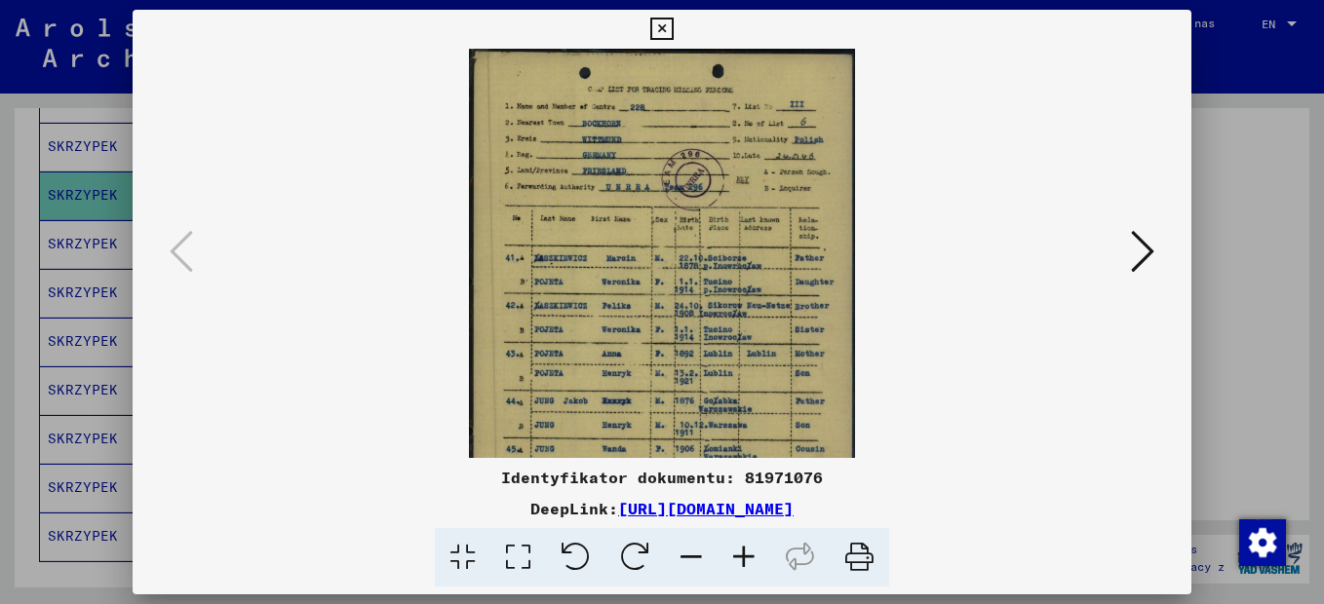
click at [753, 558] on icon at bounding box center [744, 557] width 53 height 59
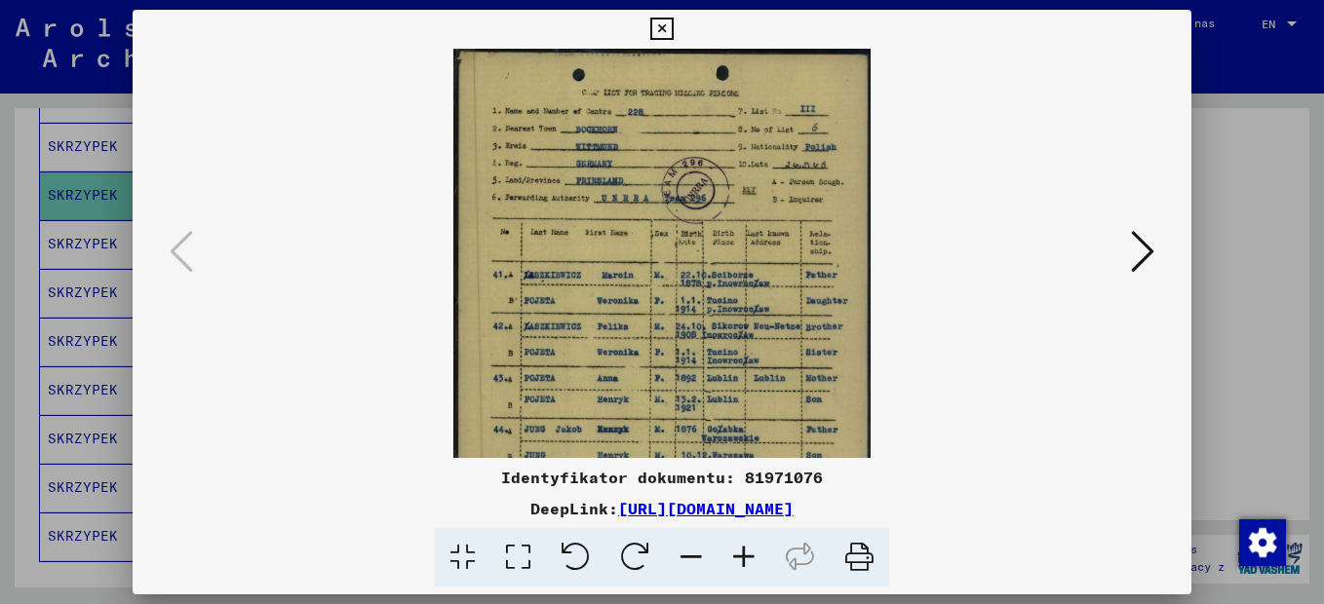
click at [753, 558] on icon at bounding box center [744, 557] width 53 height 59
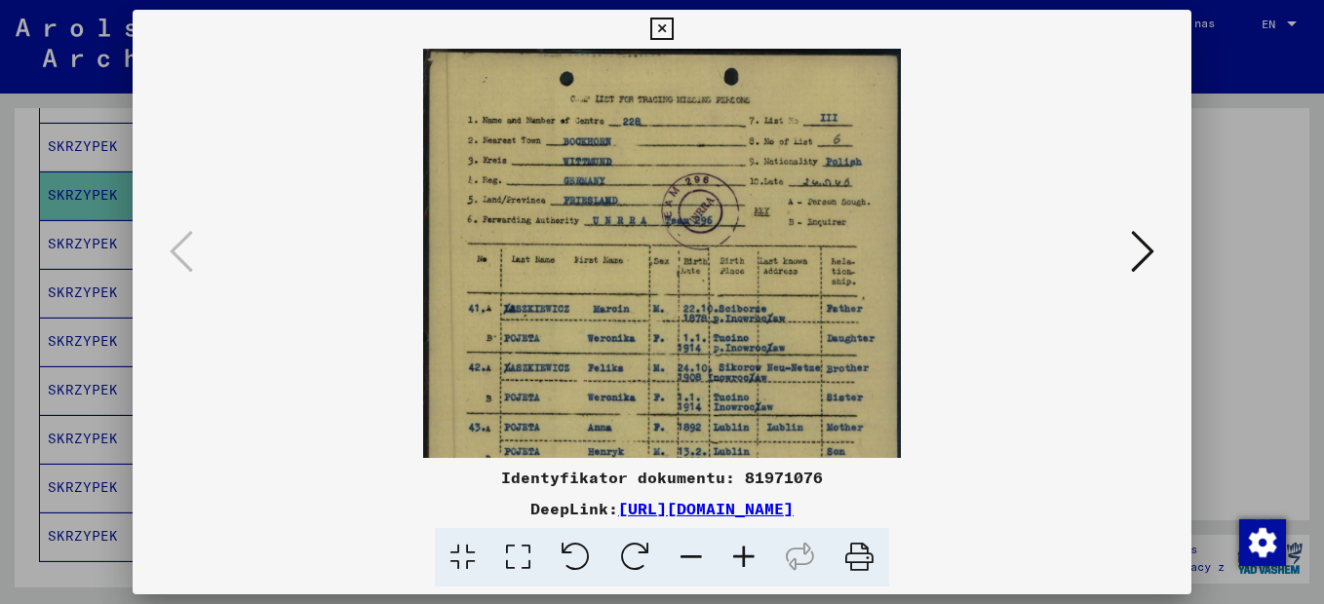
click at [753, 558] on icon at bounding box center [744, 557] width 53 height 59
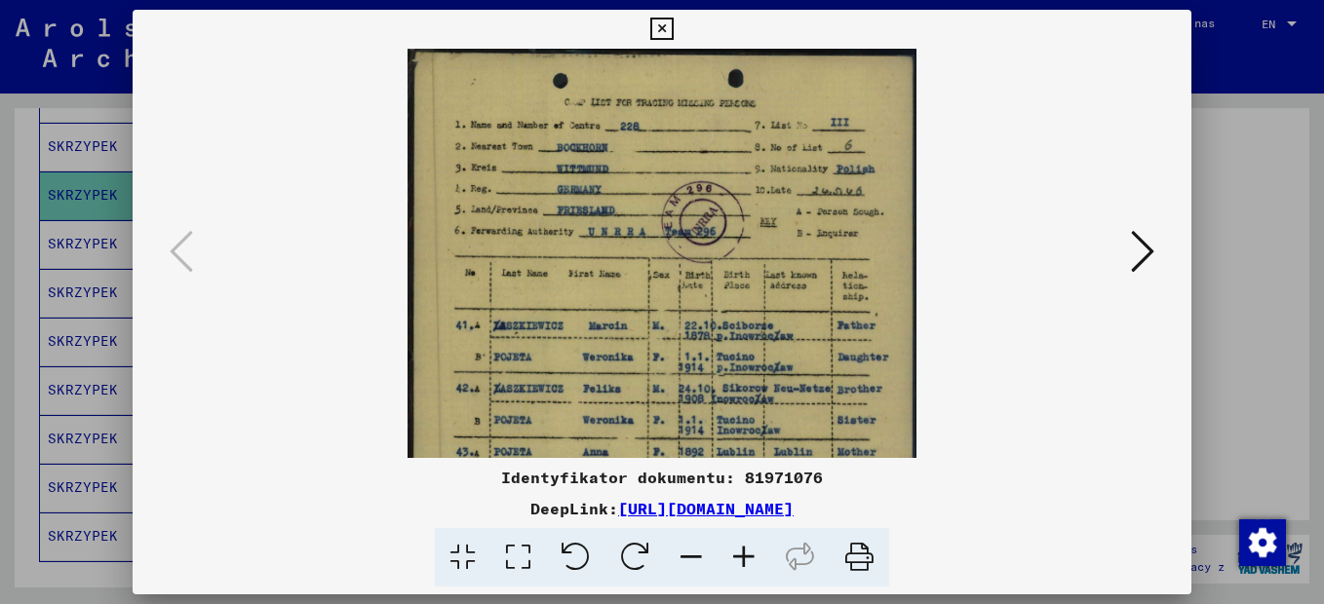
click at [753, 558] on icon at bounding box center [744, 557] width 53 height 59
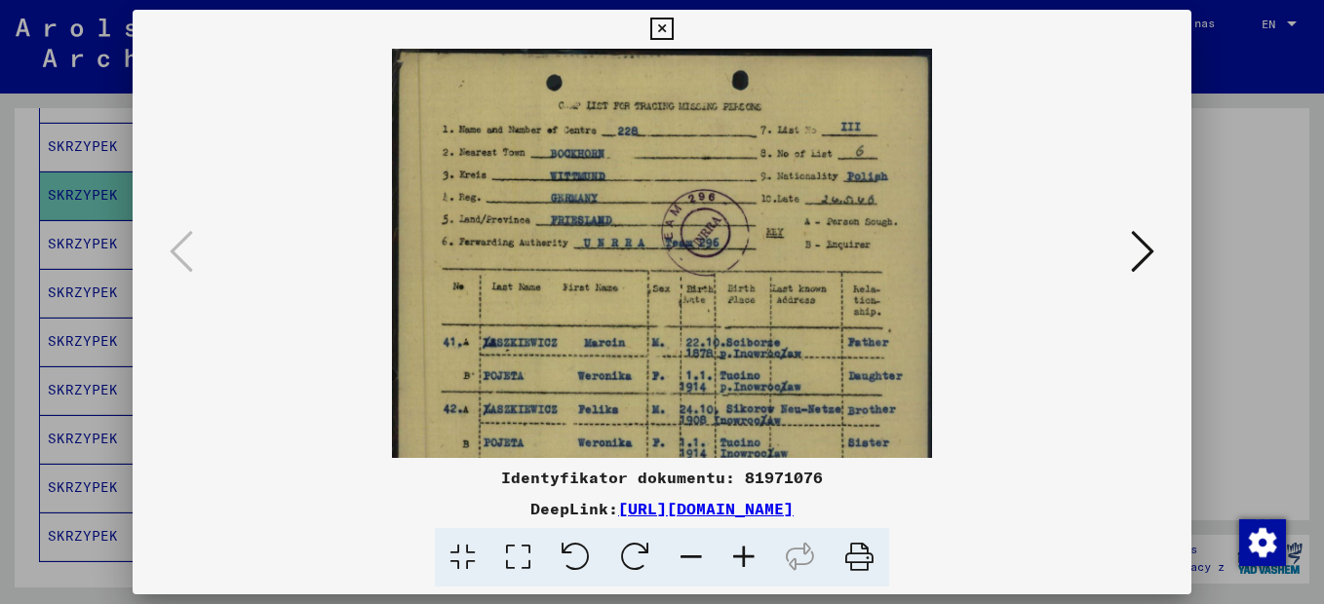
click at [753, 558] on icon at bounding box center [744, 557] width 53 height 59
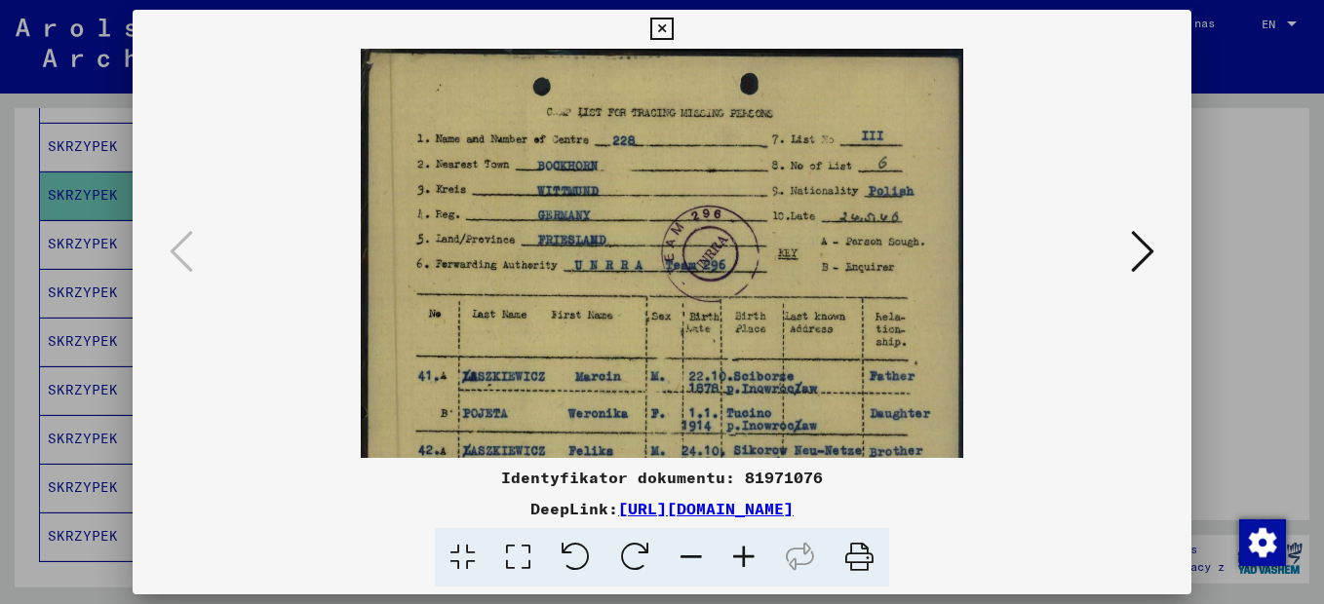
click at [753, 558] on icon at bounding box center [744, 557] width 53 height 59
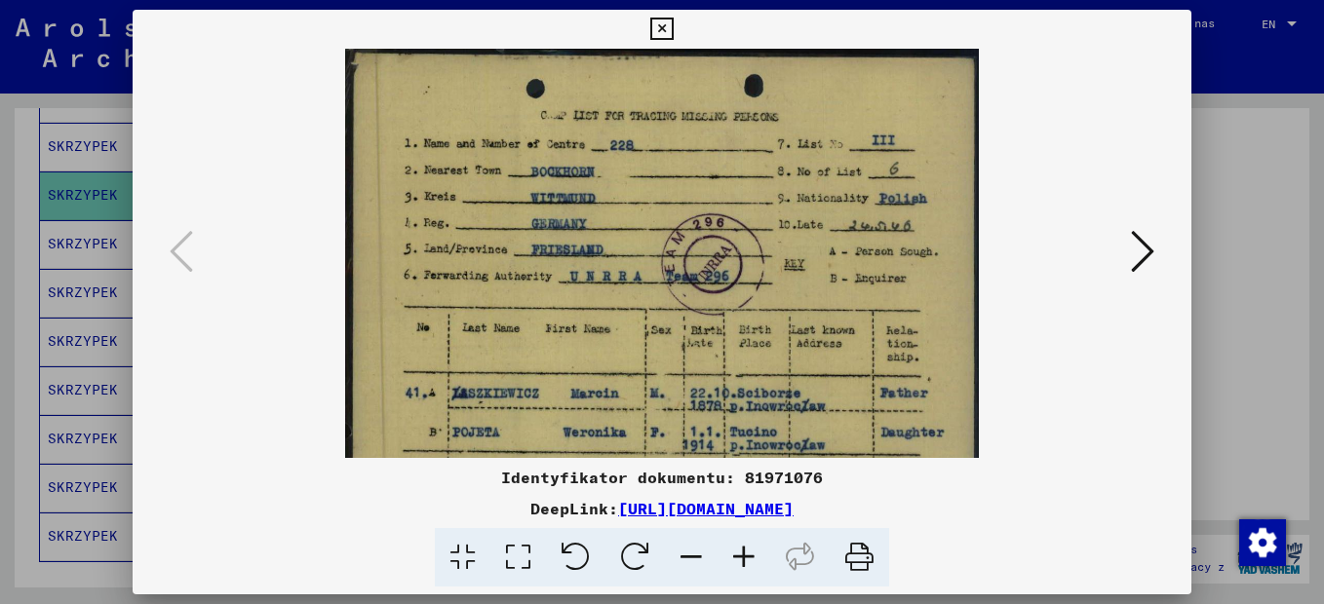
click at [753, 558] on icon at bounding box center [744, 557] width 53 height 59
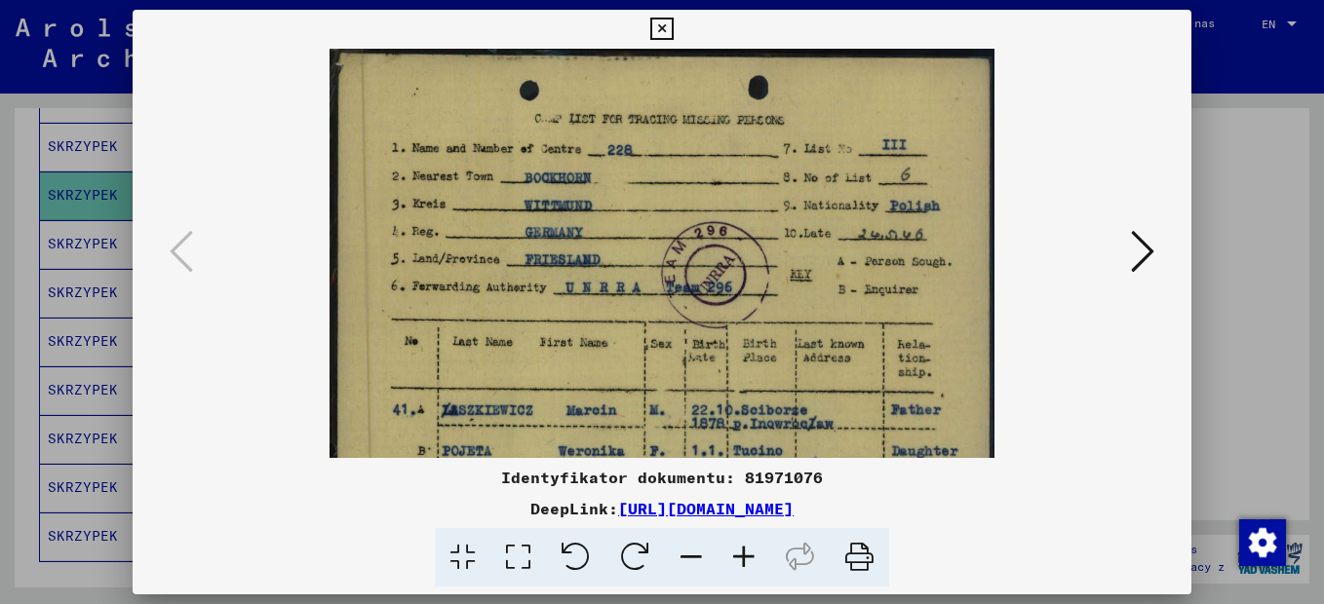
click at [753, 558] on icon at bounding box center [744, 557] width 53 height 59
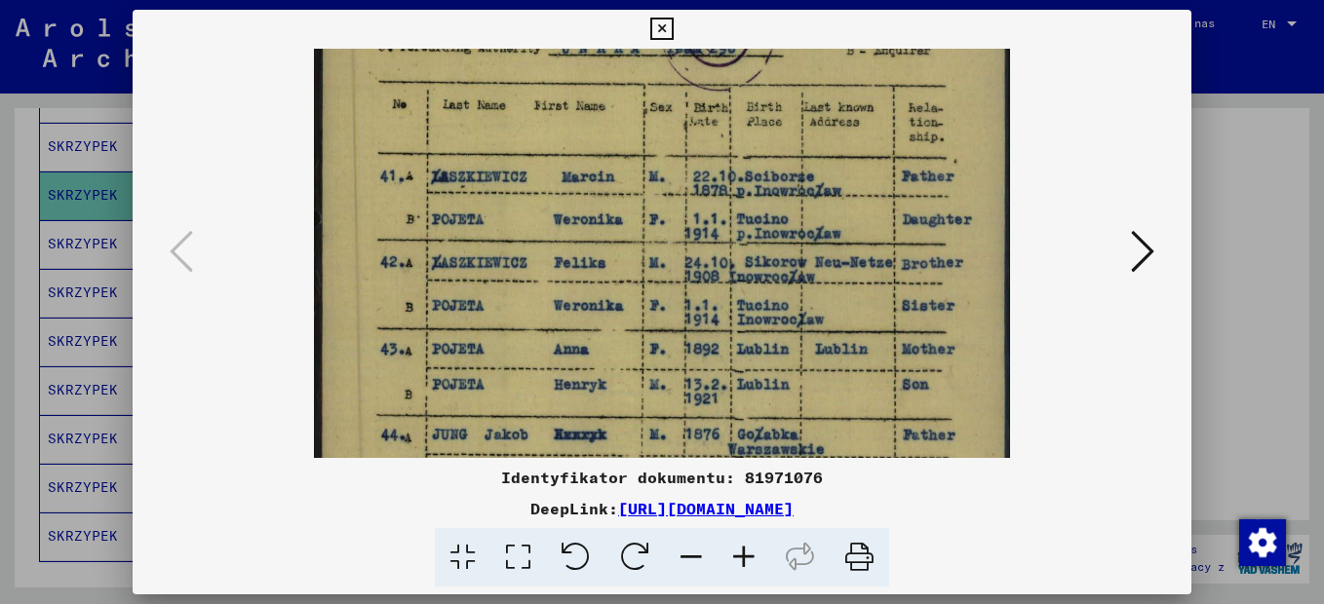
scroll to position [270, 0]
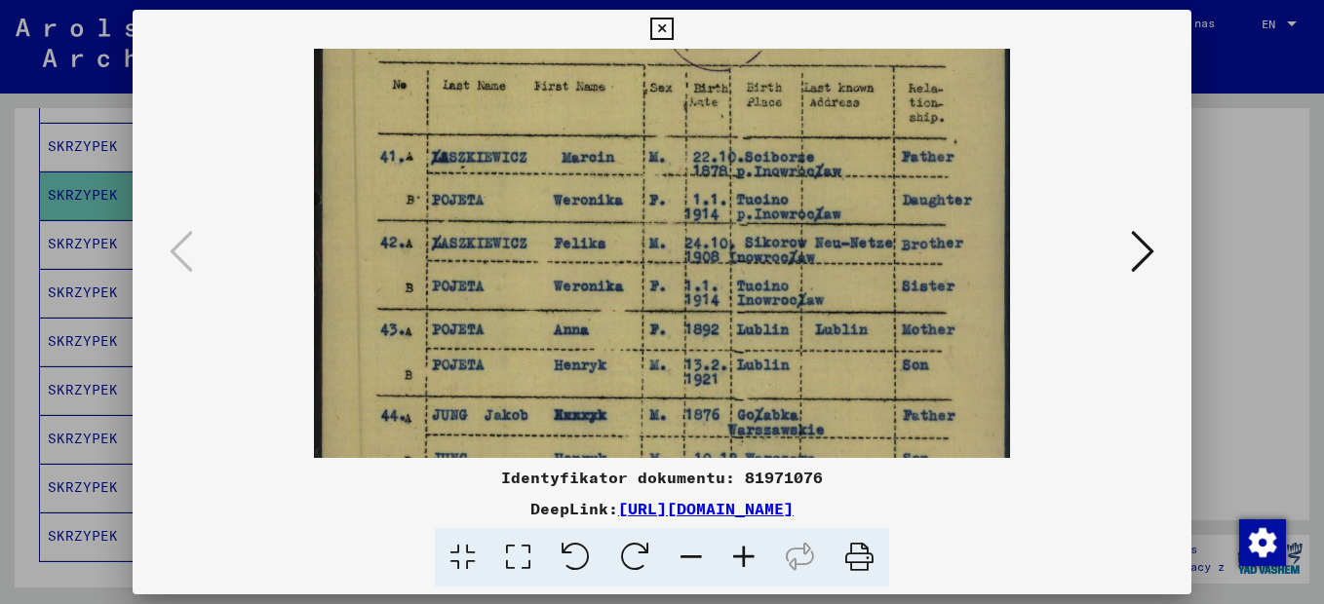
drag, startPoint x: 760, startPoint y: 361, endPoint x: 768, endPoint y: 91, distance: 270.2
click at [768, 91] on img at bounding box center [662, 325] width 696 height 1092
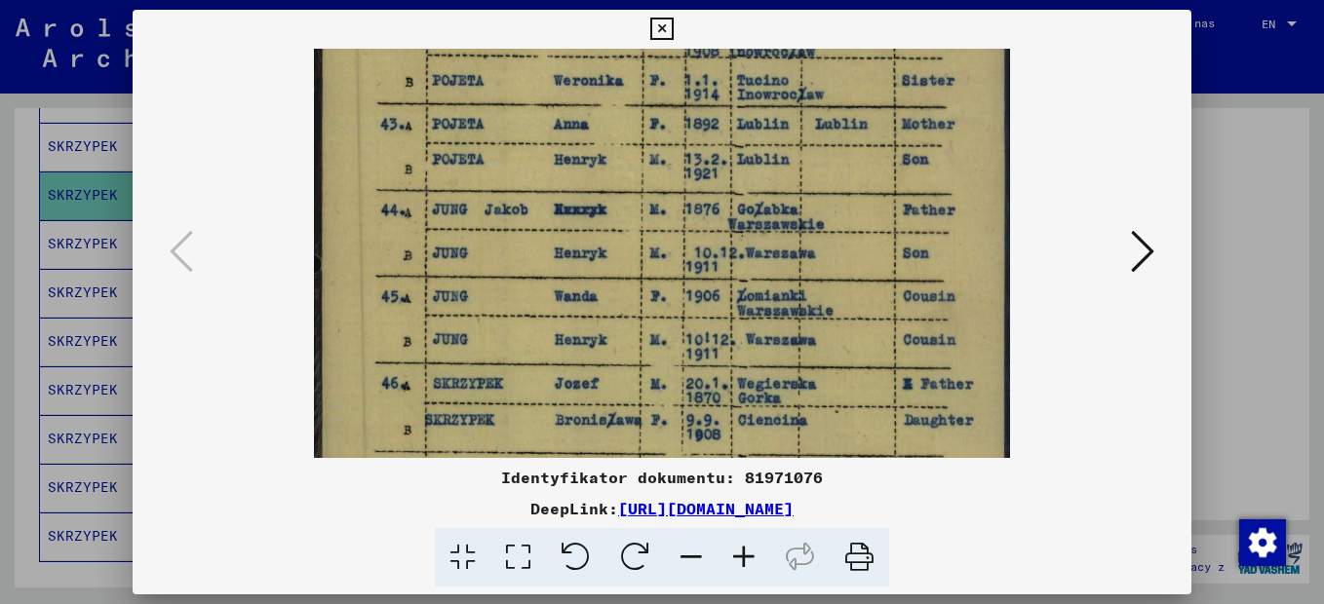
scroll to position [682, 0]
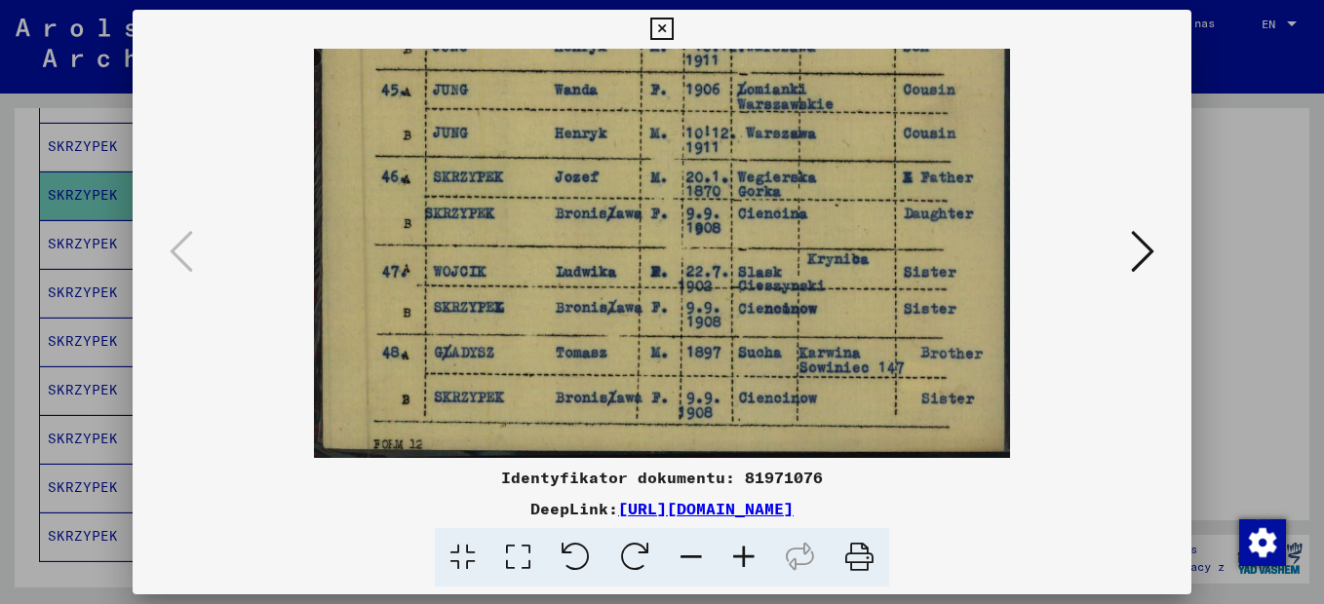
drag, startPoint x: 778, startPoint y: 366, endPoint x: 783, endPoint y: -75, distance: 440.7
click at [783, 0] on html "**********" at bounding box center [662, 302] width 1324 height 604
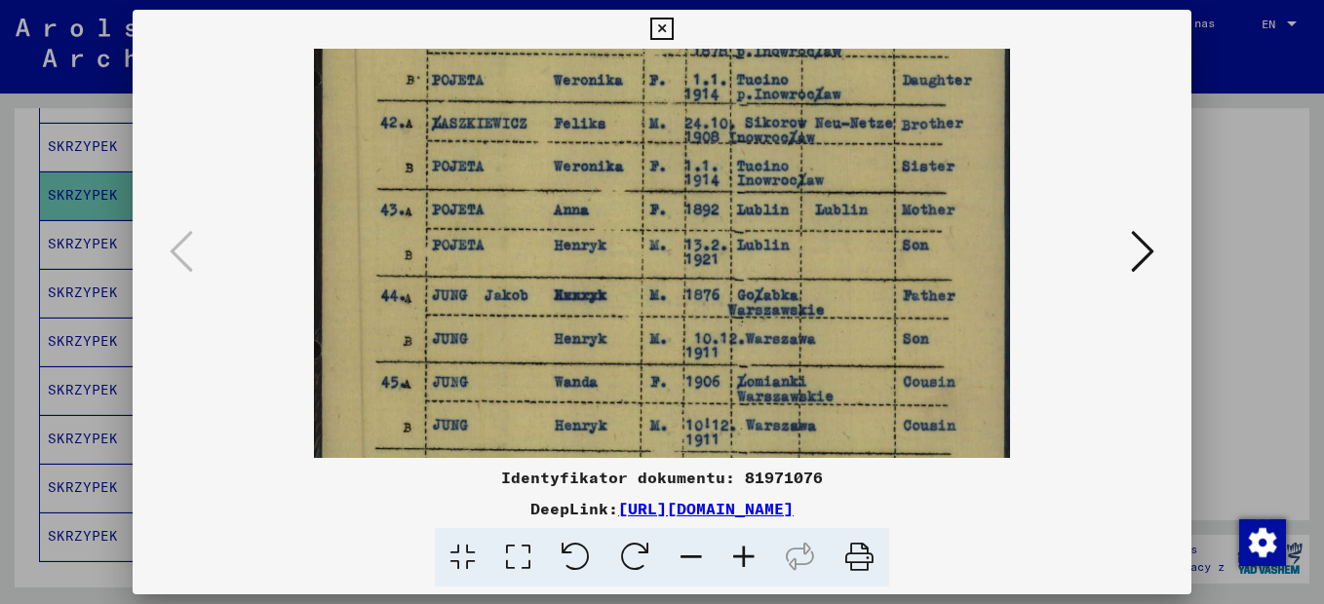
drag, startPoint x: 806, startPoint y: 215, endPoint x: 806, endPoint y: 475, distance: 259.3
click at [806, 475] on div "Identyfikator dokumentu: 81971076 DeepLink: [URL][DOMAIN_NAME]" at bounding box center [662, 299] width 1059 height 578
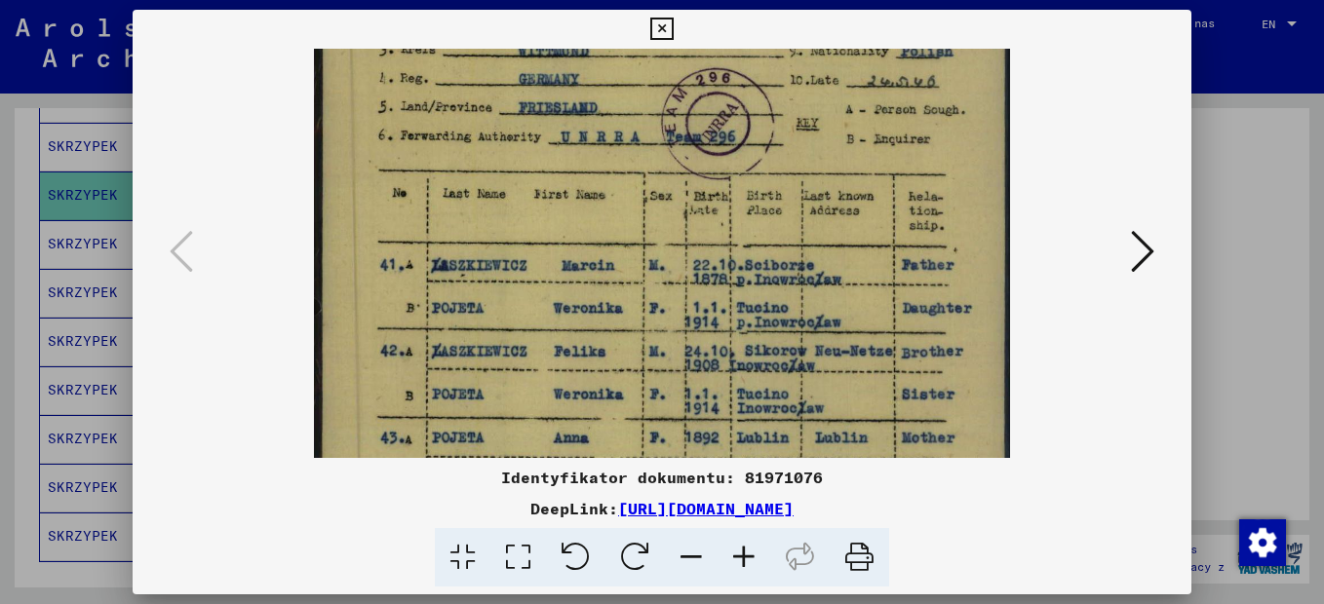
scroll to position [67, 0]
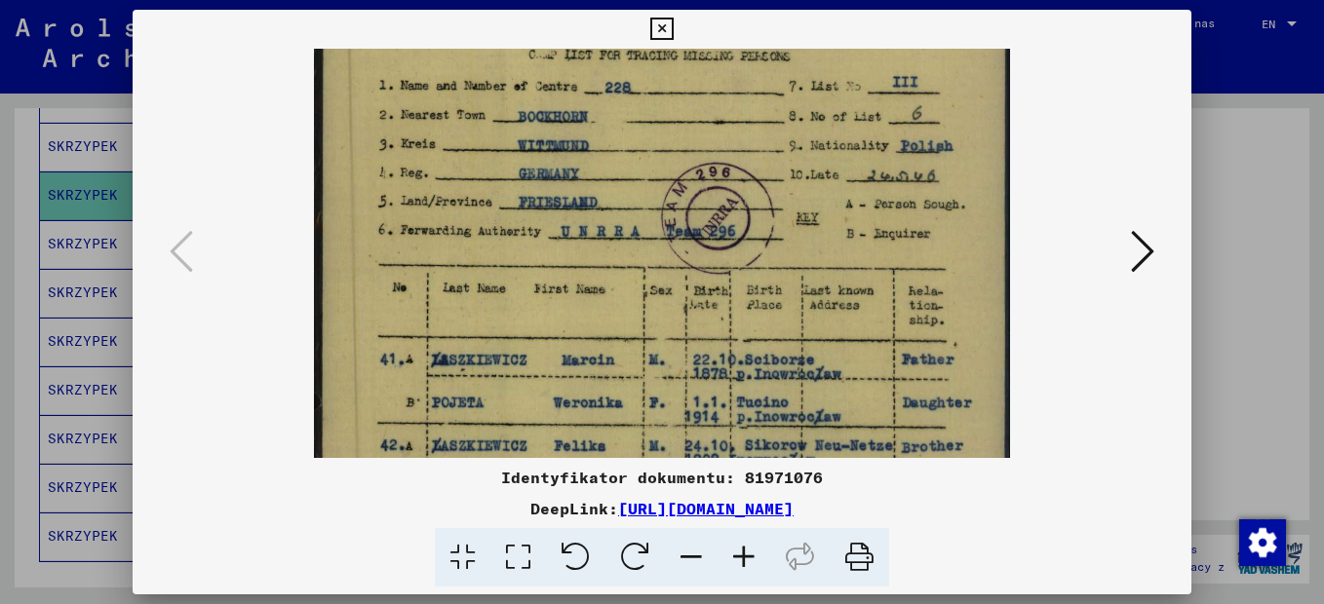
drag, startPoint x: 725, startPoint y: 319, endPoint x: 727, endPoint y: 413, distance: 94.6
click at [727, 413] on img at bounding box center [662, 527] width 696 height 1092
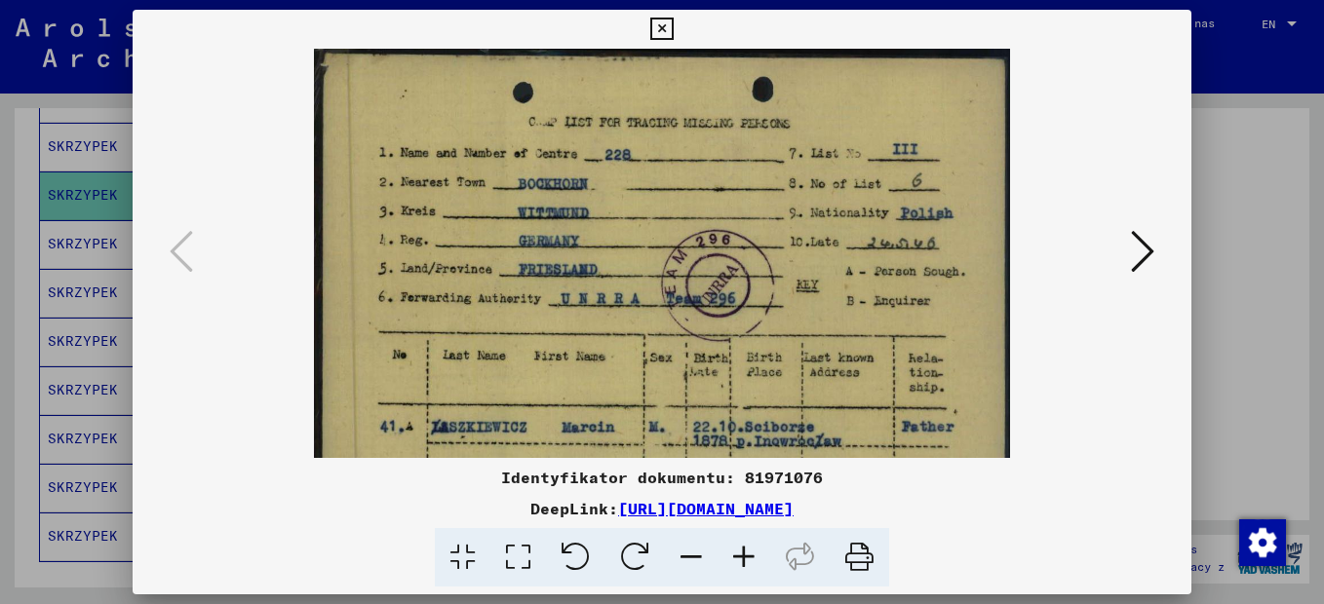
drag, startPoint x: 646, startPoint y: 262, endPoint x: 649, endPoint y: 407, distance: 144.3
click at [649, 407] on img at bounding box center [662, 595] width 696 height 1092
click at [660, 37] on icon at bounding box center [661, 29] width 22 height 23
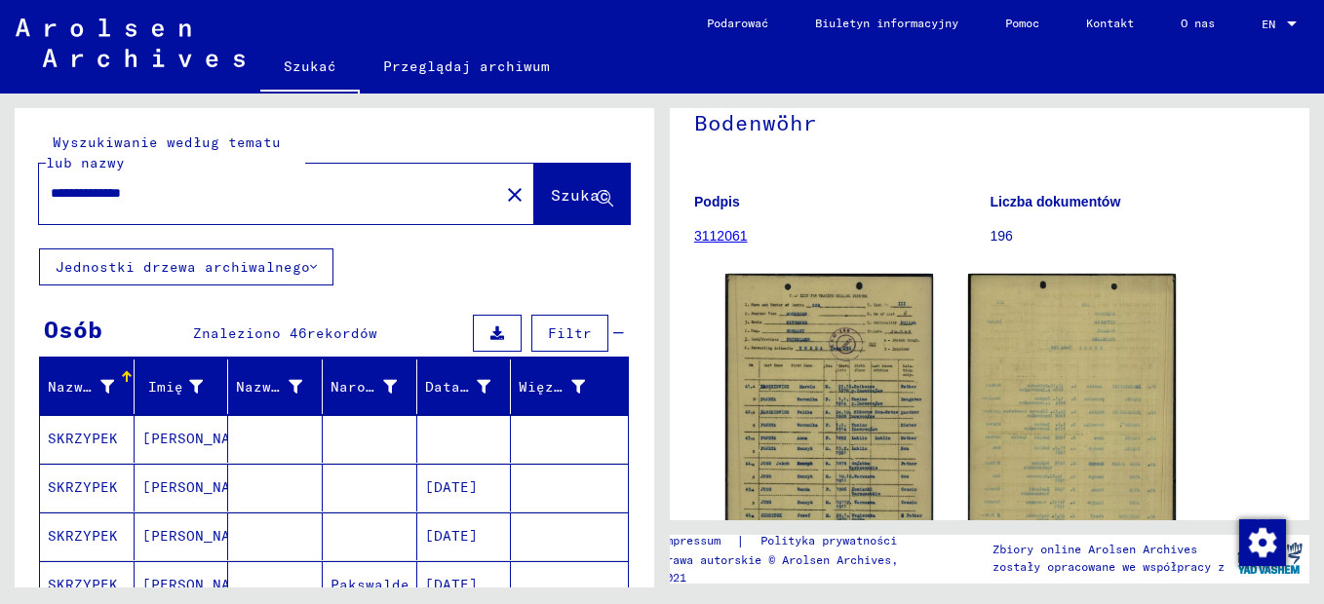
click at [548, 332] on span "Filtr" at bounding box center [570, 334] width 44 height 18
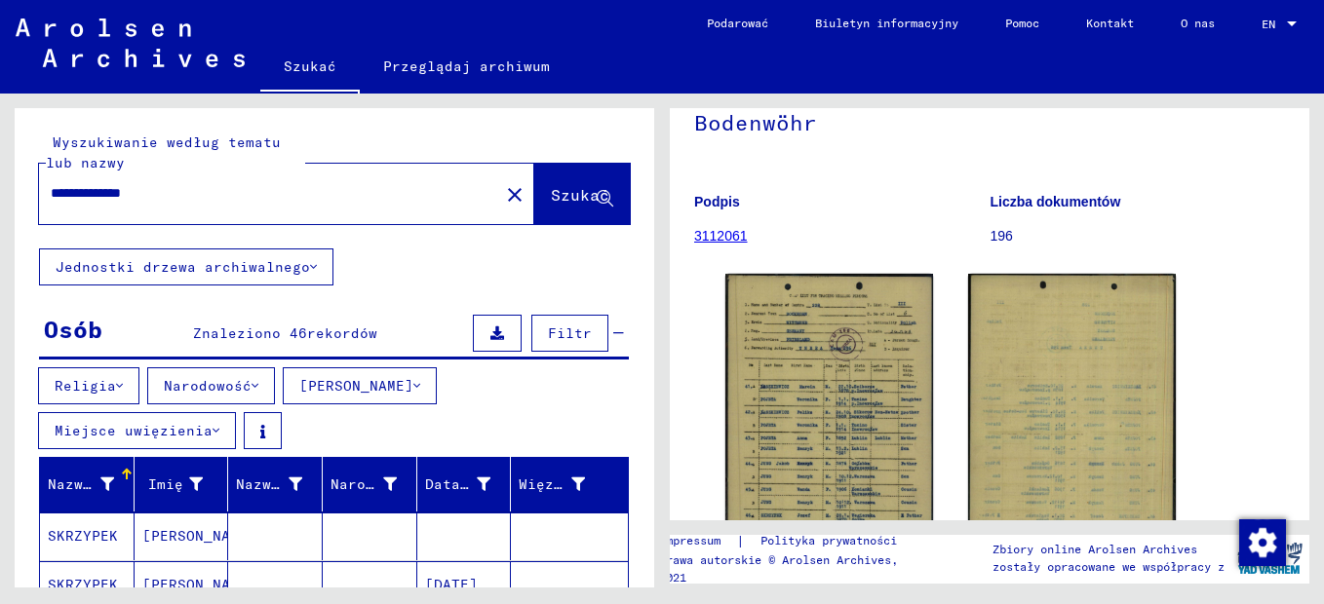
click at [219, 431] on icon at bounding box center [216, 431] width 7 height 14
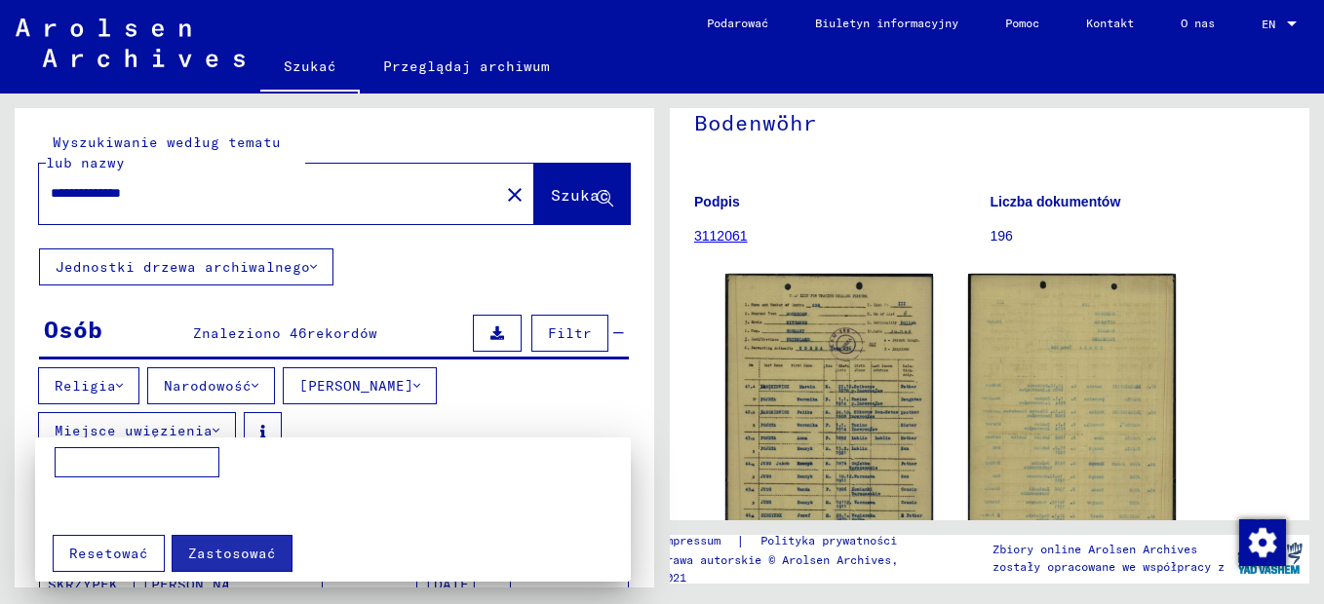
click at [221, 430] on div at bounding box center [662, 302] width 1324 height 604
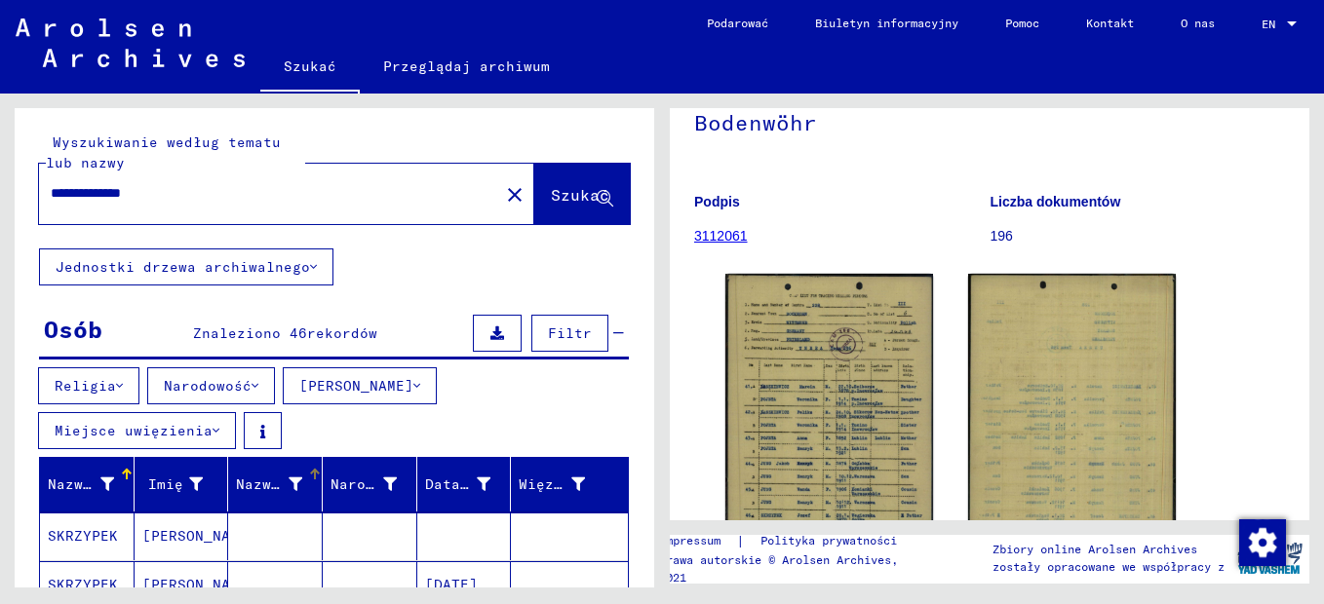
scroll to position [97, 0]
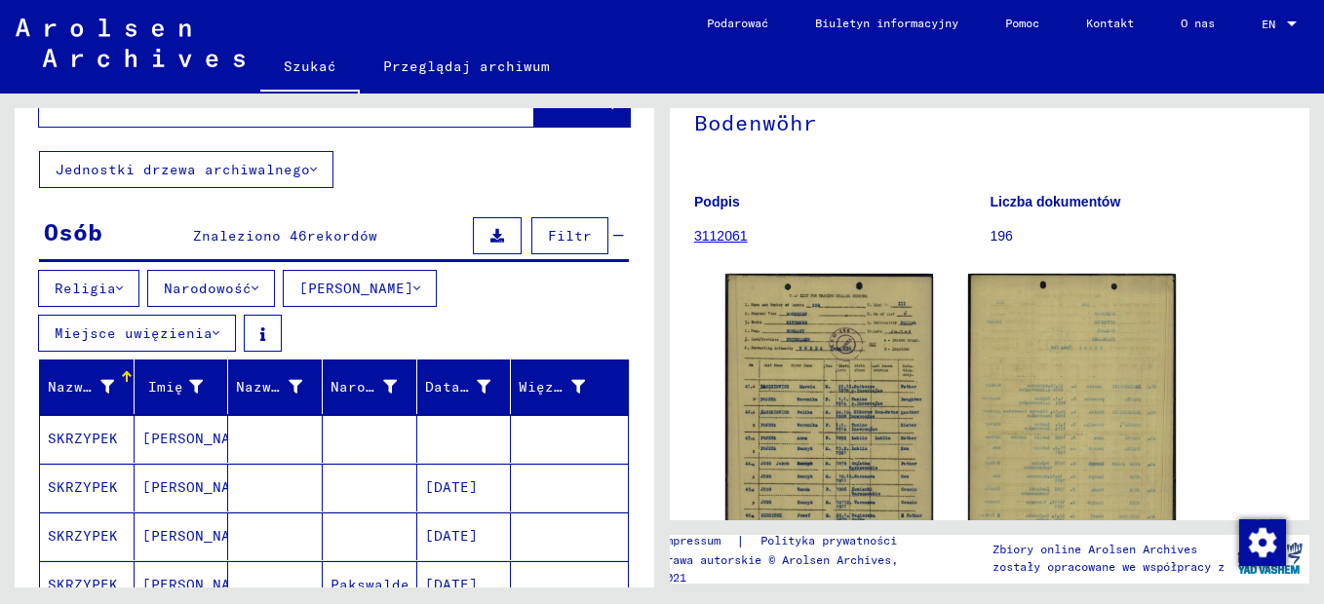
click at [163, 438] on mat-cell "[PERSON_NAME]" at bounding box center [182, 439] width 95 height 48
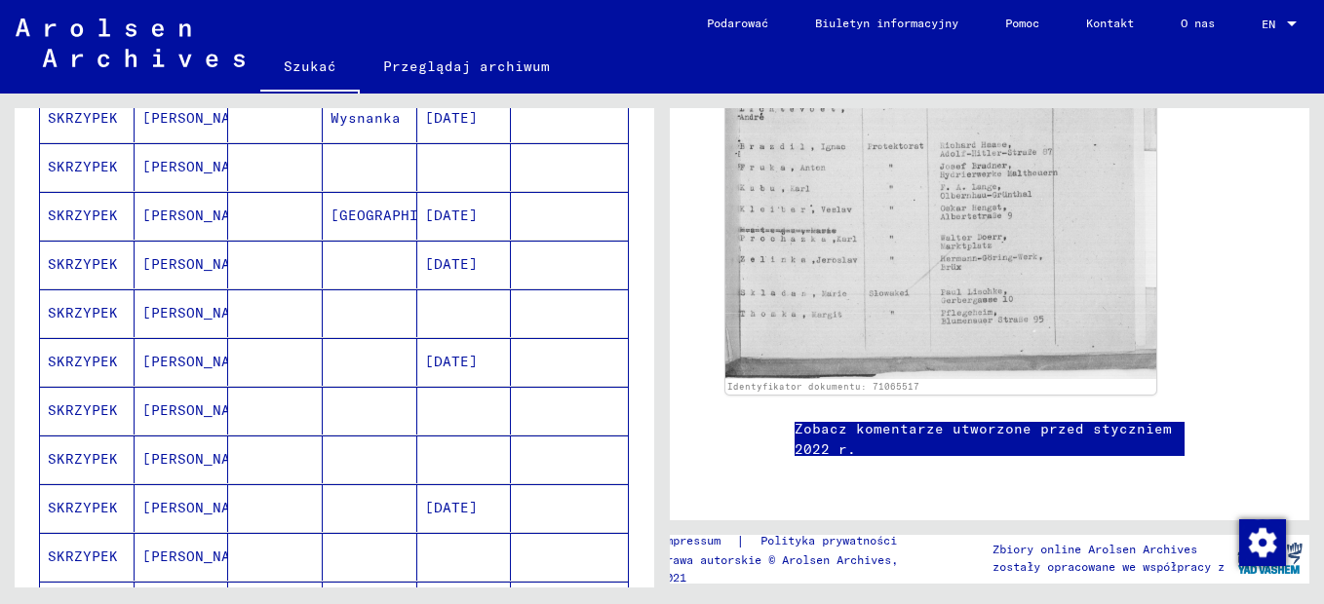
scroll to position [780, 0]
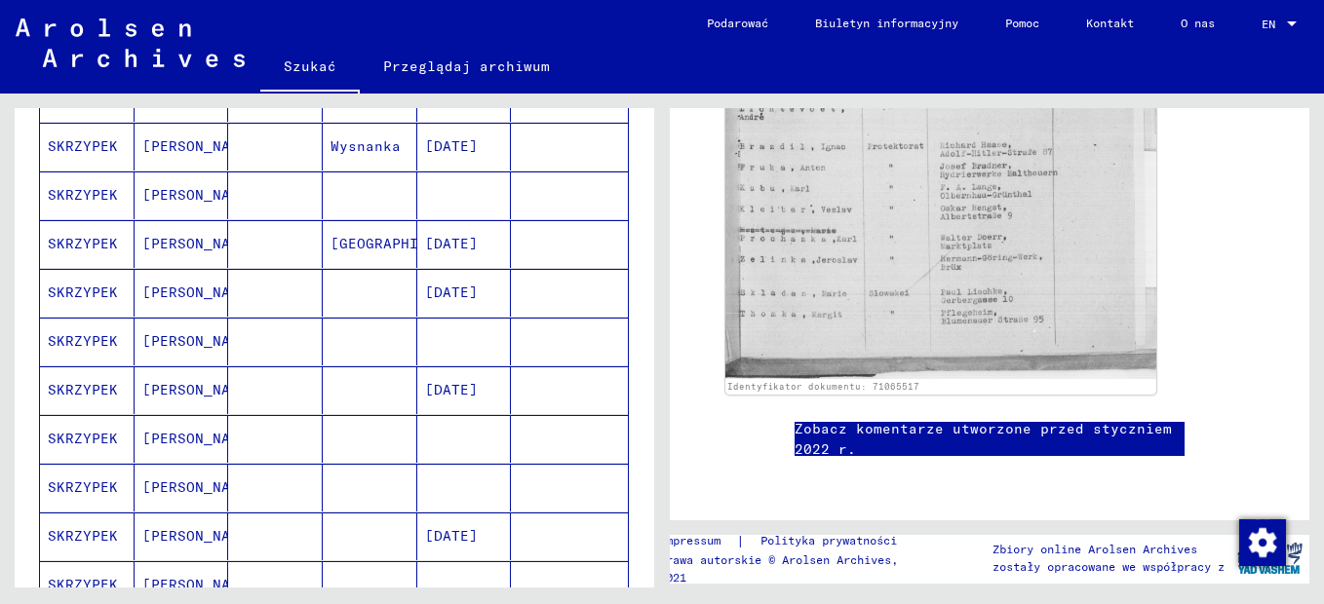
click at [144, 242] on mat-cell "[PERSON_NAME]" at bounding box center [182, 244] width 95 height 48
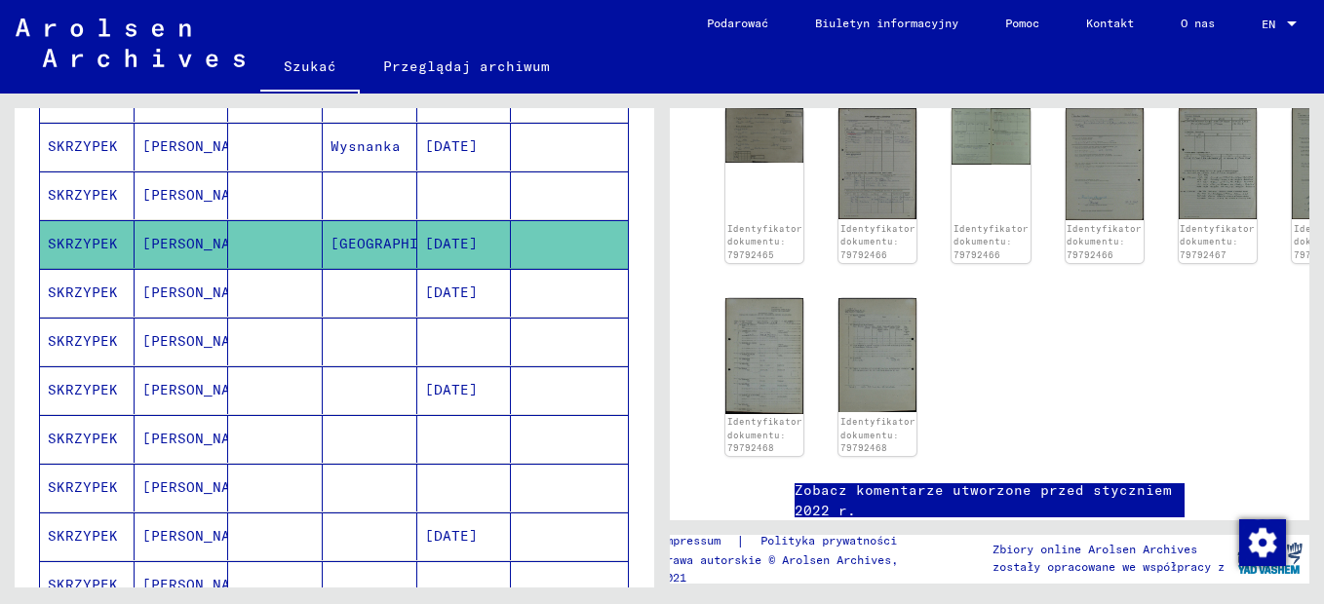
scroll to position [390, 0]
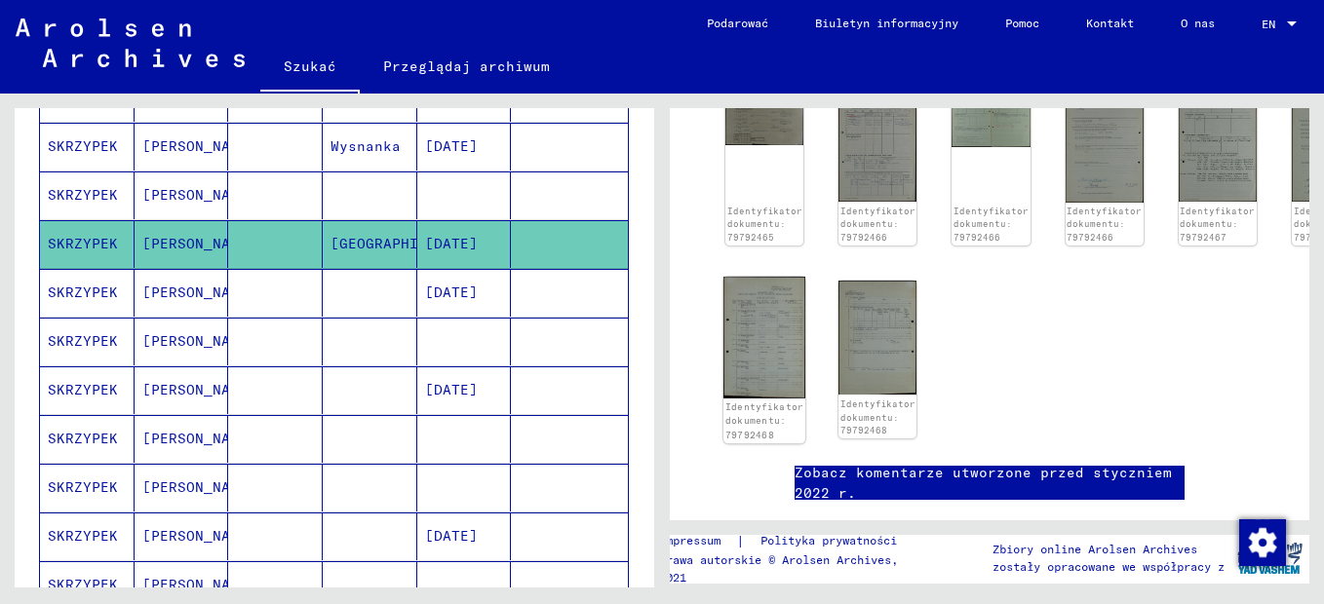
click at [756, 346] on img at bounding box center [764, 338] width 82 height 122
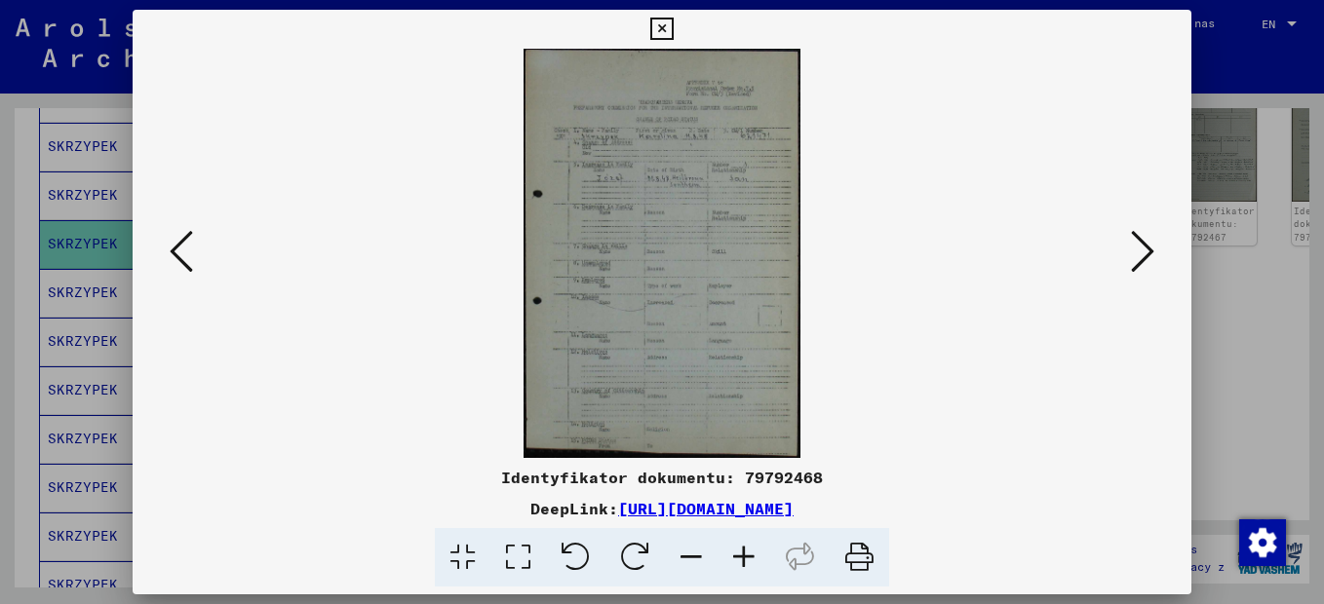
click at [757, 551] on icon at bounding box center [744, 557] width 53 height 59
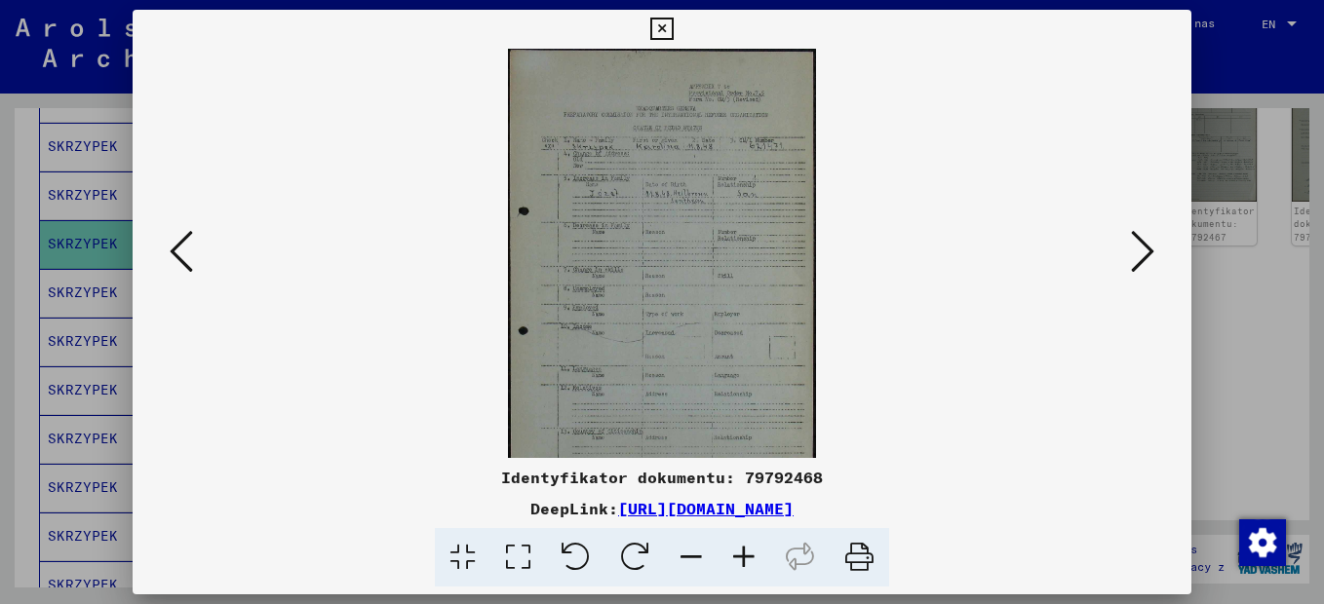
click at [756, 551] on icon at bounding box center [744, 557] width 53 height 59
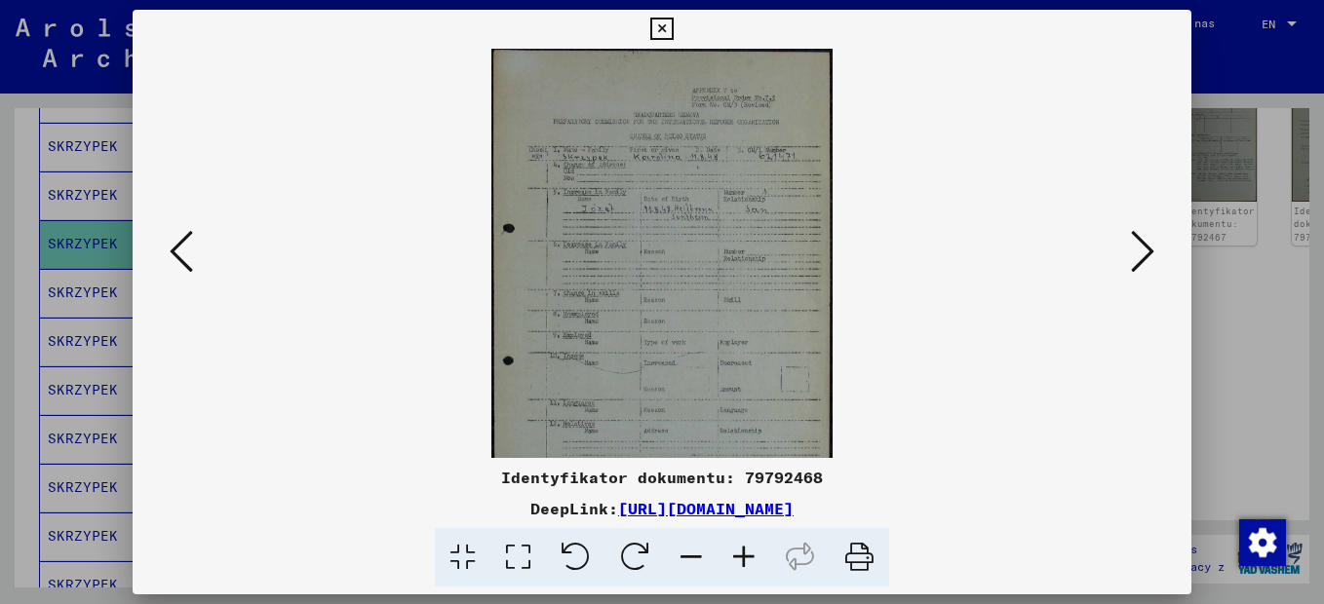
click at [756, 551] on icon at bounding box center [744, 557] width 53 height 59
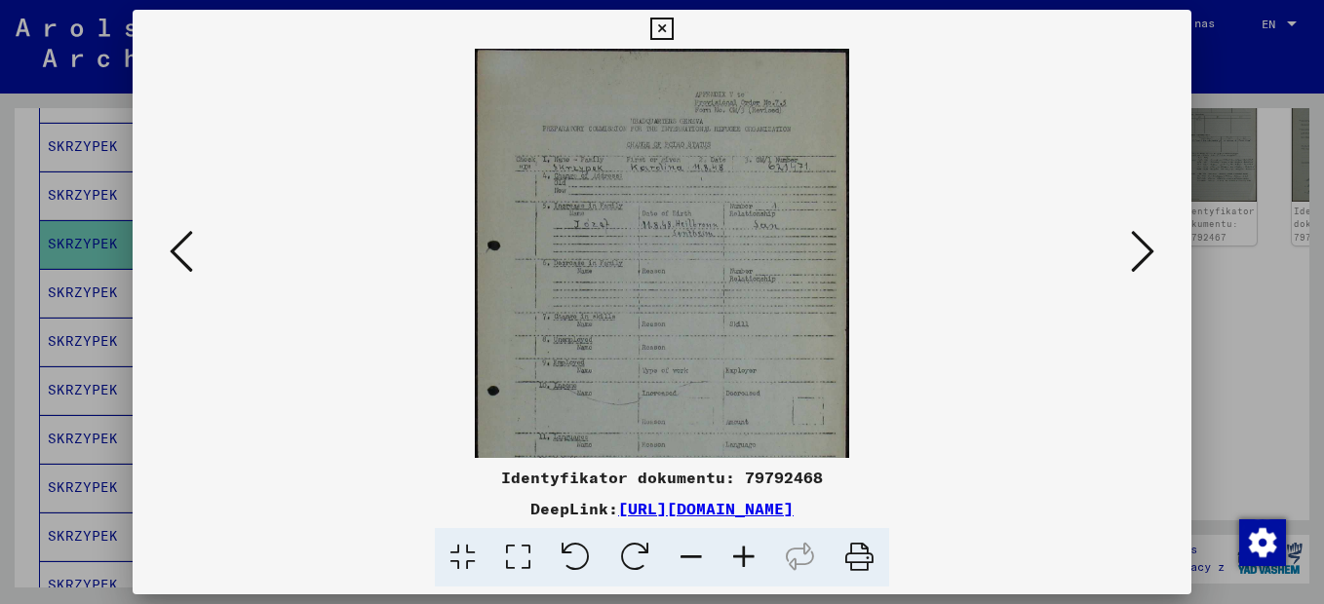
click at [755, 551] on icon at bounding box center [744, 557] width 53 height 59
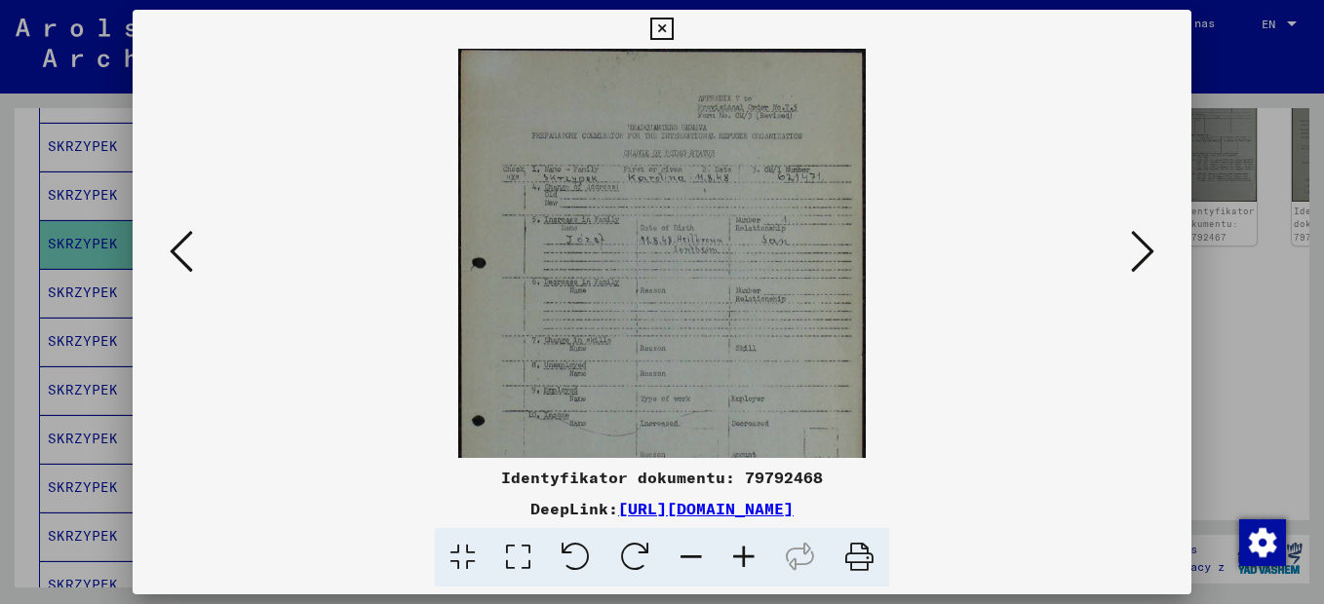
click at [755, 551] on icon at bounding box center [744, 557] width 53 height 59
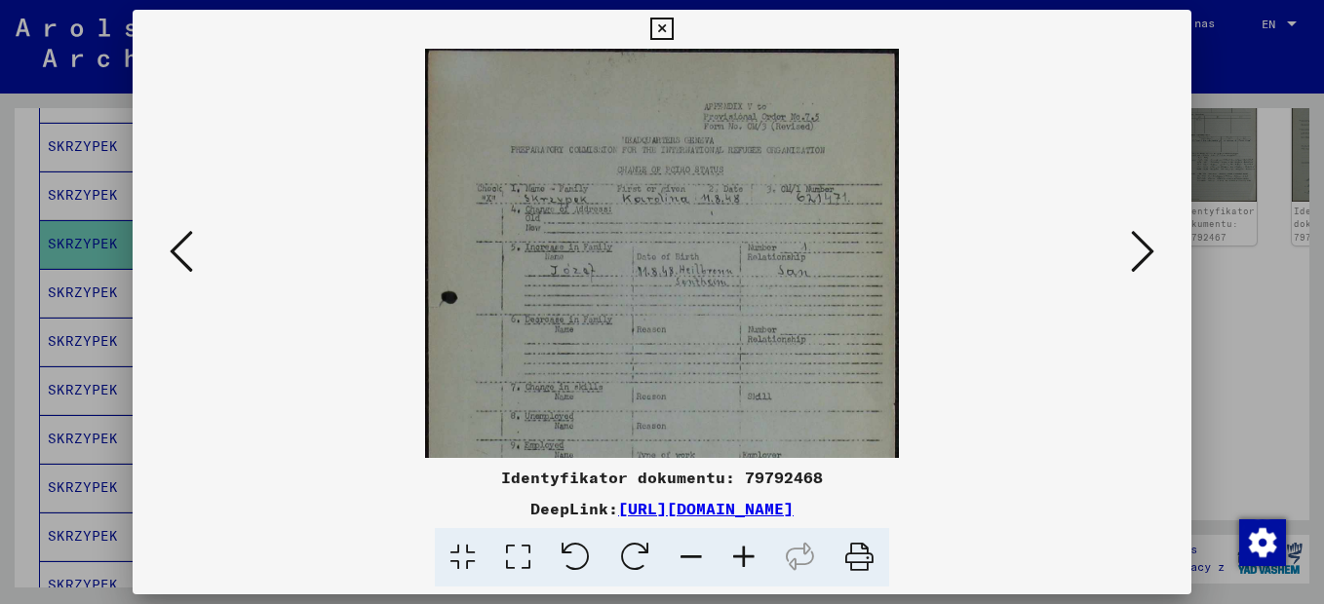
click at [755, 551] on icon at bounding box center [744, 557] width 53 height 59
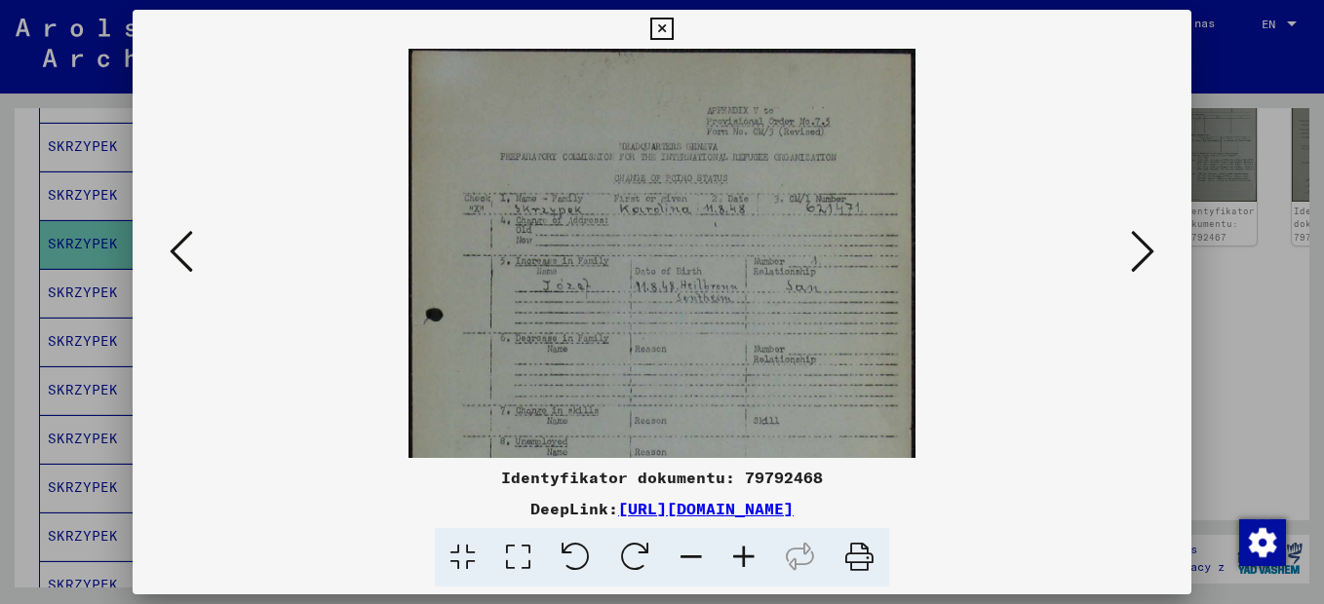
click at [755, 551] on icon at bounding box center [744, 557] width 53 height 59
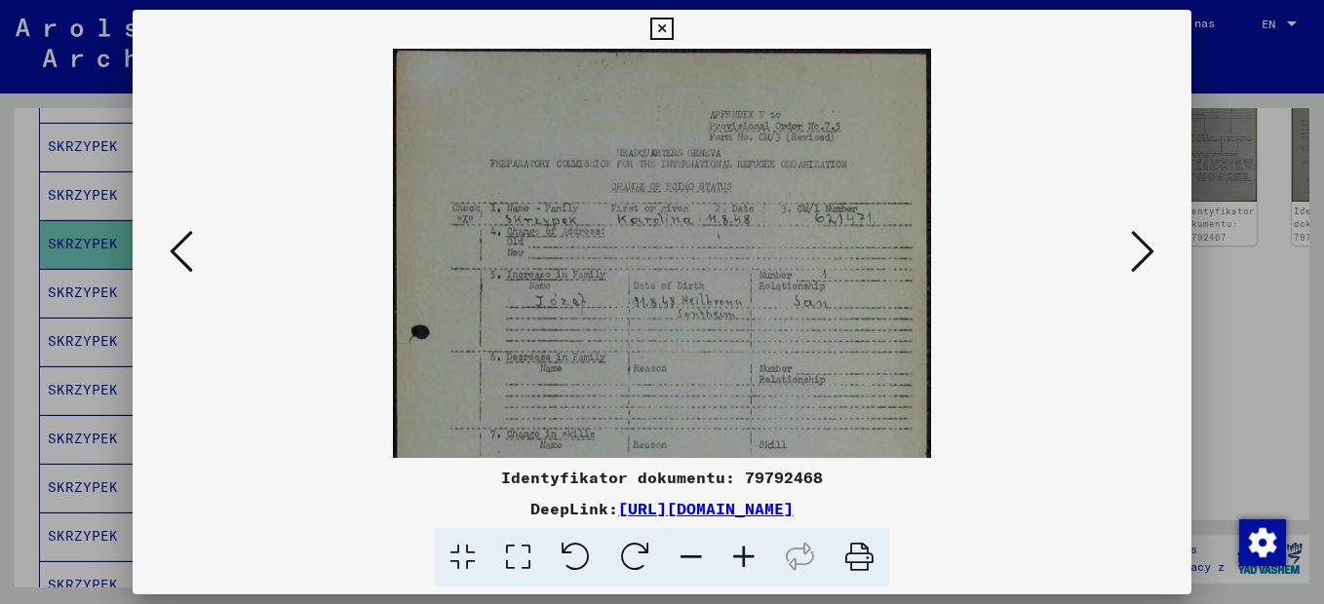
click at [755, 551] on icon at bounding box center [744, 557] width 53 height 59
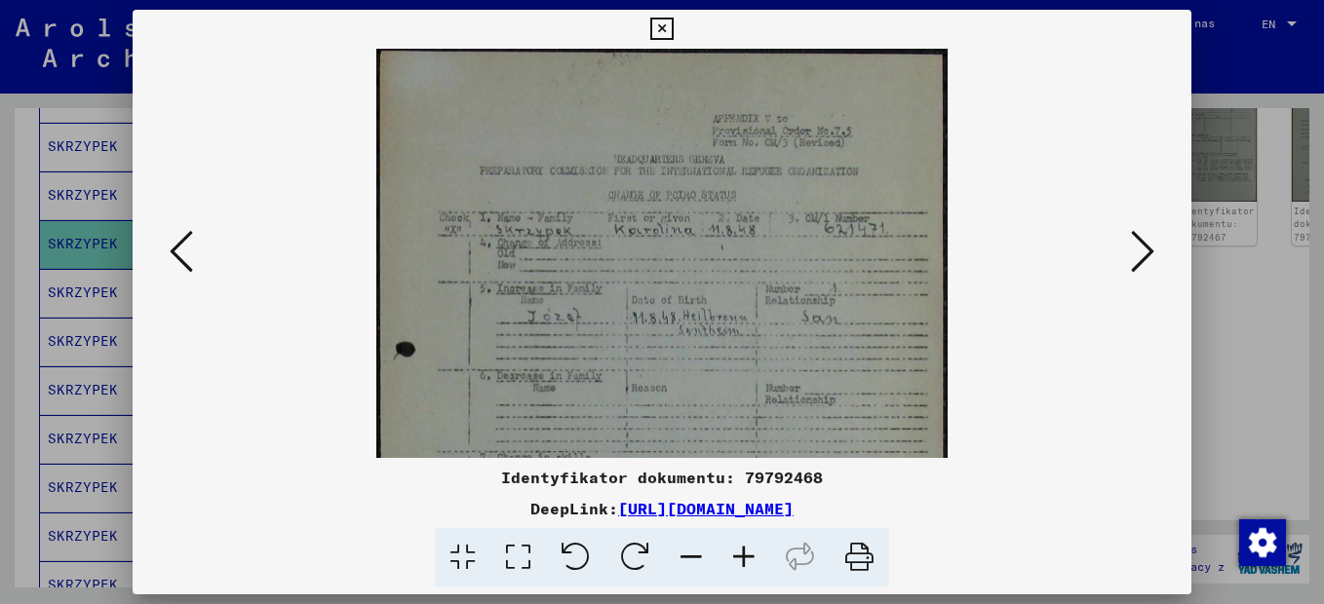
click at [753, 551] on icon at bounding box center [744, 557] width 53 height 59
click at [754, 551] on icon at bounding box center [744, 557] width 53 height 59
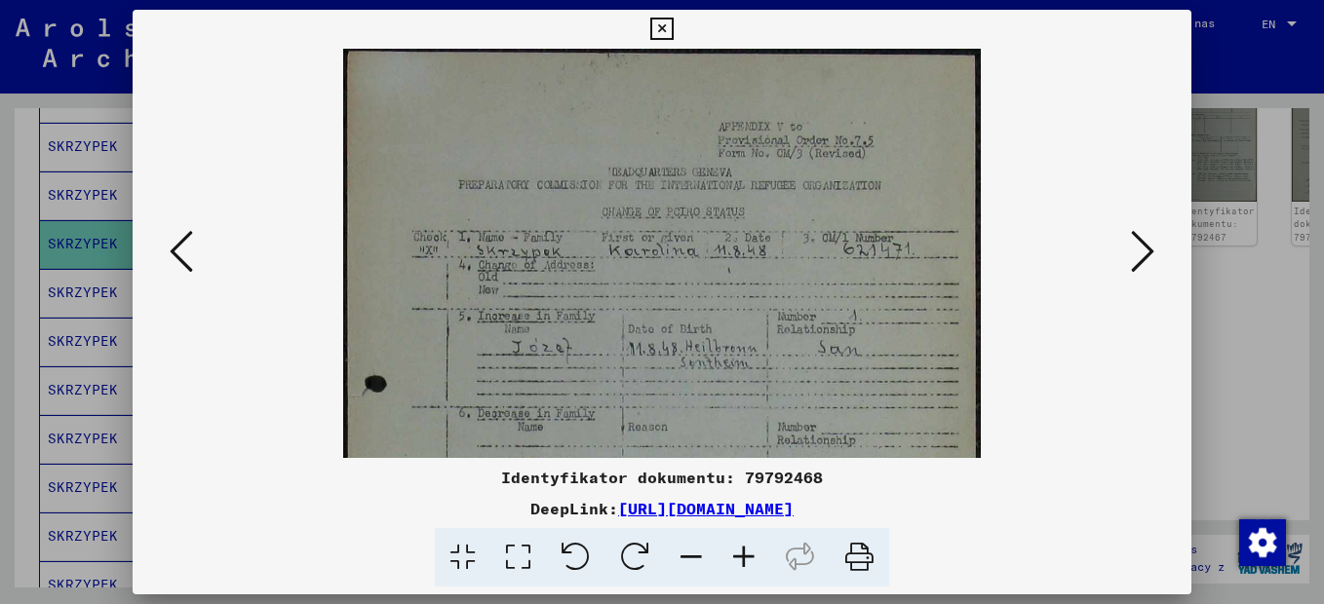
click at [754, 551] on icon at bounding box center [744, 557] width 53 height 59
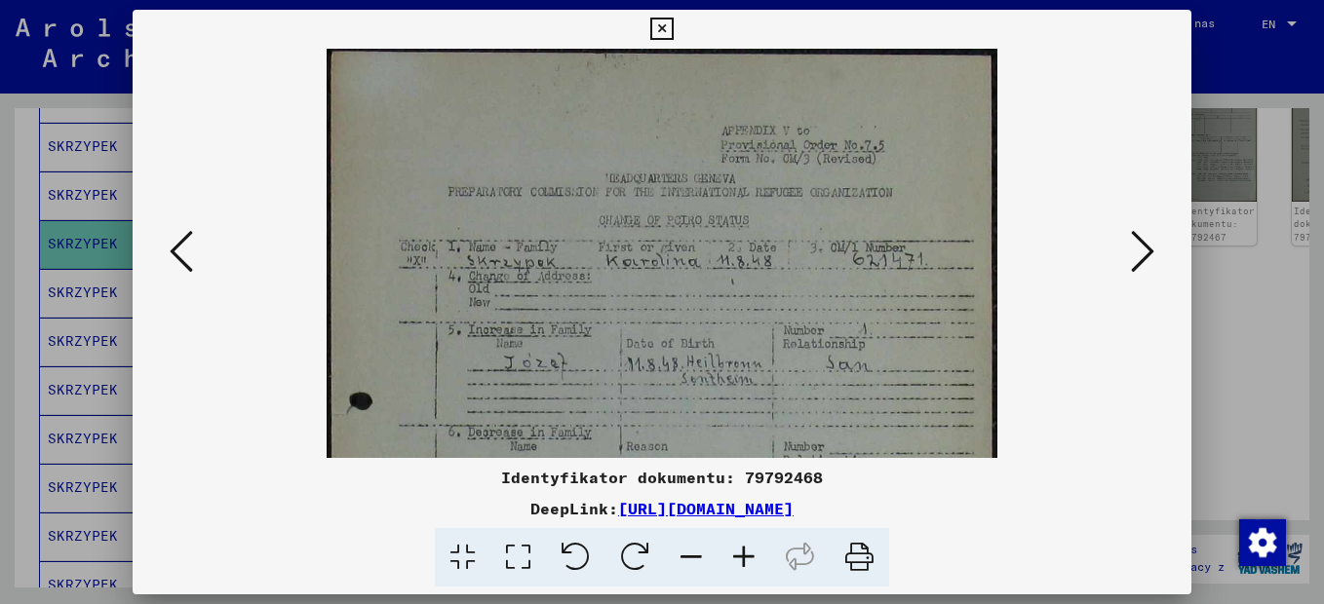
click at [754, 551] on icon at bounding box center [744, 557] width 53 height 59
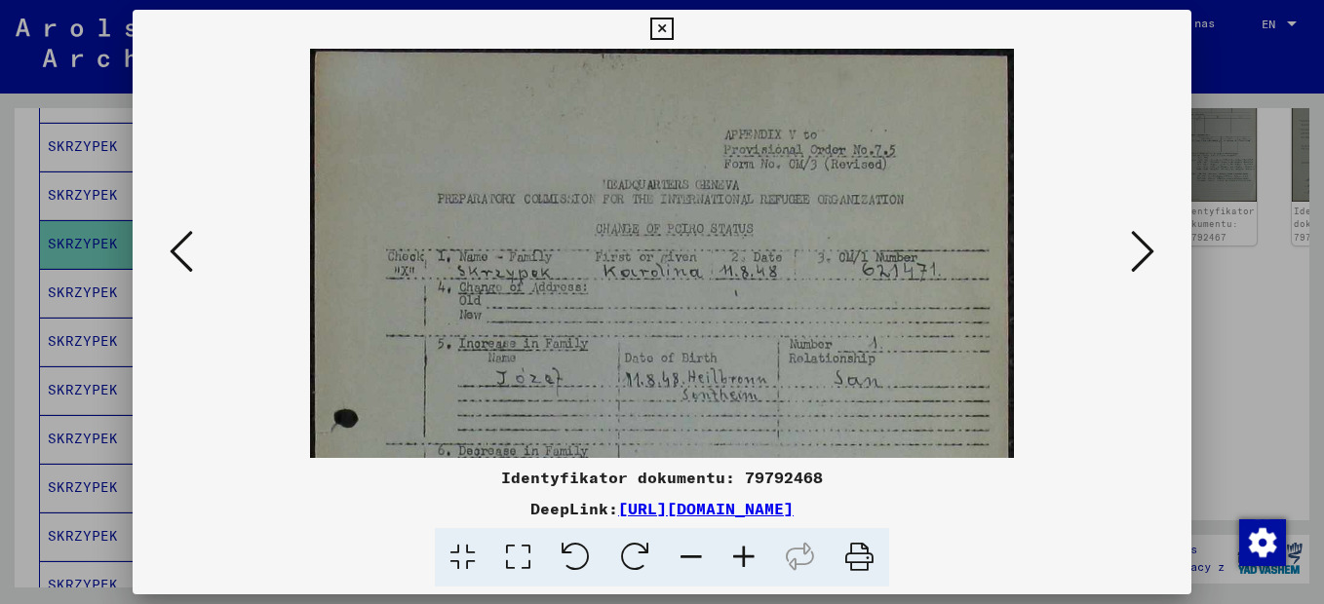
click at [754, 551] on icon at bounding box center [744, 557] width 53 height 59
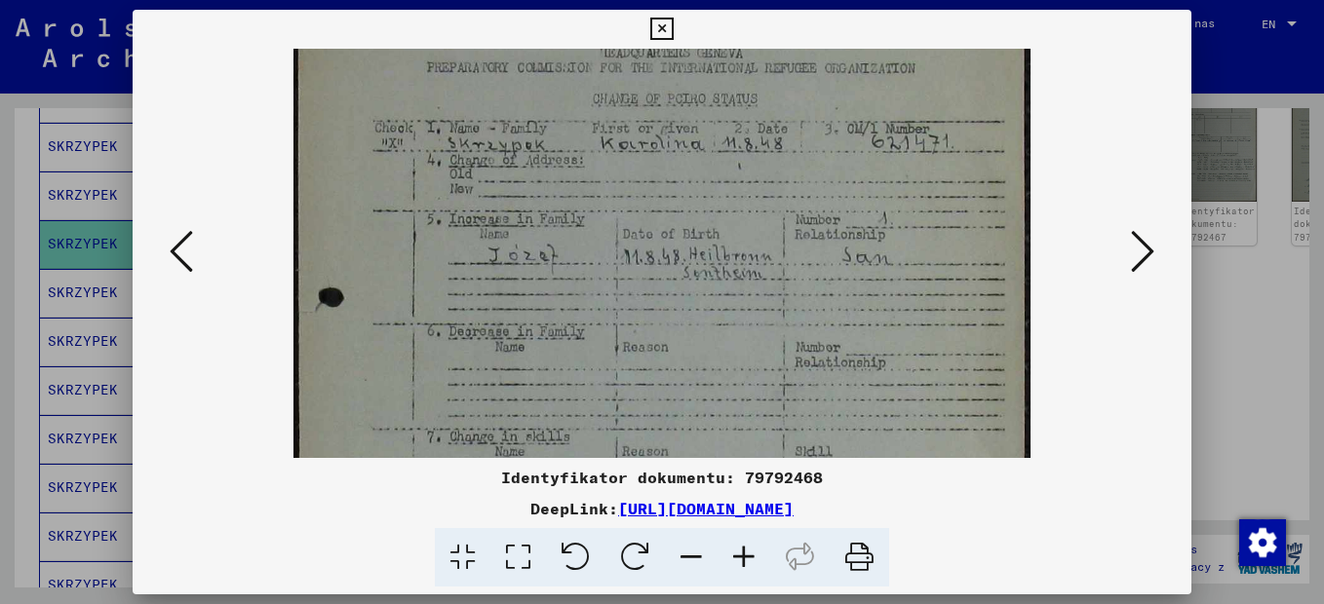
scroll to position [180, 0]
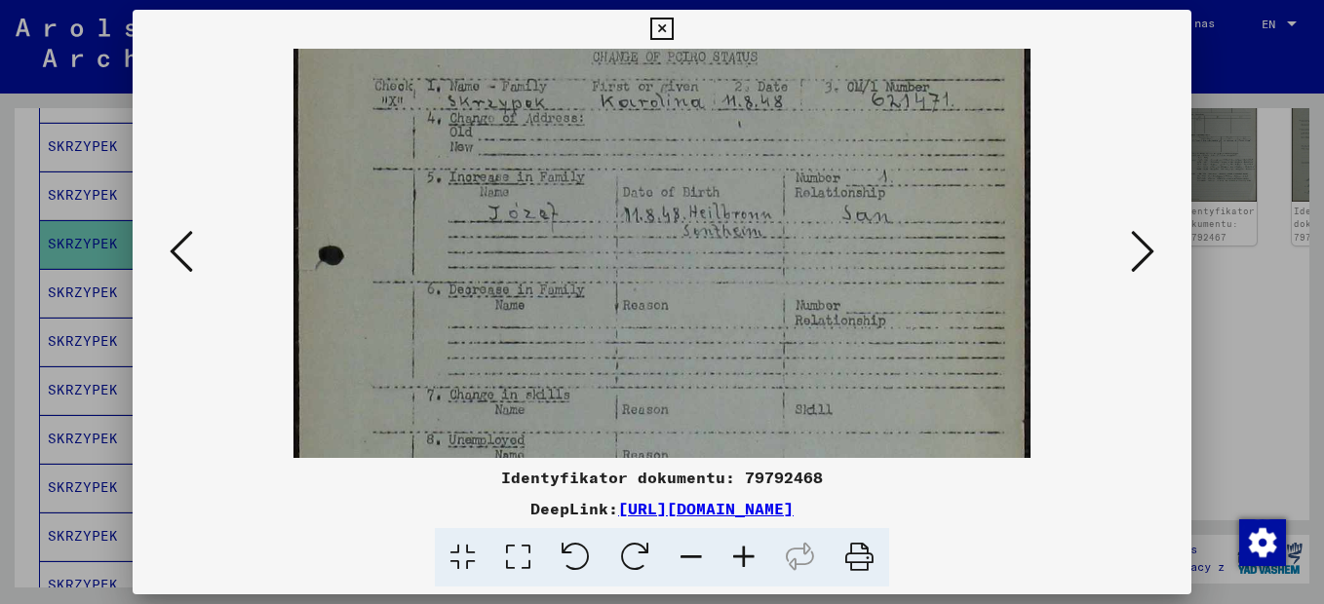
drag, startPoint x: 642, startPoint y: 371, endPoint x: 653, endPoint y: 191, distance: 180.7
click at [653, 191] on img at bounding box center [661, 414] width 736 height 1092
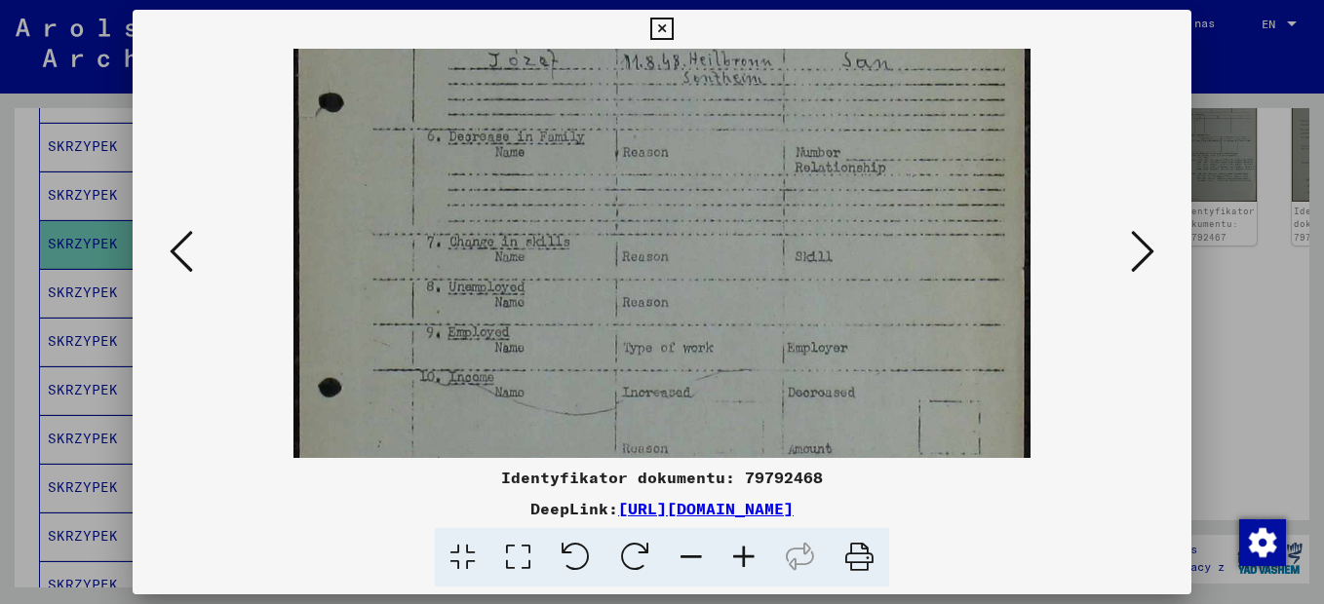
scroll to position [384, 0]
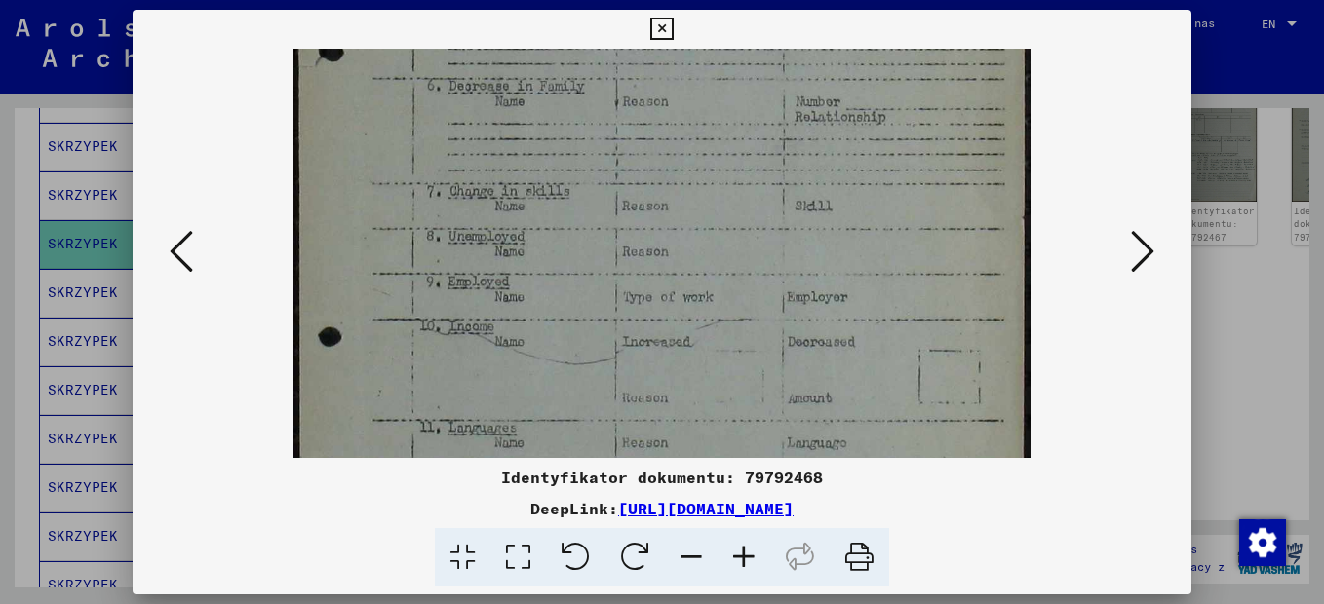
drag, startPoint x: 670, startPoint y: 386, endPoint x: 677, endPoint y: 182, distance: 203.9
click at [677, 182] on img at bounding box center [661, 211] width 736 height 1092
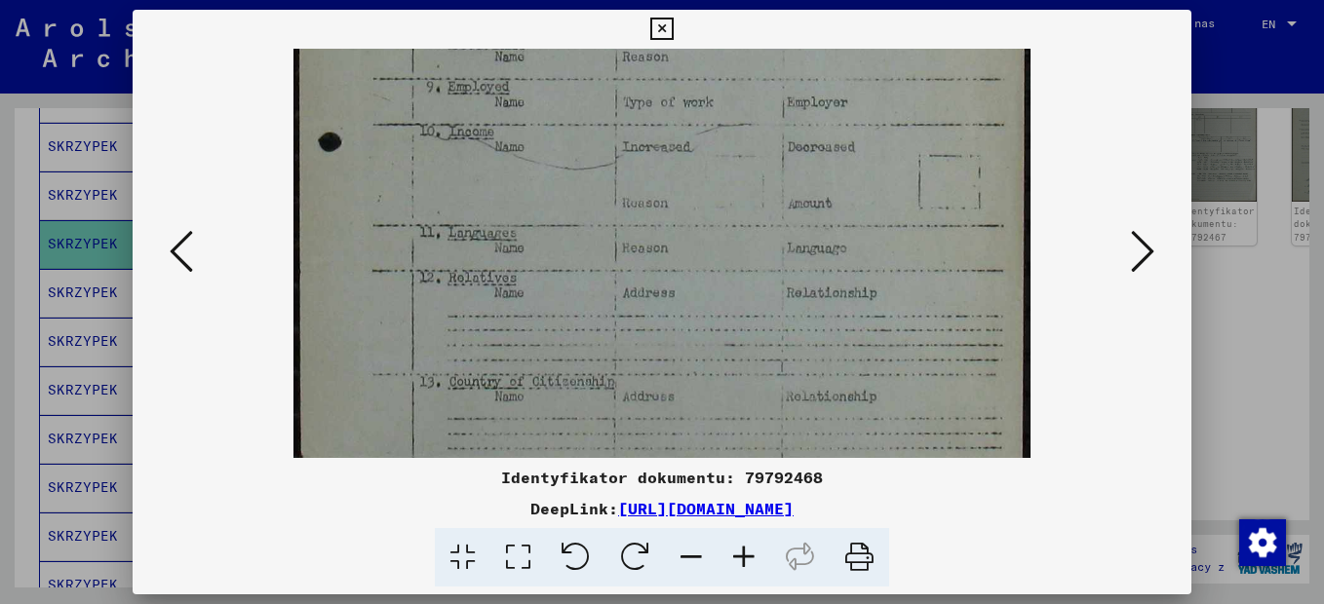
scroll to position [596, 0]
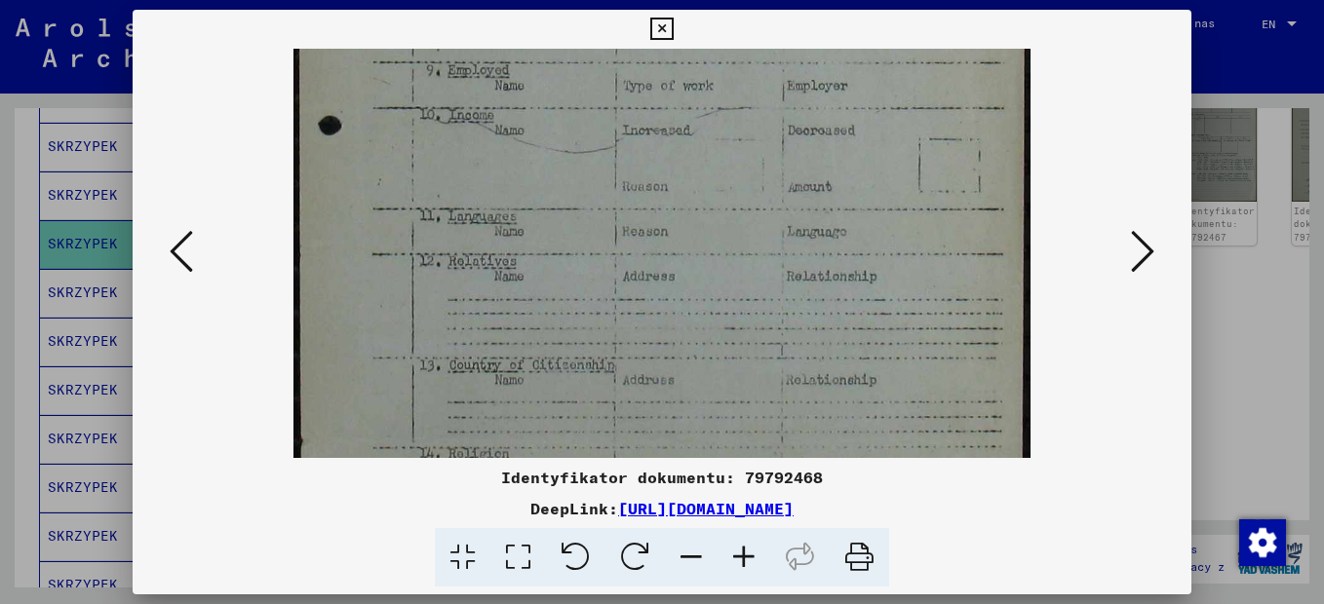
drag, startPoint x: 675, startPoint y: 312, endPoint x: 723, endPoint y: 100, distance: 217.1
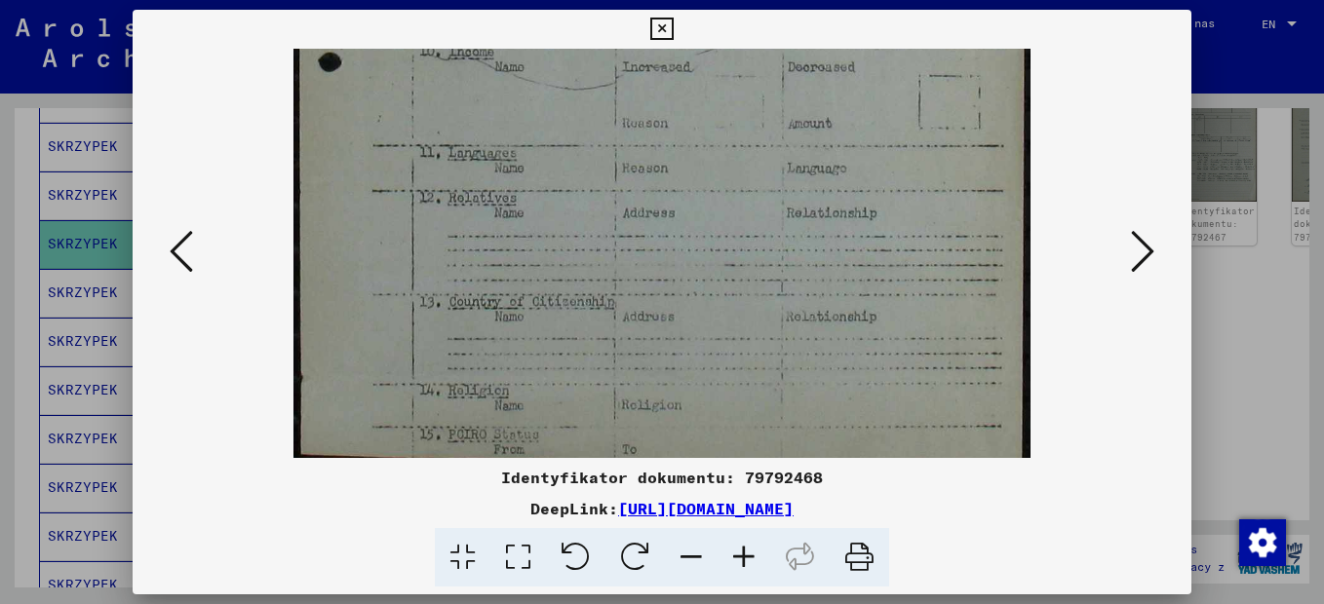
scroll to position [682, 0]
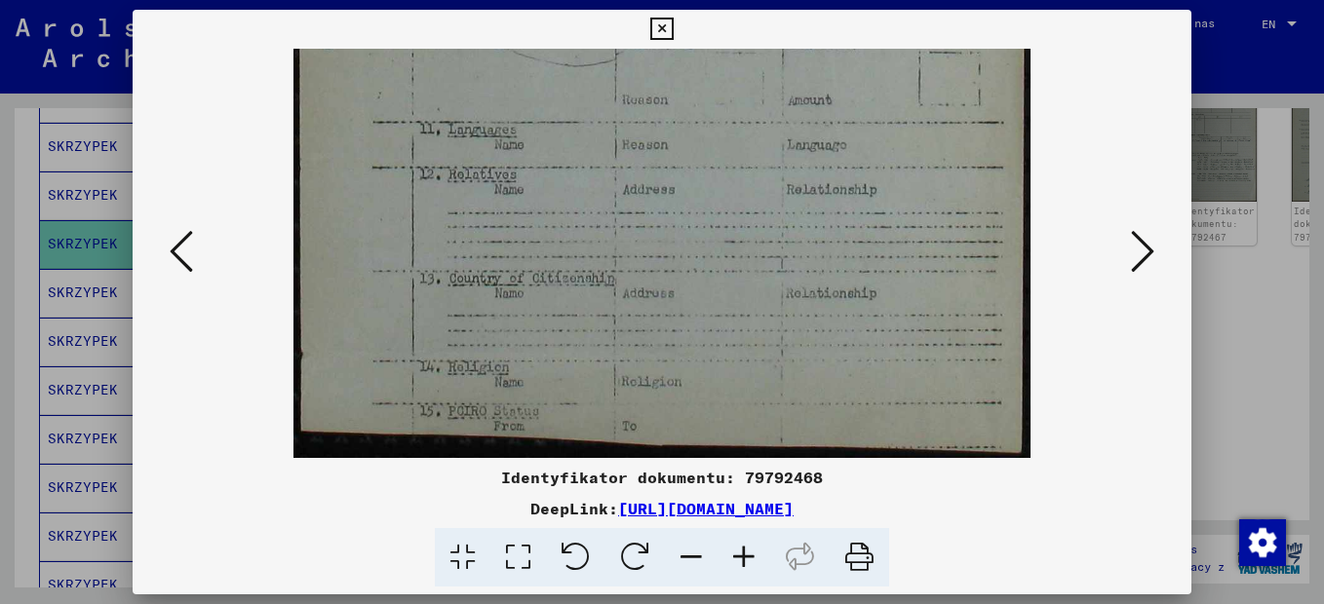
drag, startPoint x: 623, startPoint y: 336, endPoint x: 696, endPoint y: 122, distance: 226.6
